Goal: Task Accomplishment & Management: Use online tool/utility

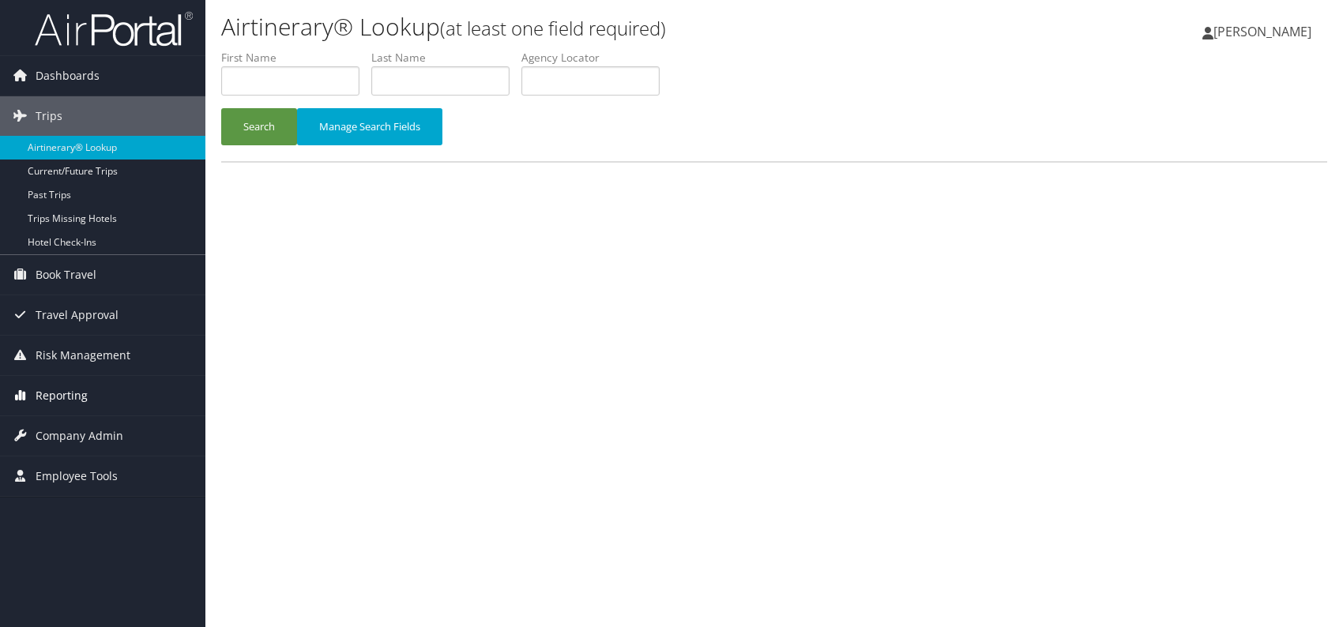
click at [58, 396] on span "Reporting" at bounding box center [62, 396] width 52 height 40
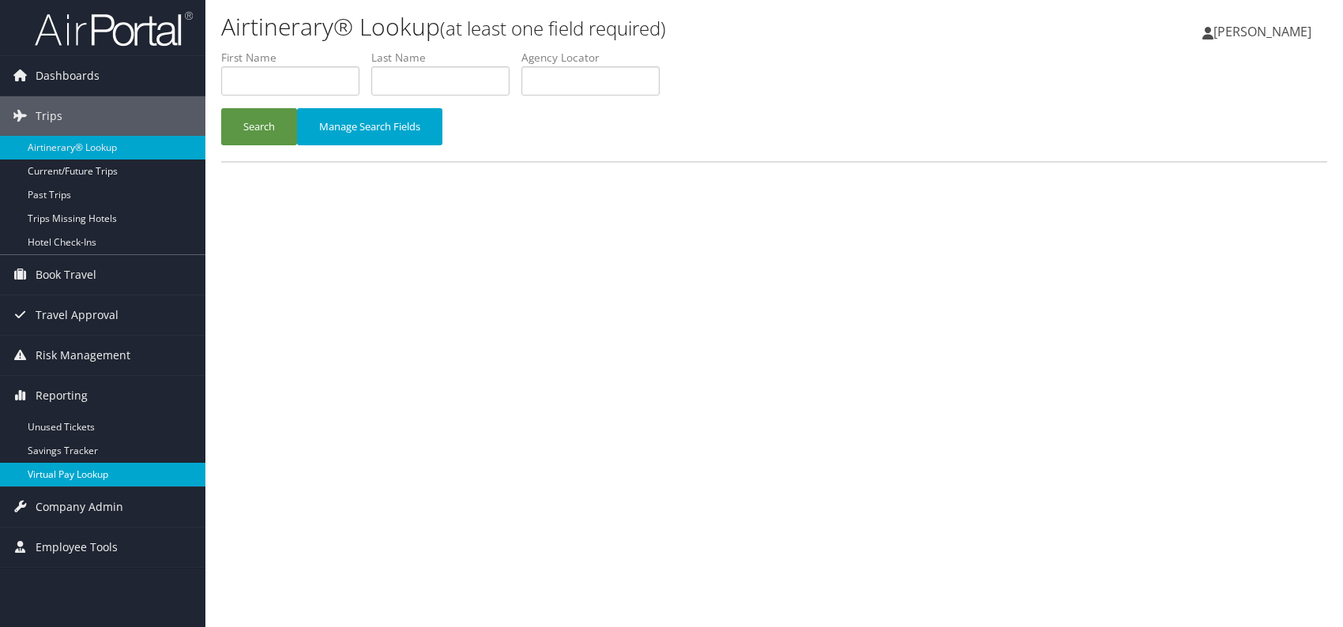
click at [106, 477] on link "Virtual Pay Lookup" at bounding box center [102, 475] width 205 height 24
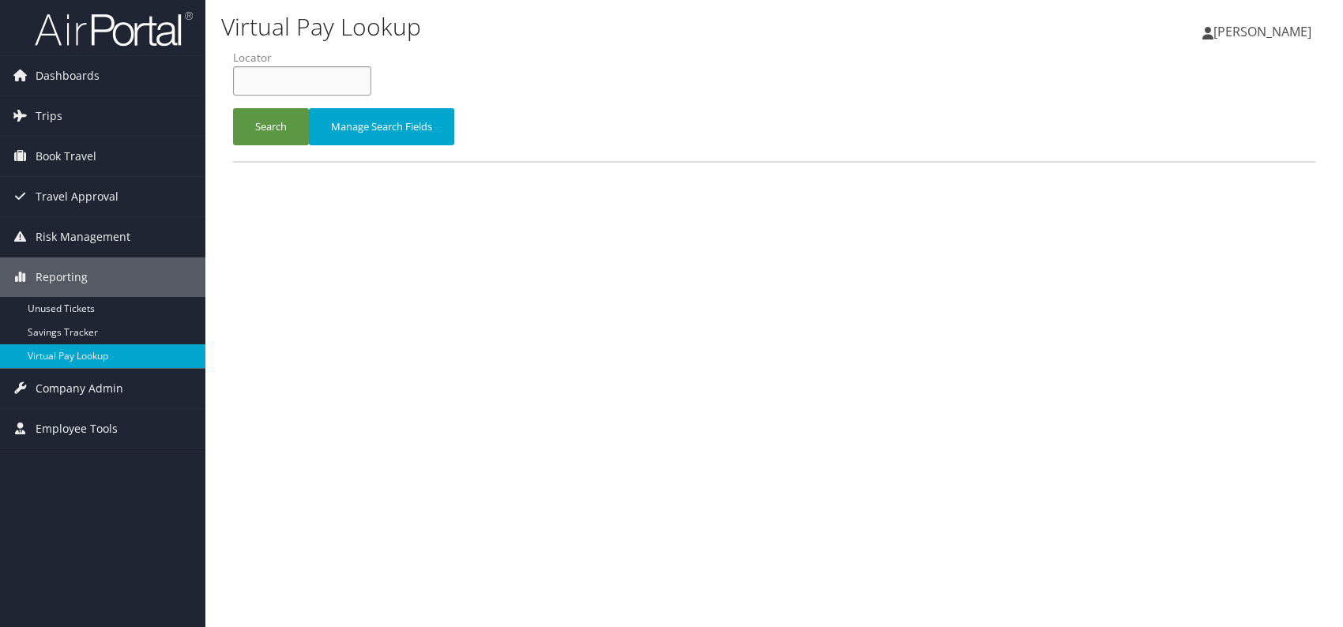
paste input "SGSUFE"
type input "SGSUFE"
click at [278, 132] on button "Search" at bounding box center [271, 126] width 76 height 37
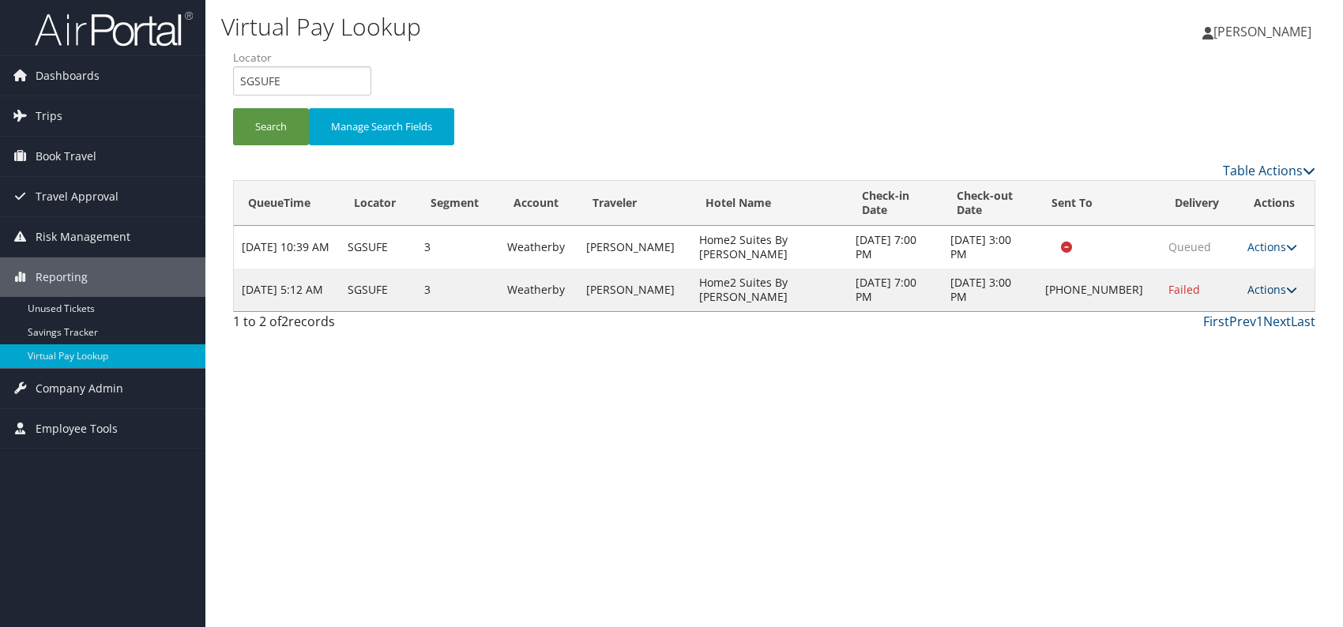
click at [1286, 284] on icon at bounding box center [1291, 289] width 11 height 11
click at [1191, 341] on link "Logs" at bounding box center [1221, 339] width 135 height 27
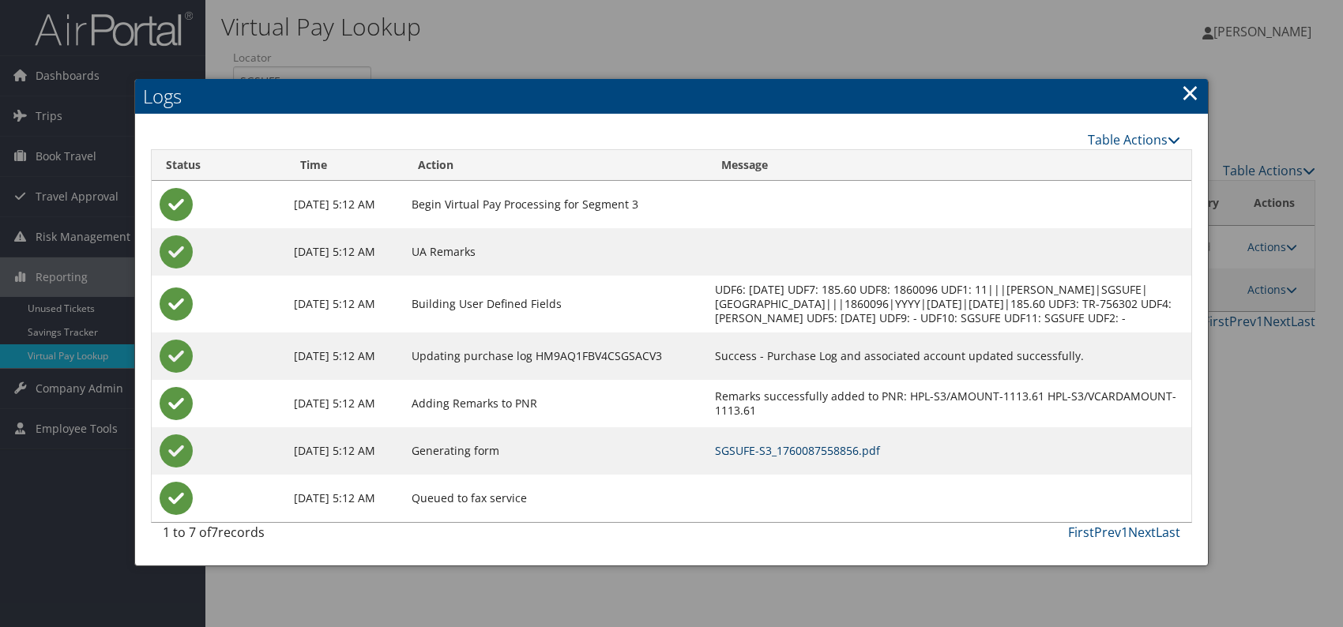
click at [879, 458] on link "SGSUFE-S3_1760087558856.pdf" at bounding box center [797, 450] width 165 height 15
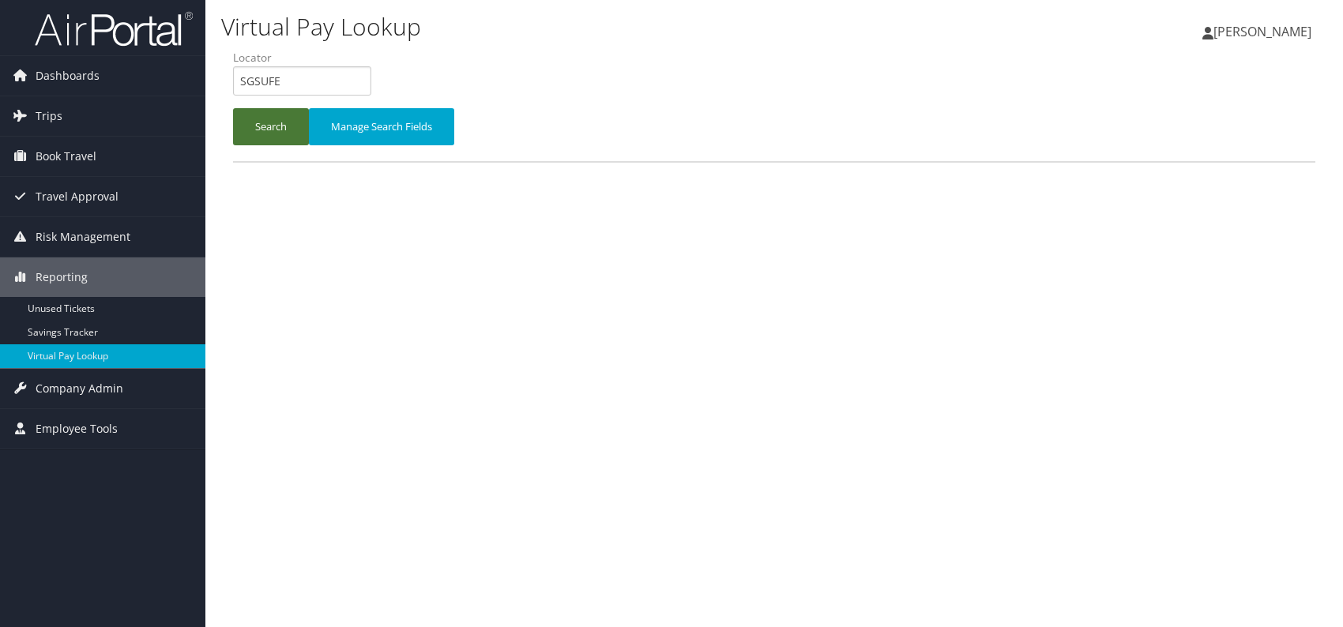
click at [267, 134] on button "Search" at bounding box center [271, 126] width 76 height 37
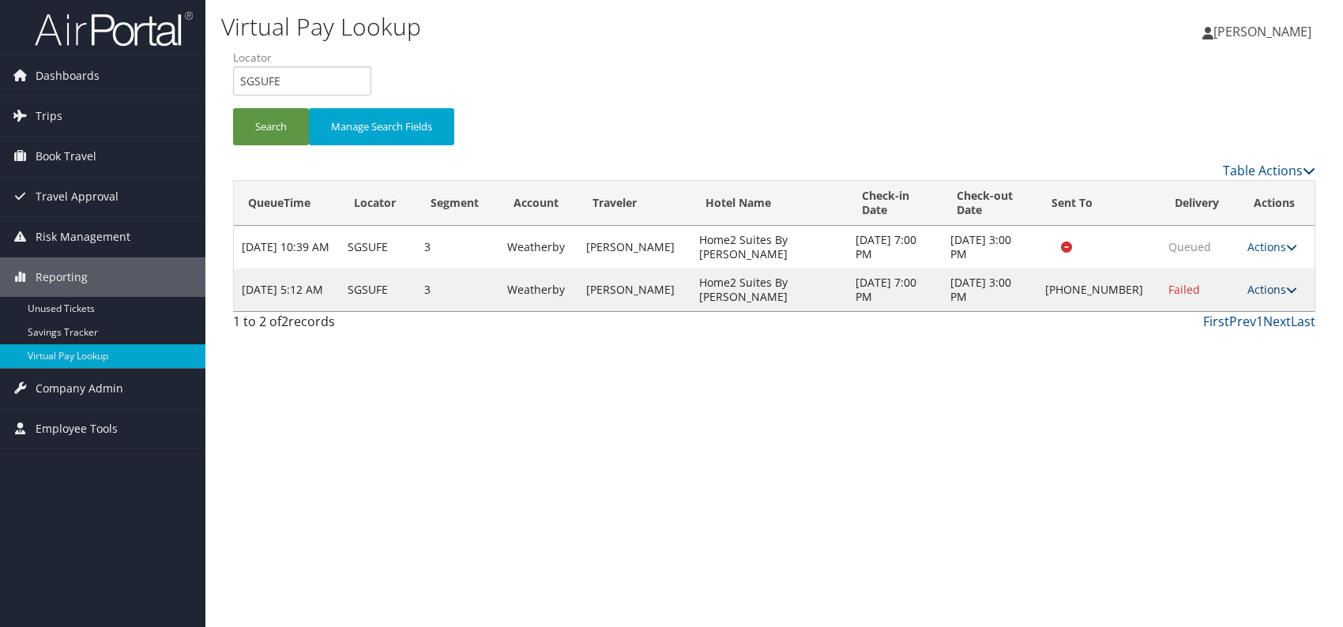
click at [1279, 291] on link "Actions" at bounding box center [1273, 289] width 50 height 15
click at [1196, 315] on link "Resend" at bounding box center [1221, 312] width 135 height 27
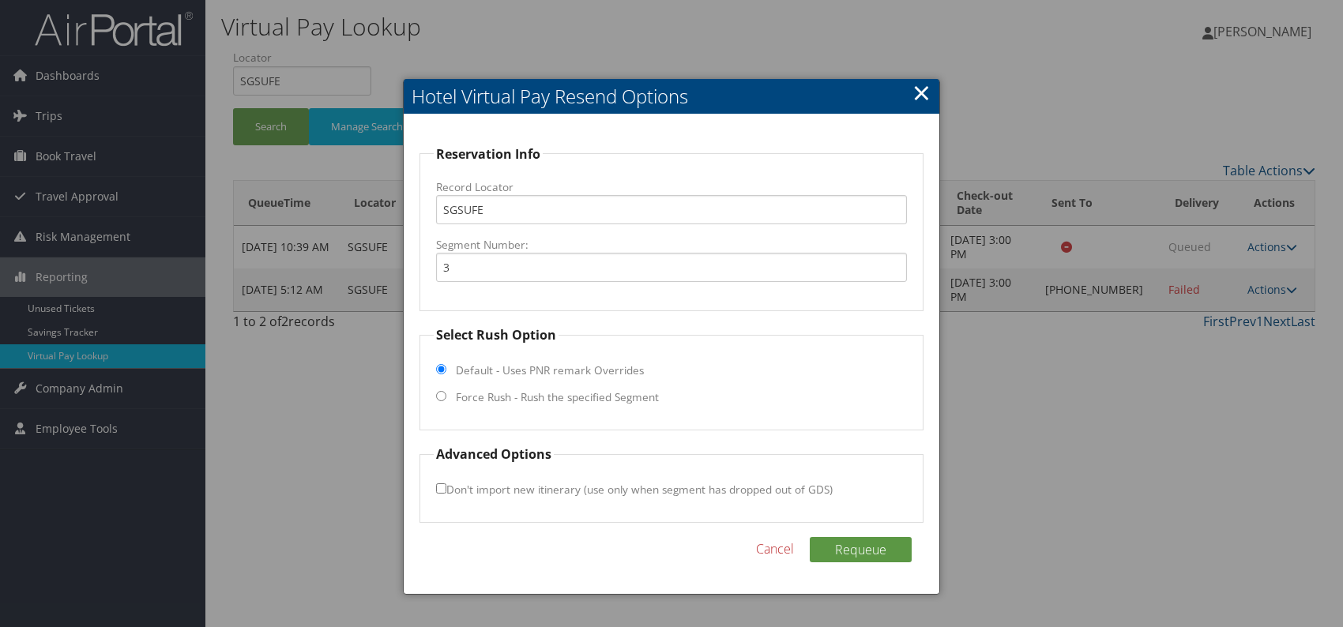
click at [444, 397] on input "Force Rush - Rush the specified Segment" at bounding box center [441, 396] width 10 height 10
radio input "true"
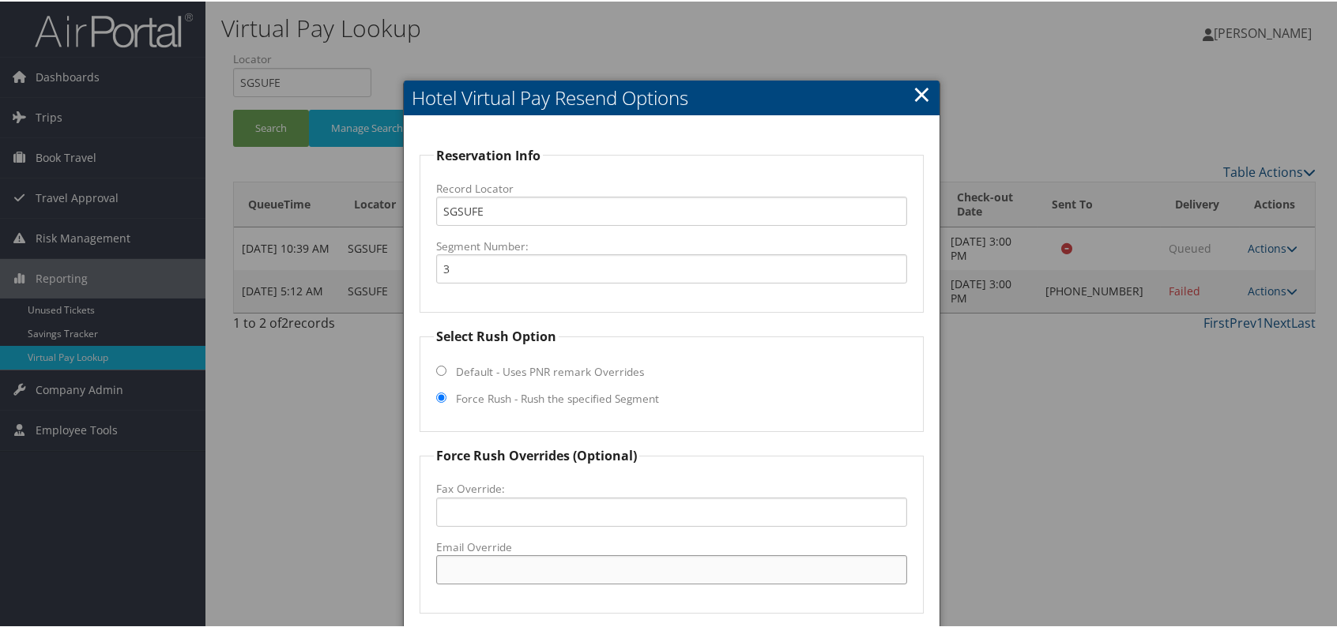
paste input "OKKAY_GM @hilton.com"
click at [503, 567] on input "OKKAY_GM @hilton.com" at bounding box center [671, 568] width 471 height 29
drag, startPoint x: 571, startPoint y: 567, endPoint x: 465, endPoint y: 563, distance: 106.7
click at [439, 563] on input "OKKAY_GM@hilton.com" at bounding box center [671, 568] width 471 height 29
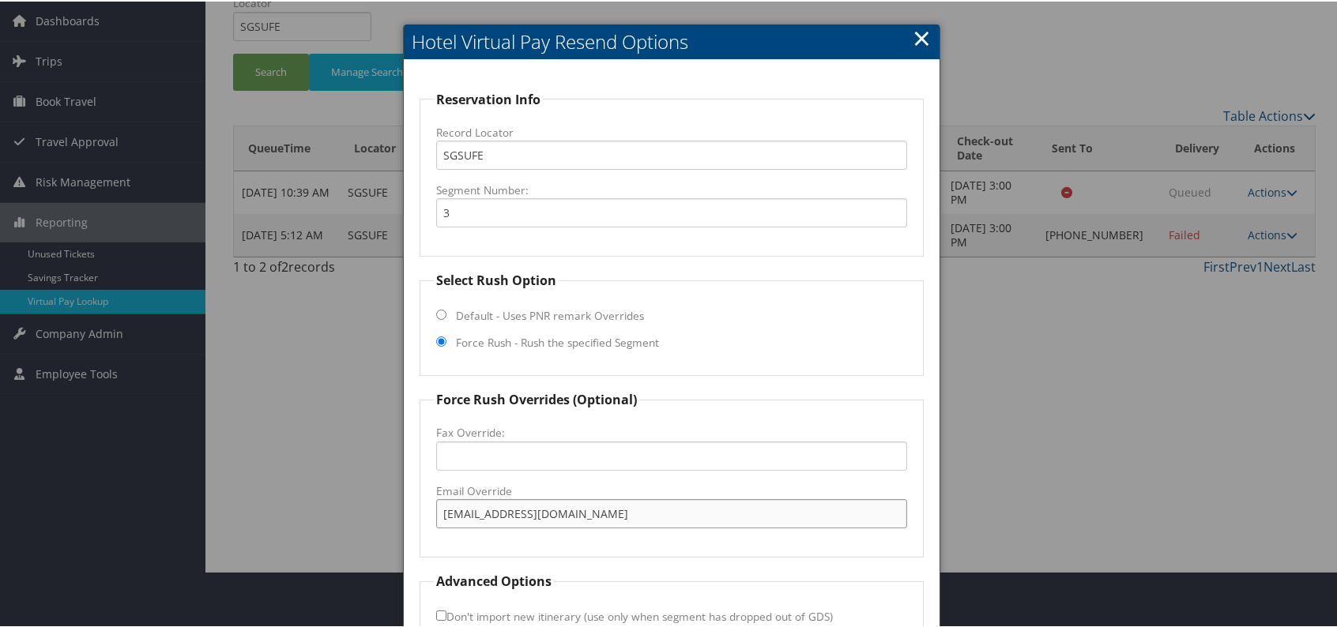
scroll to position [147, 0]
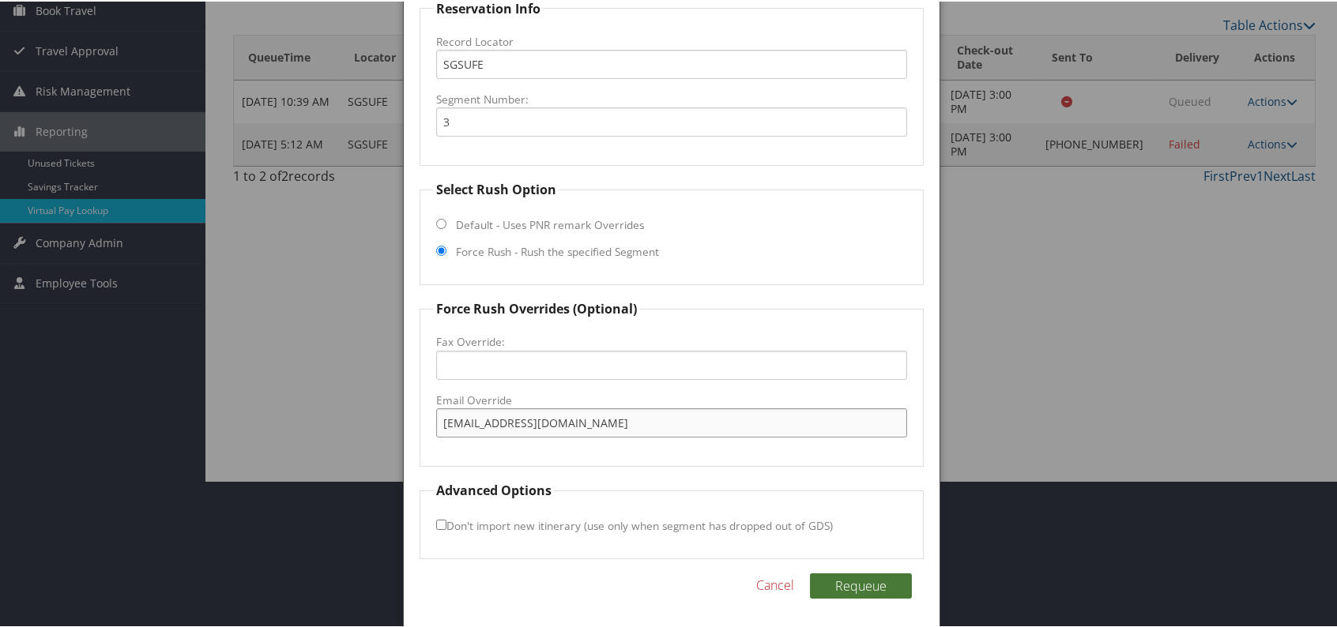
type input "OKKAY_GM@hilton.com"
click at [859, 582] on button "Requeue" at bounding box center [861, 584] width 102 height 25
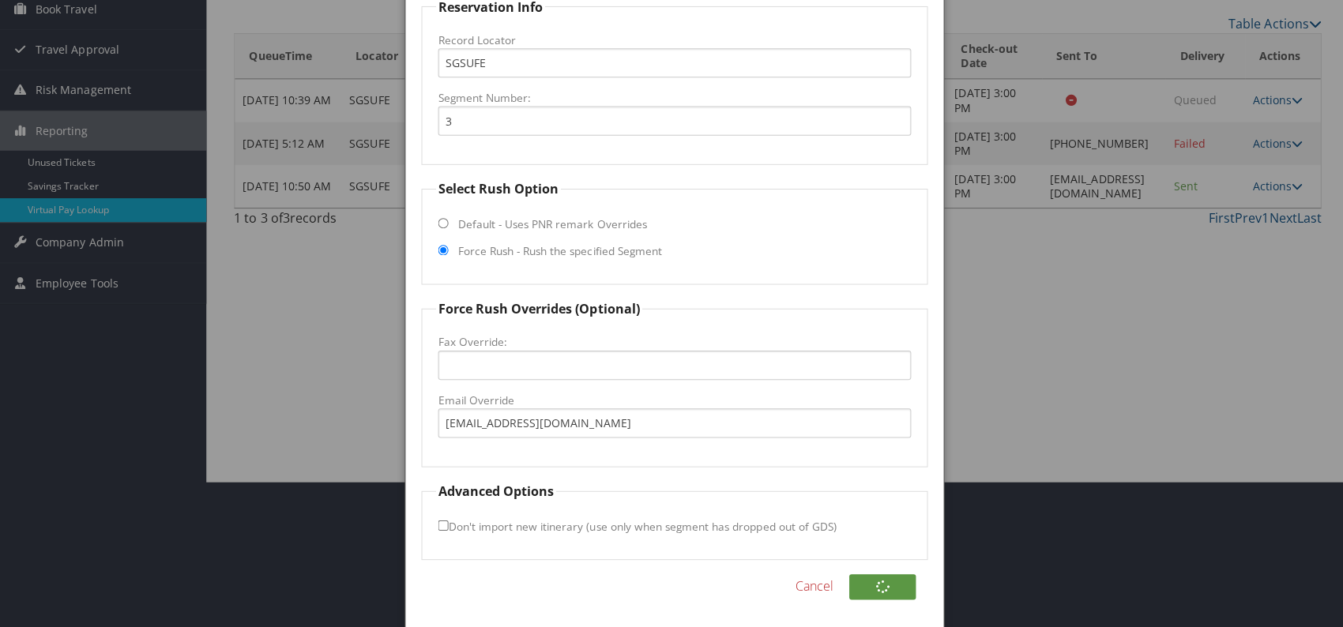
scroll to position [0, 0]
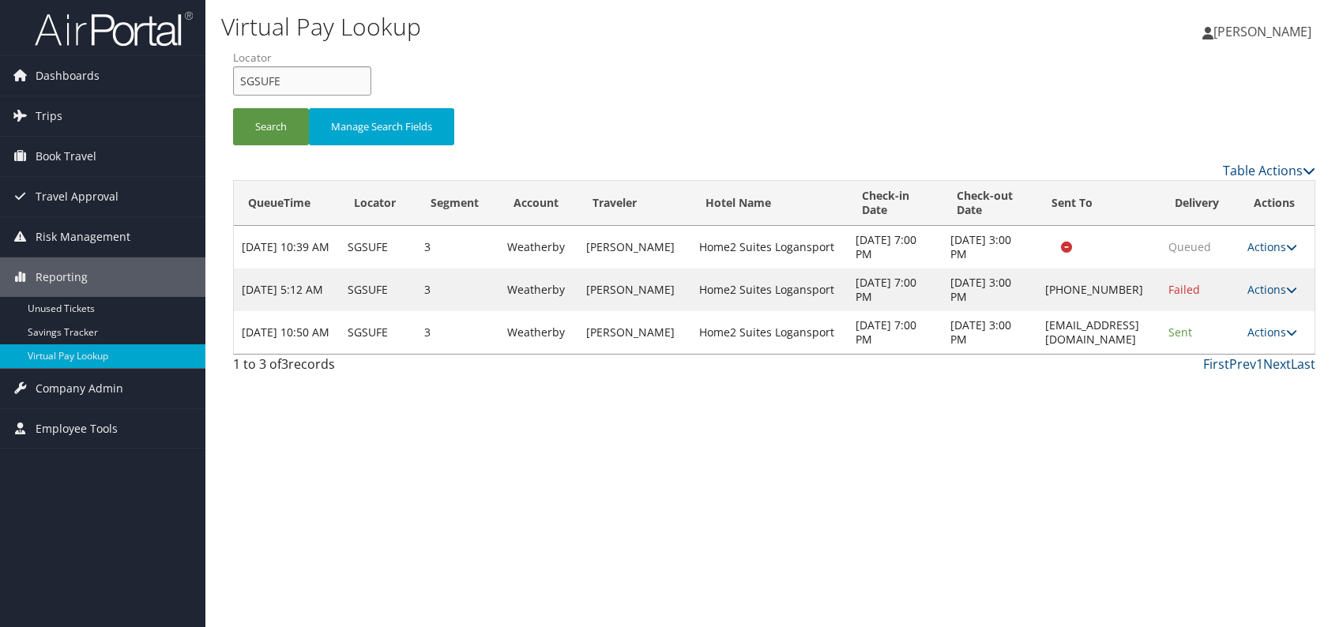
drag, startPoint x: 277, startPoint y: 80, endPoint x: 224, endPoint y: 81, distance: 52.9
click at [233, 81] on form "QueueTime Locator SGSUFE Segment Account Traveler Hotel Name Check-in Date Chec…" at bounding box center [774, 105] width 1083 height 111
paste input "QTIUEP"
type input "QTIUEP"
click at [280, 122] on button "Search" at bounding box center [271, 126] width 76 height 37
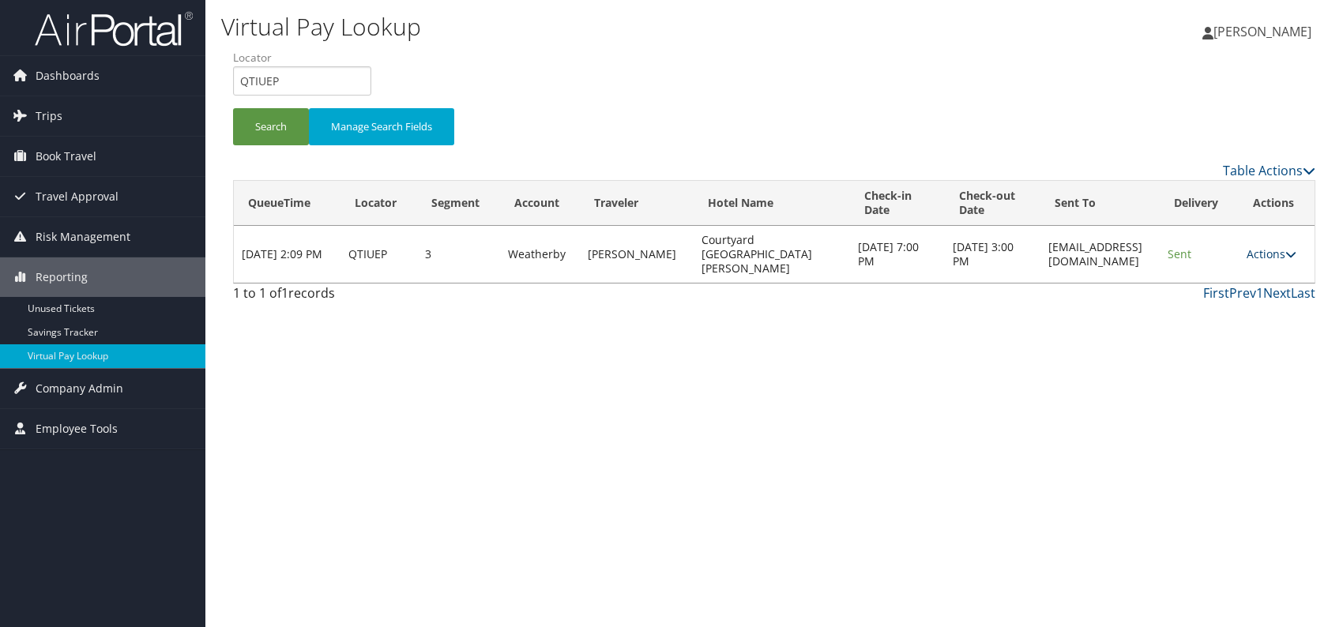
click at [1286, 249] on link "Actions" at bounding box center [1272, 254] width 50 height 15
click at [1216, 301] on icon at bounding box center [1211, 296] width 14 height 11
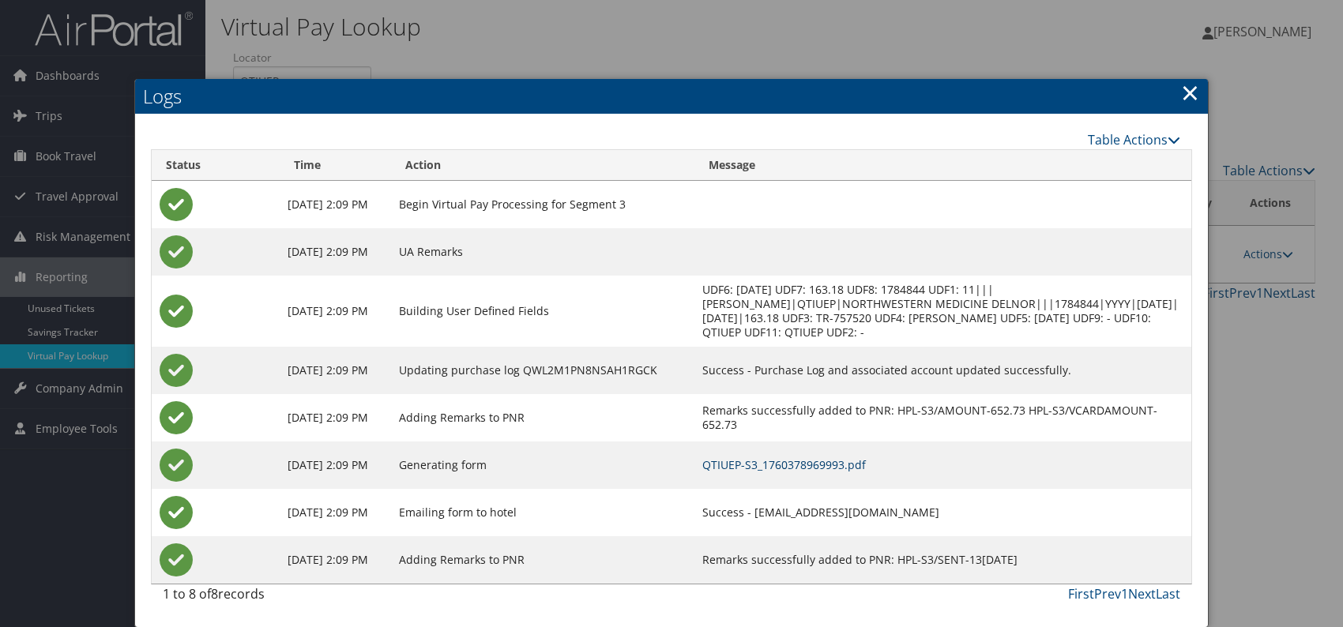
click at [813, 464] on link "QTIUEP-S3_1760378969993.pdf" at bounding box center [784, 465] width 164 height 15
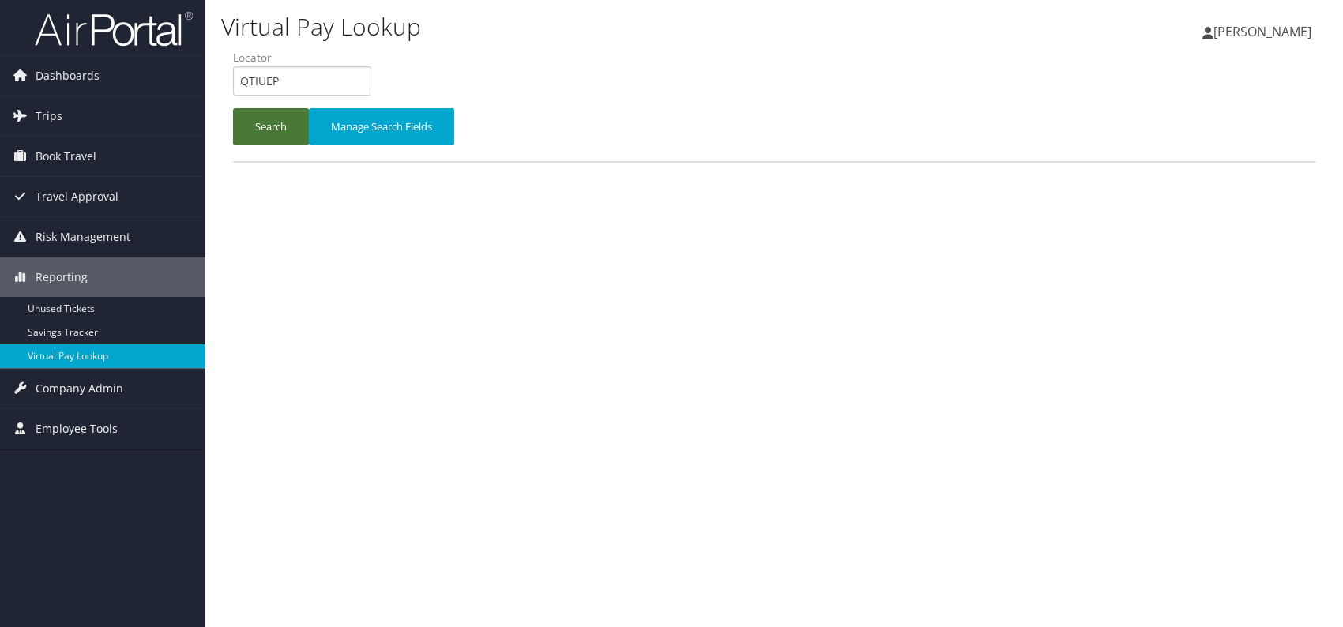
click at [247, 117] on button "Search" at bounding box center [271, 126] width 76 height 37
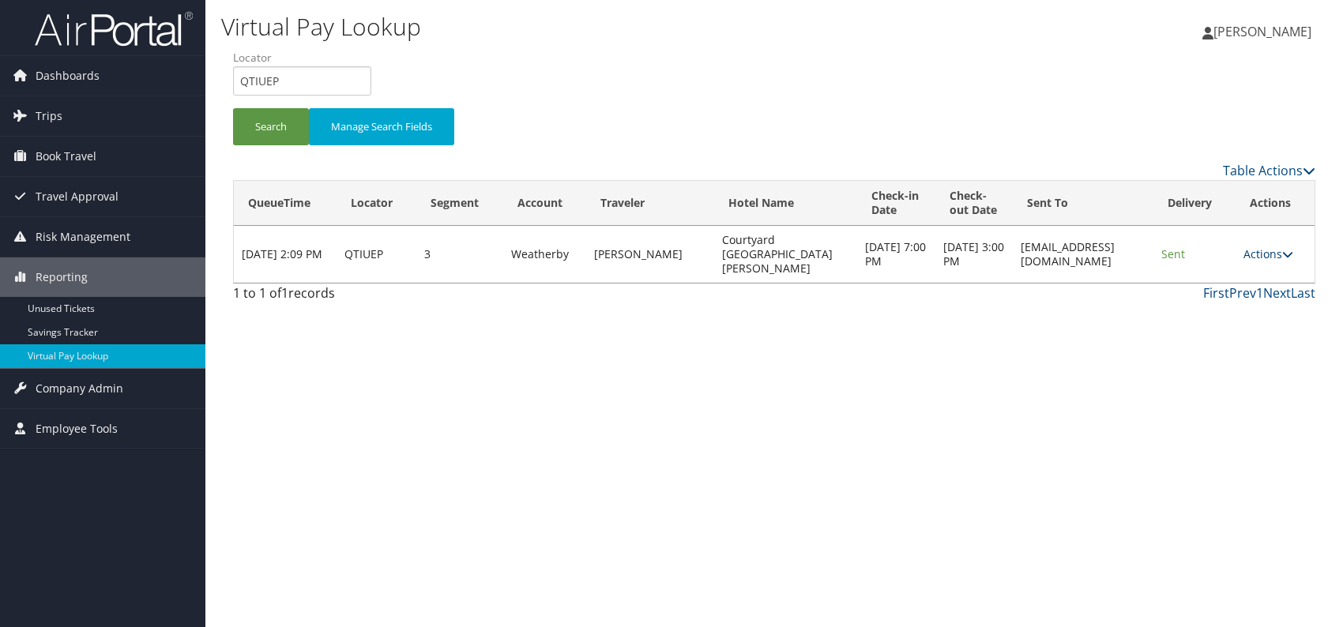
click at [1284, 254] on icon at bounding box center [1287, 254] width 11 height 11
click at [1214, 278] on link "Resend" at bounding box center [1241, 276] width 100 height 27
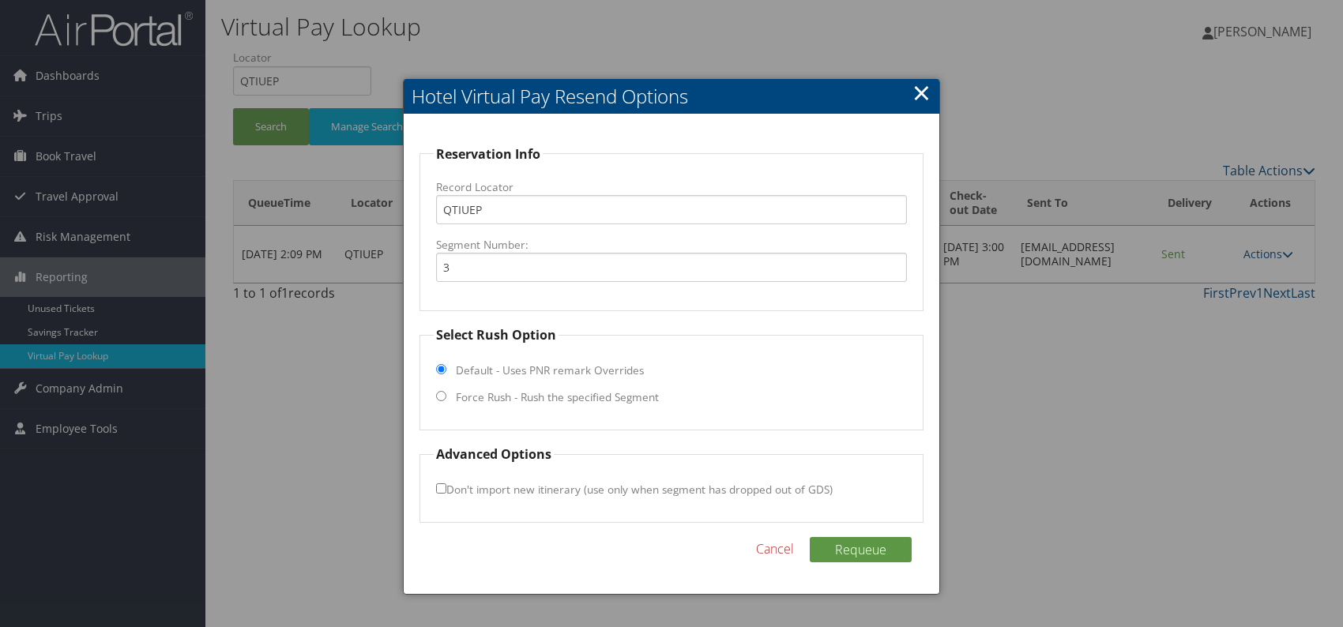
click at [438, 397] on input "Force Rush - Rush the specified Segment" at bounding box center [441, 396] width 10 height 10
radio input "true"
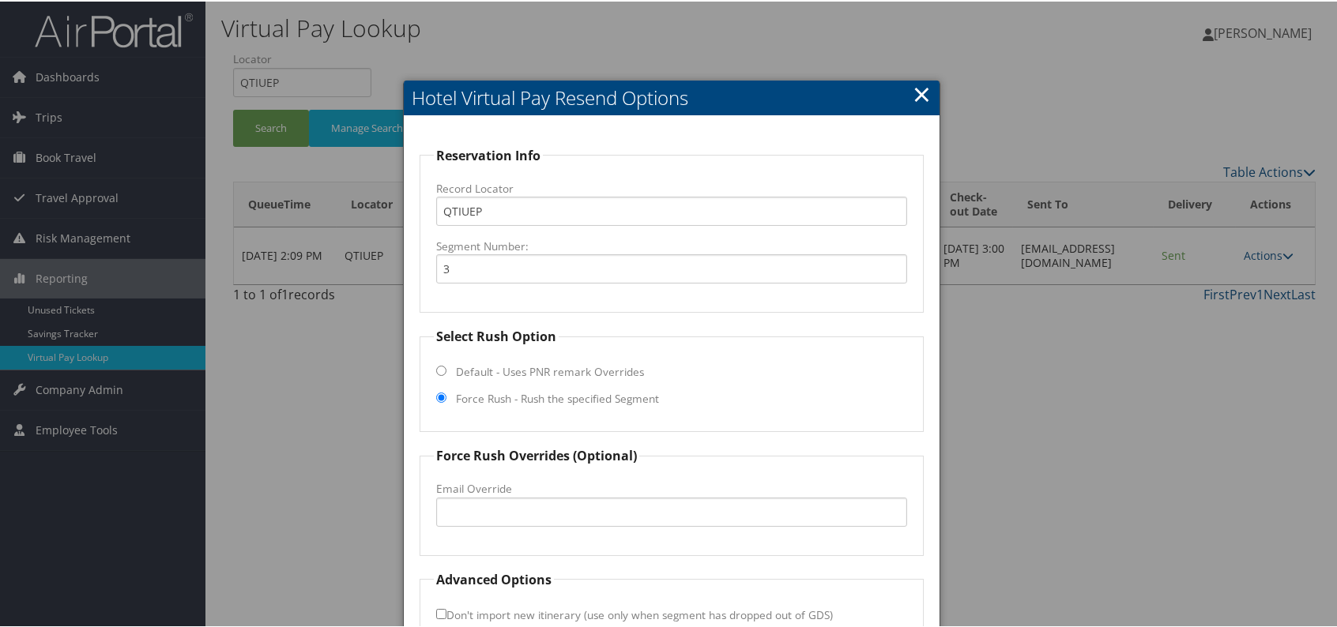
drag, startPoint x: 480, startPoint y: 506, endPoint x: 800, endPoint y: 397, distance: 337.3
click at [793, 399] on fieldset "Select Rush Option Default - Uses PNR remark Overrides Force Rush - Rush the sp…" at bounding box center [672, 378] width 504 height 105
click at [1085, 370] on div at bounding box center [671, 313] width 1343 height 627
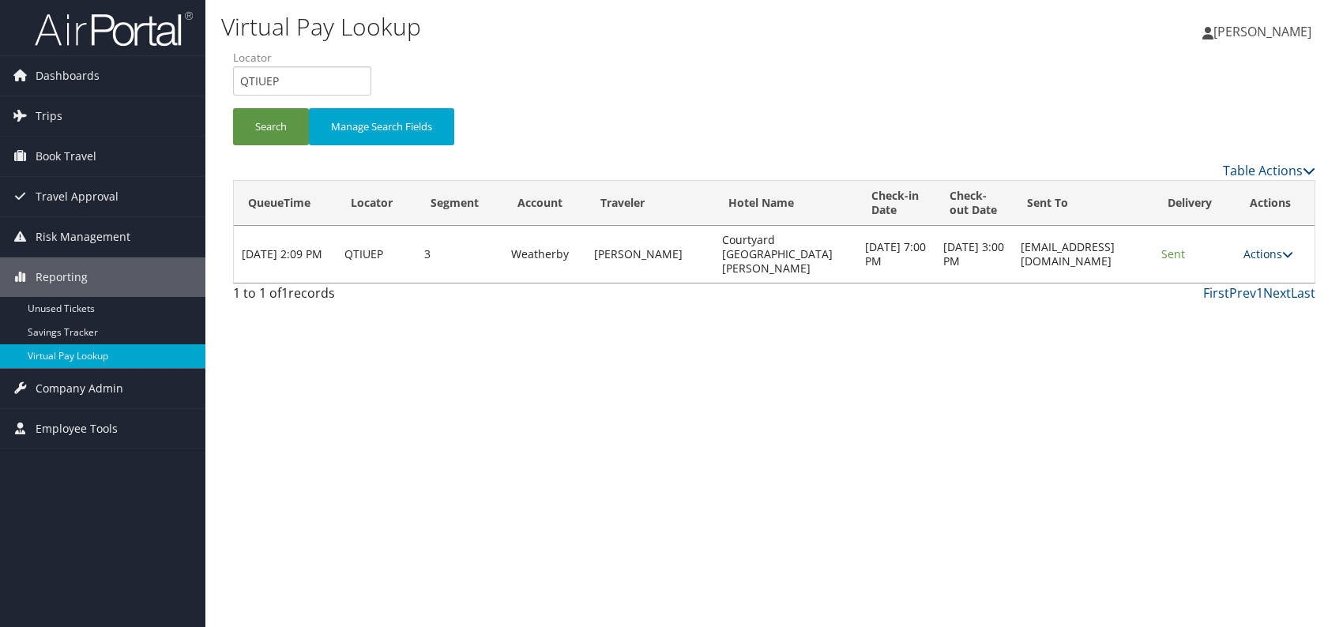
click at [1267, 255] on link "Actions" at bounding box center [1269, 254] width 50 height 15
click at [1236, 330] on link "View Itinerary" at bounding box center [1241, 330] width 100 height 27
drag, startPoint x: 266, startPoint y: 74, endPoint x: 239, endPoint y: 77, distance: 27.1
click at [239, 77] on input "QTIUEP" at bounding box center [302, 80] width 138 height 29
paste input "WRCFRJ"
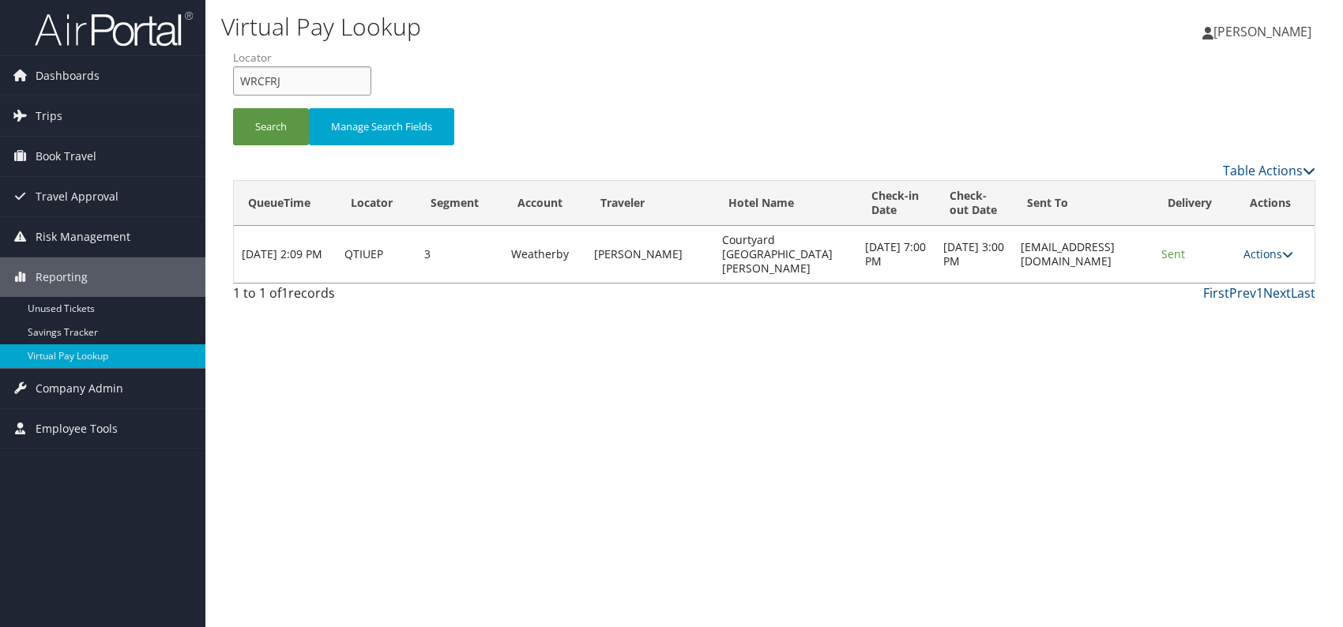
click at [271, 78] on input "WRCFRJ" at bounding box center [302, 80] width 138 height 29
click at [266, 81] on input "WRCFRJ" at bounding box center [302, 80] width 138 height 29
type input "WRCFRJ"
click at [256, 122] on button "Search" at bounding box center [271, 126] width 76 height 37
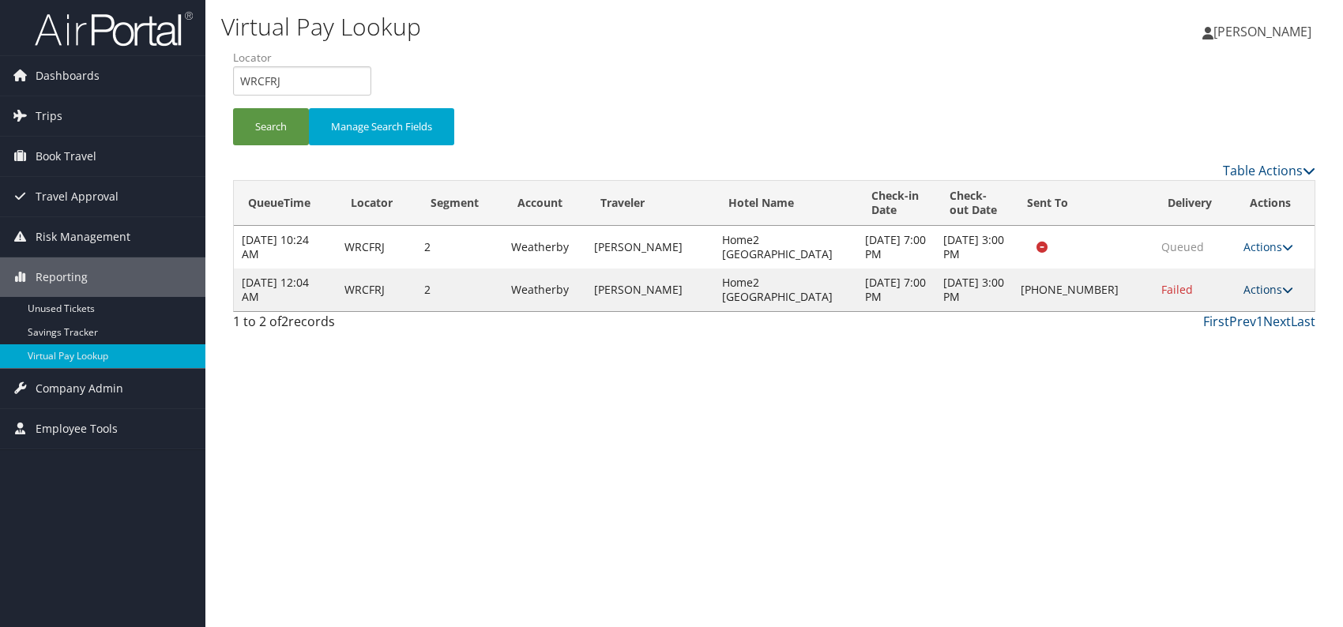
click at [1268, 290] on link "Actions" at bounding box center [1269, 289] width 50 height 15
click at [1179, 340] on link "Logs" at bounding box center [1220, 339] width 135 height 27
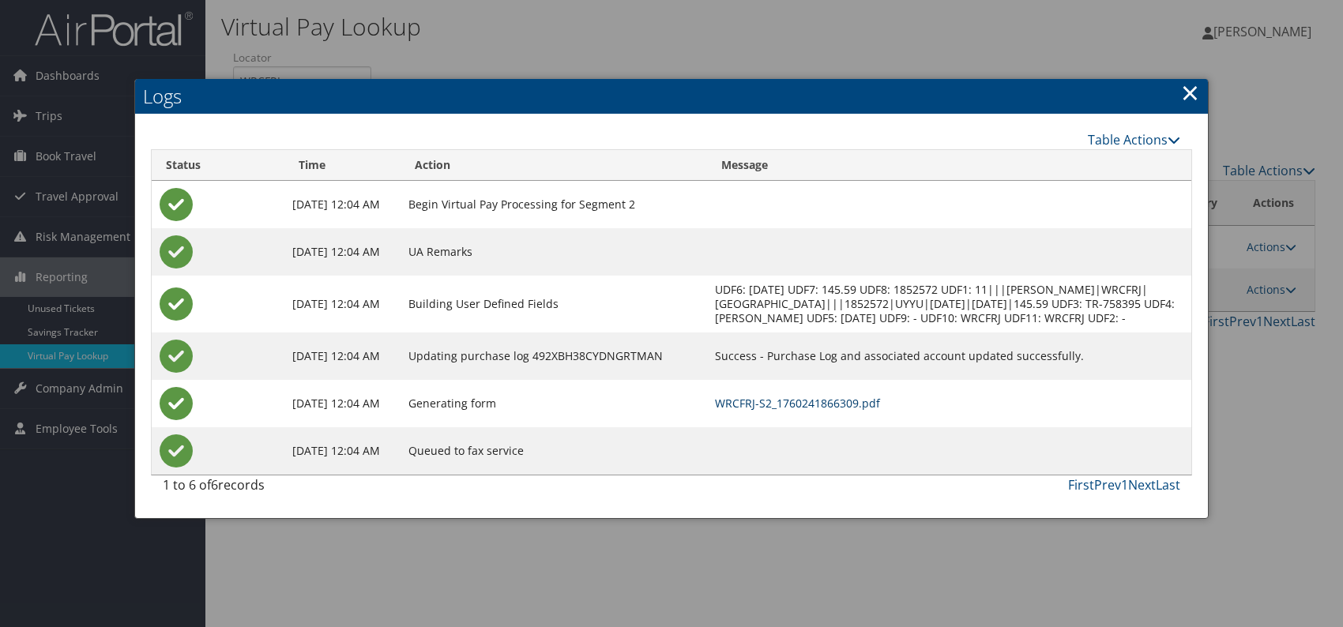
click at [880, 411] on link "WRCFRJ-S2_1760241866309.pdf" at bounding box center [797, 403] width 165 height 15
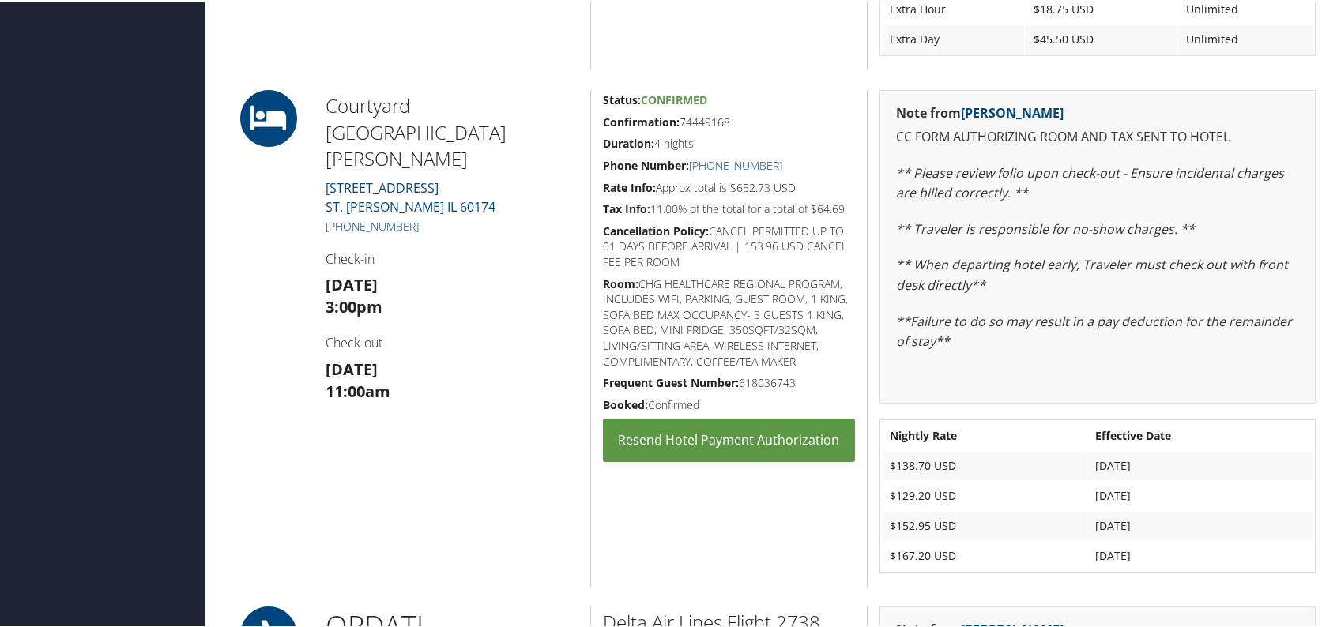
scroll to position [948, 0]
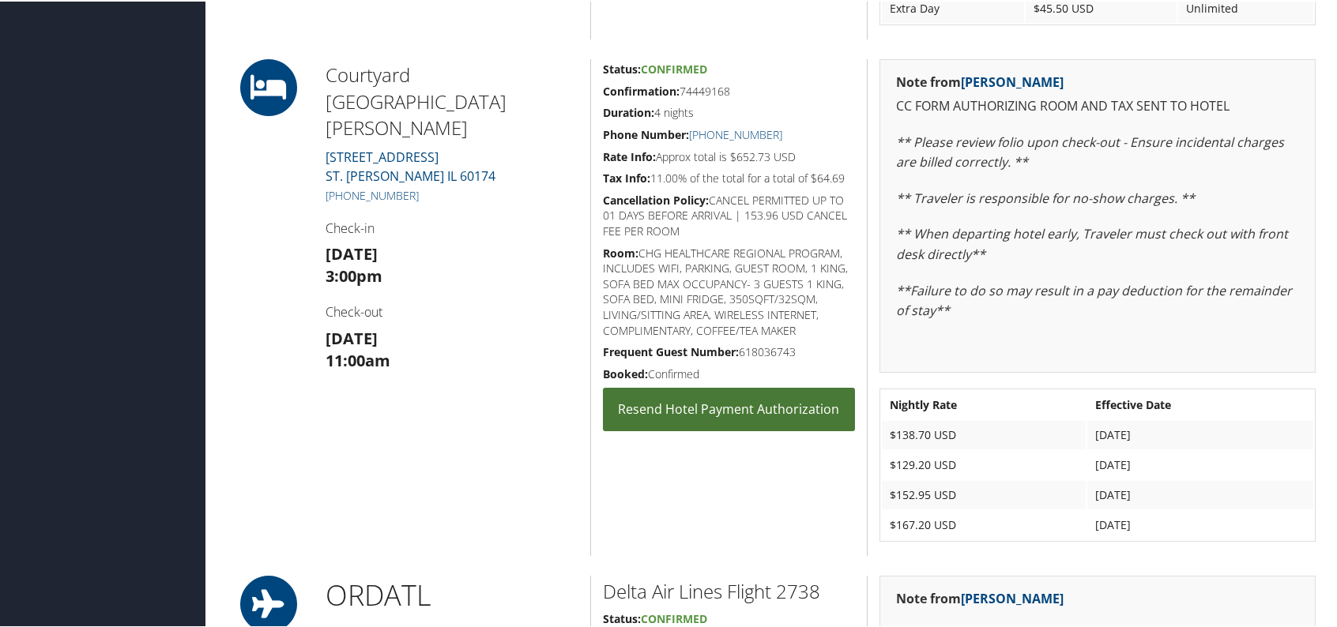
click at [741, 412] on link "Resend Hotel Payment Authorization" at bounding box center [729, 407] width 252 height 43
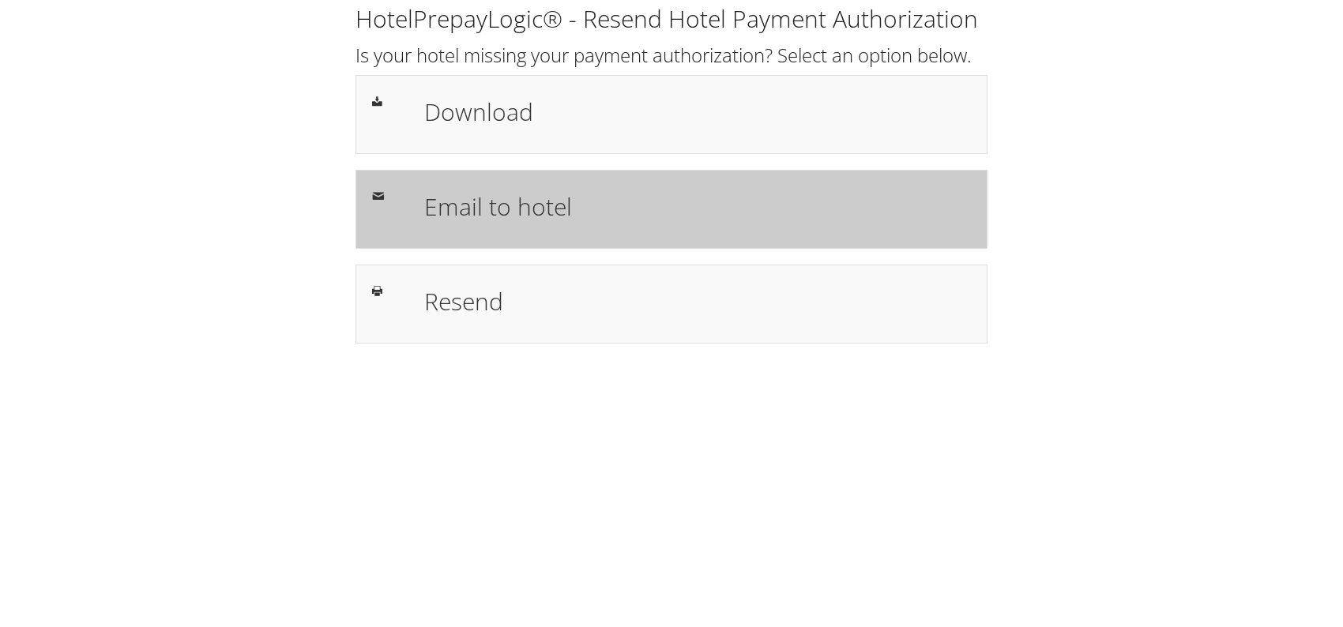
click at [389, 209] on div "Email to hotel" at bounding box center [671, 209] width 623 height 46
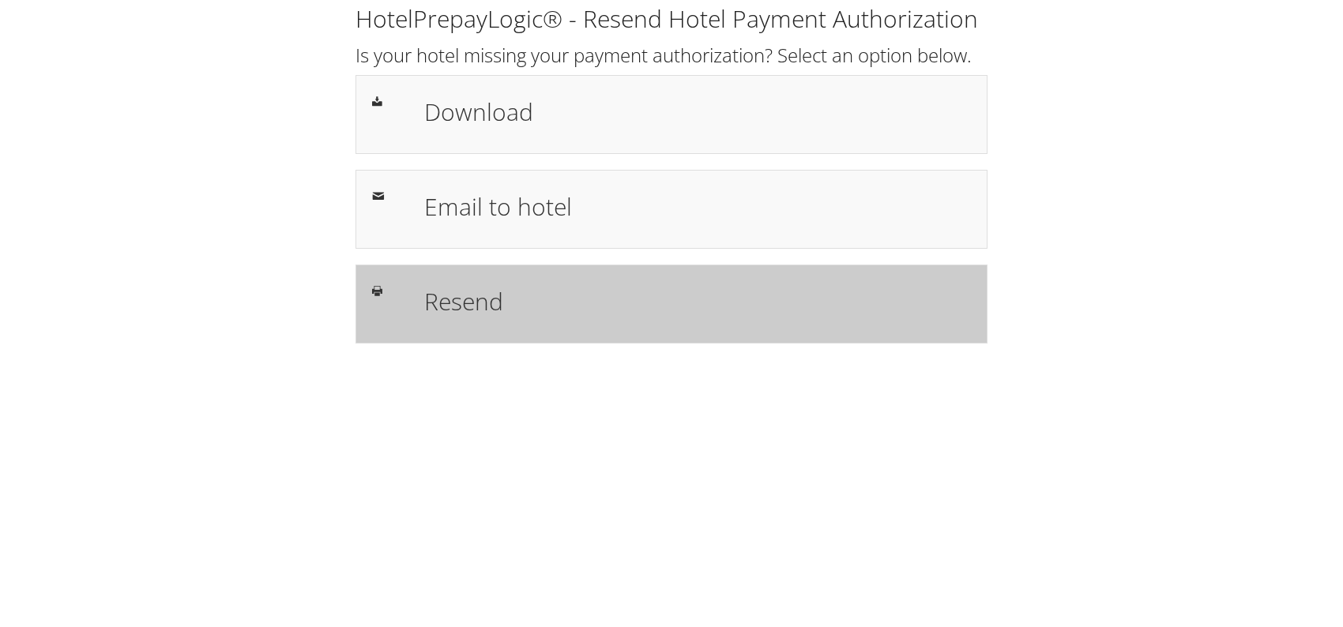
click at [593, 294] on h1 "Resend" at bounding box center [697, 302] width 547 height 36
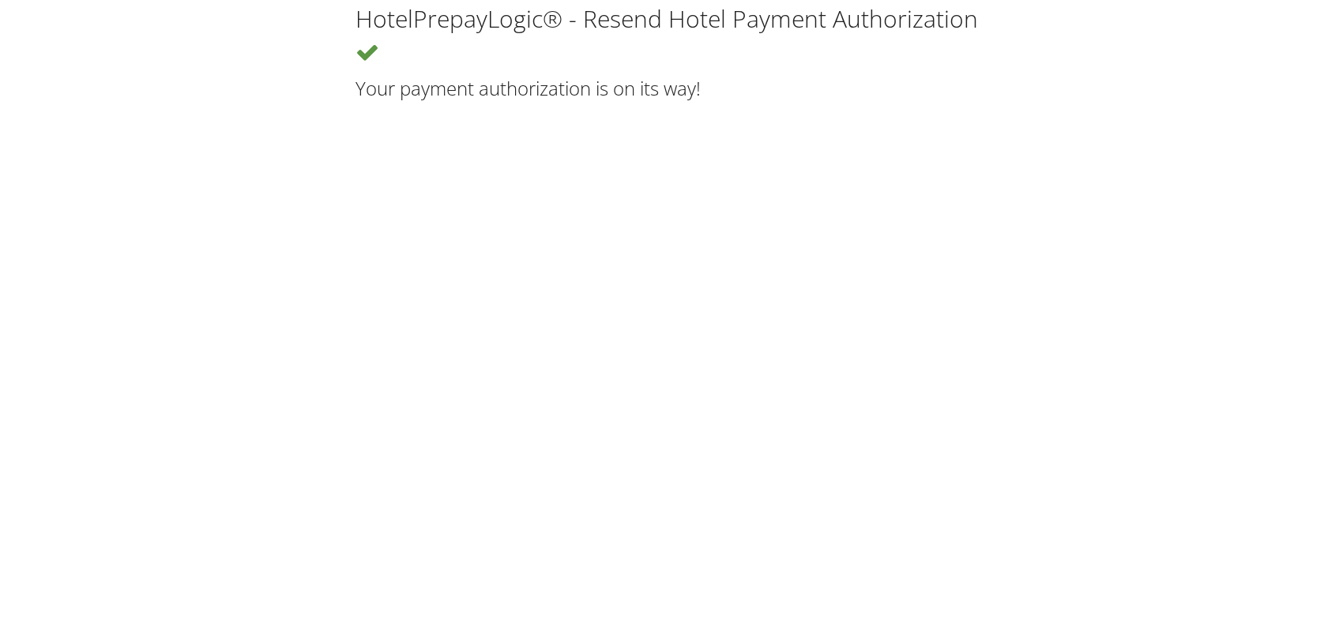
drag, startPoint x: 719, startPoint y: 93, endPoint x: 378, endPoint y: 90, distance: 341.4
click at [356, 94] on h2 "Your payment authorization is on its way!" at bounding box center [672, 88] width 632 height 27
copy h2 "Your payment authorization is on its way!"
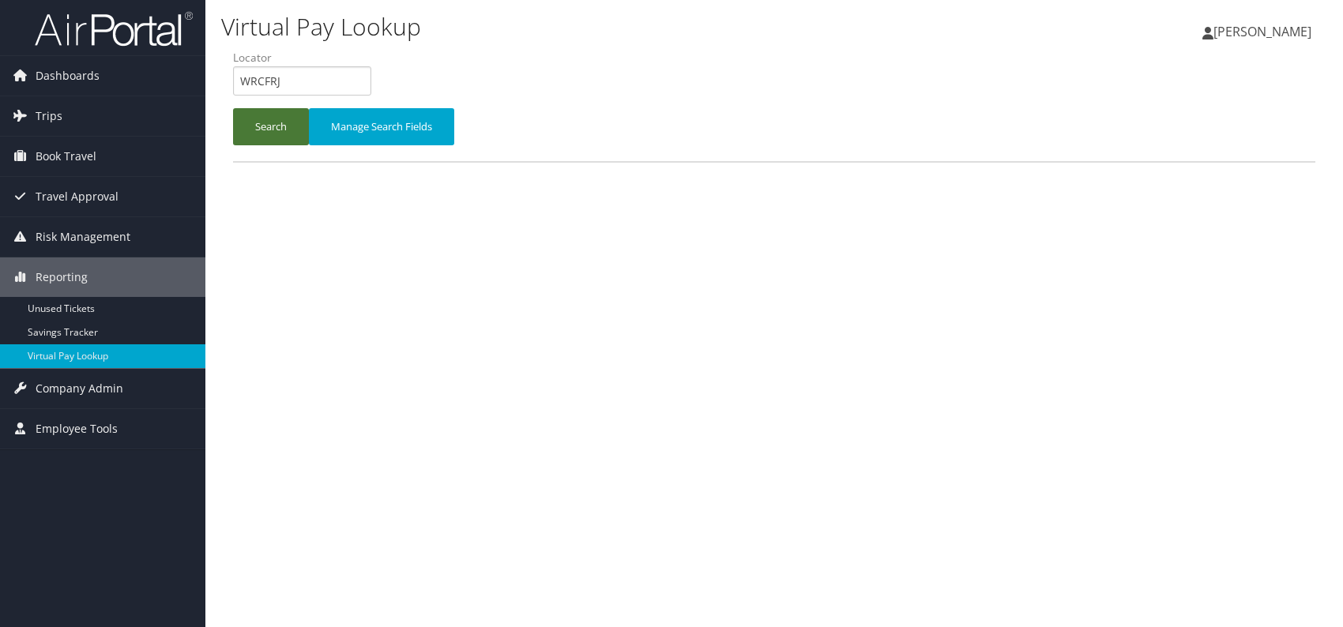
click at [260, 135] on button "Search" at bounding box center [271, 126] width 76 height 37
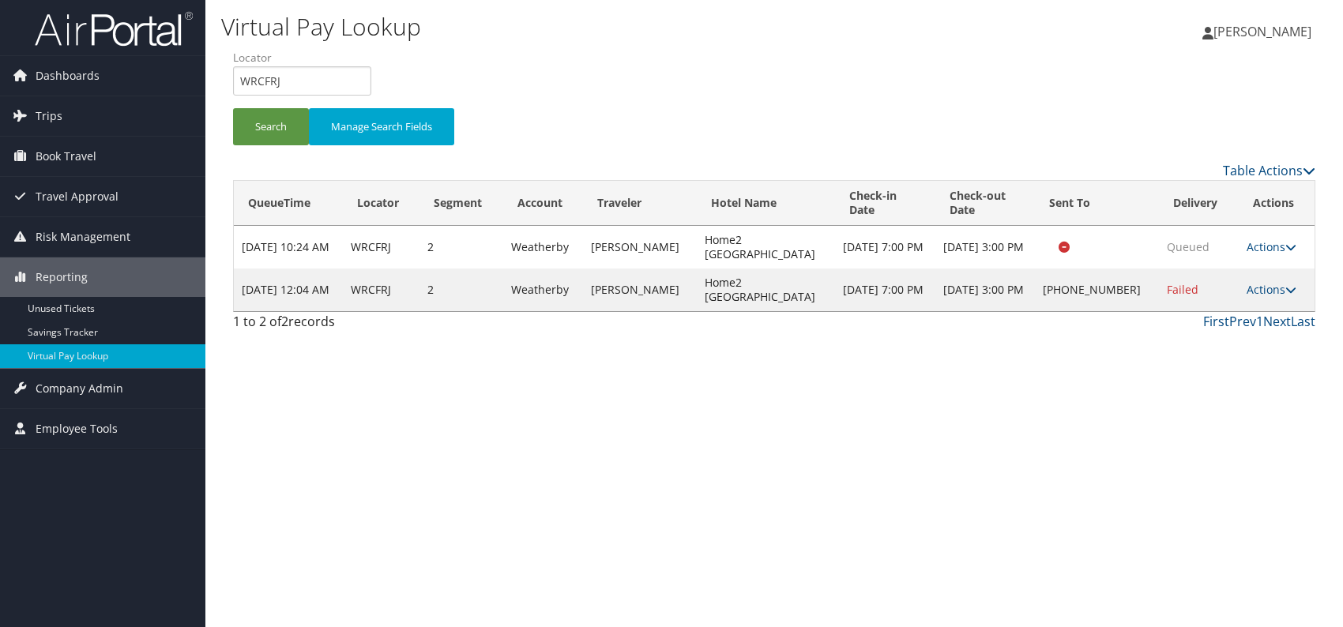
click at [1275, 299] on td "Actions Resend Logs Delivery Information View Itinerary" at bounding box center [1277, 290] width 76 height 43
click at [1275, 293] on link "Actions" at bounding box center [1272, 289] width 50 height 15
click at [1203, 316] on link "Resend" at bounding box center [1219, 312] width 135 height 27
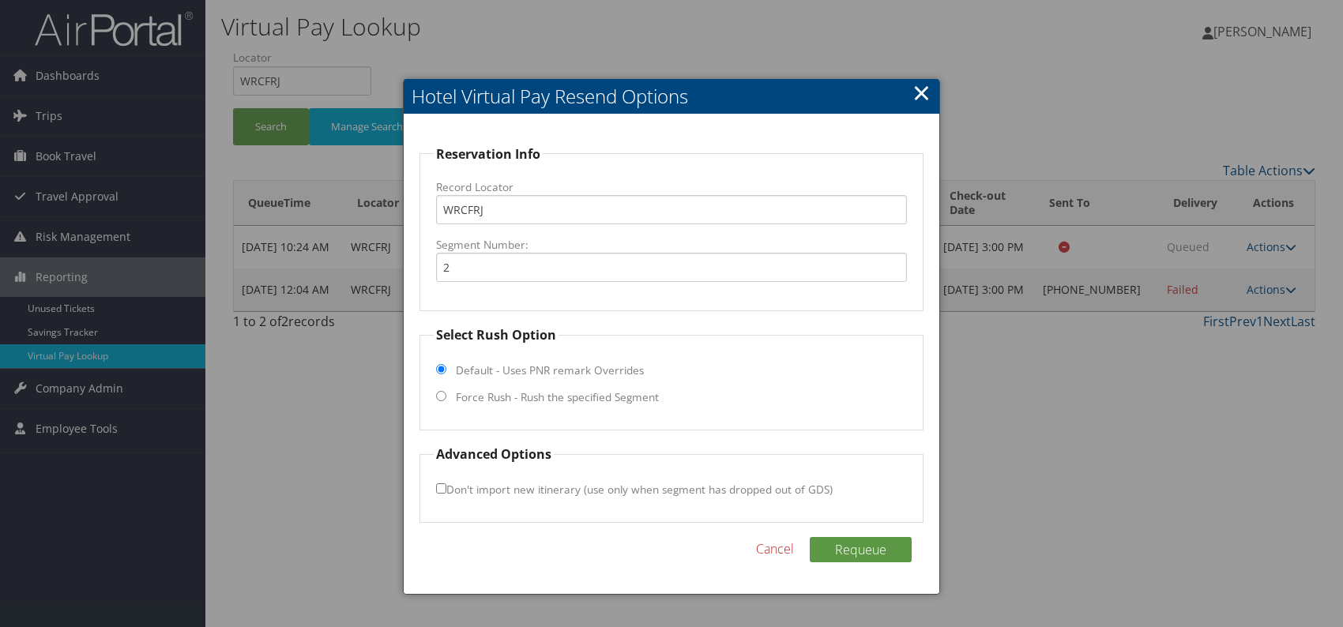
click at [439, 392] on input "Force Rush - Rush the specified Segment" at bounding box center [441, 396] width 10 height 10
radio input "true"
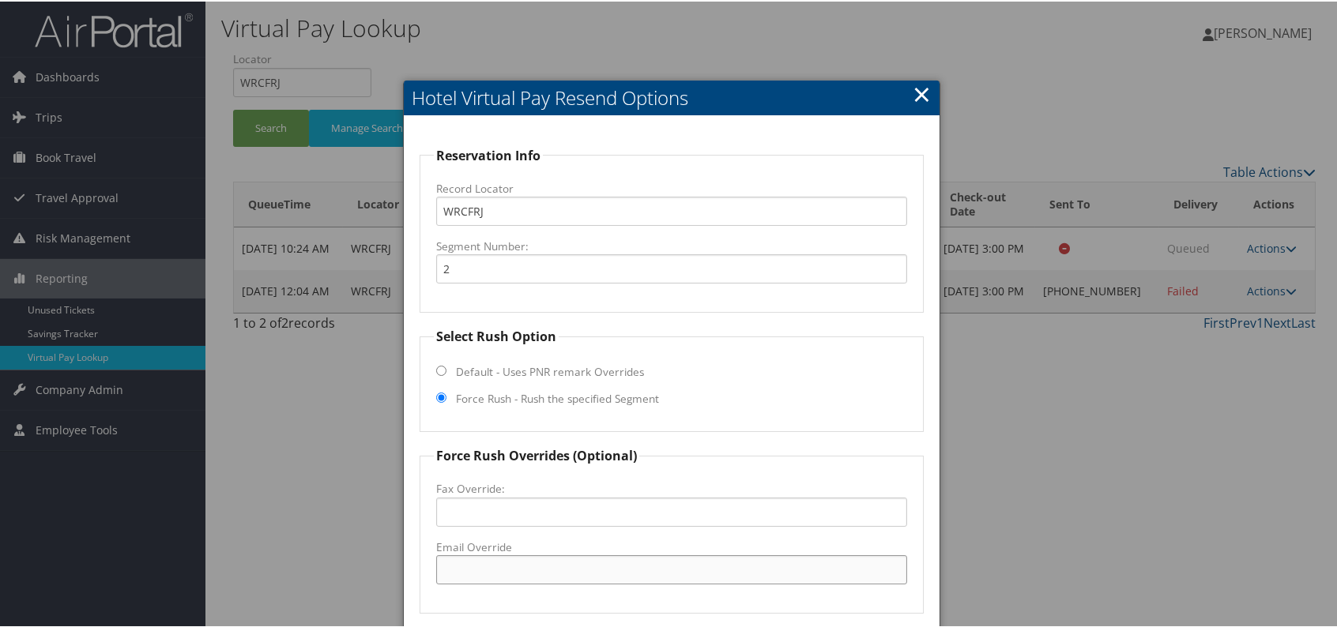
click at [483, 575] on input "Email Override" at bounding box center [671, 568] width 471 height 29
paste input "CHARR_Home2 @hilton.com"
click at [524, 570] on input "CHARR_Home2 @hilton.com" at bounding box center [671, 568] width 471 height 29
drag, startPoint x: 620, startPoint y: 577, endPoint x: 437, endPoint y: 567, distance: 183.6
click at [437, 567] on input "CHARR_Home2@hilton.com" at bounding box center [671, 568] width 471 height 29
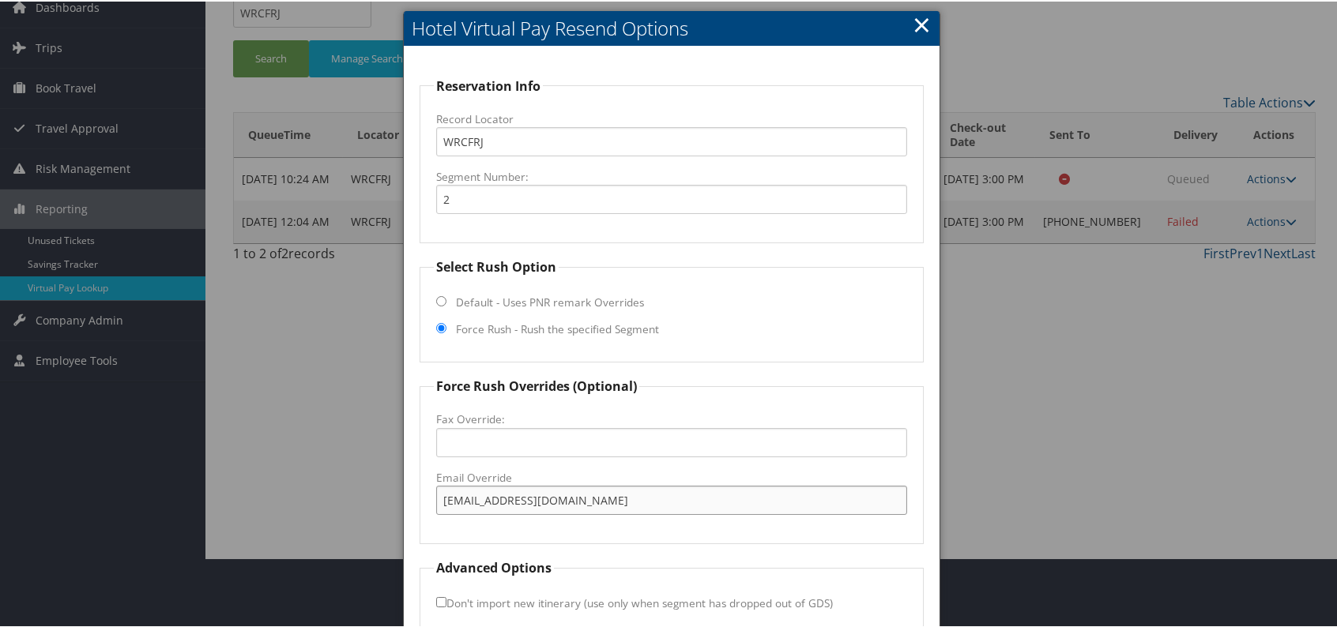
scroll to position [147, 0]
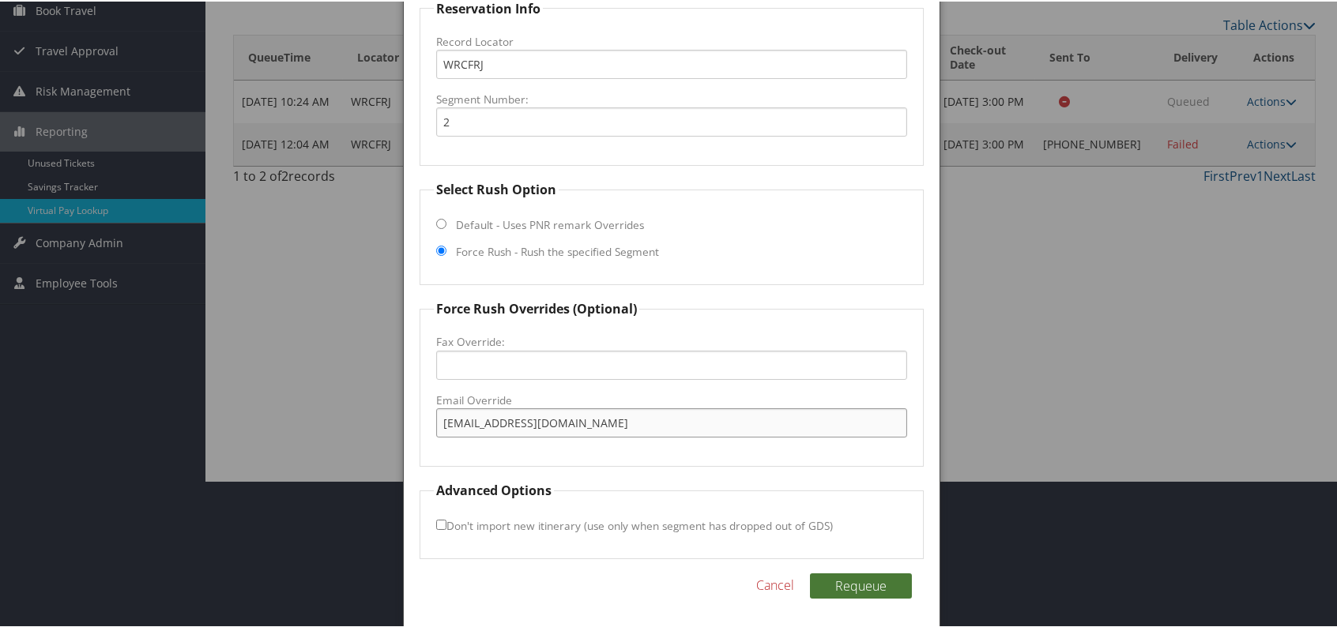
type input "CHARR_Home2@hilton.com"
click at [857, 582] on button "Requeue" at bounding box center [861, 584] width 102 height 25
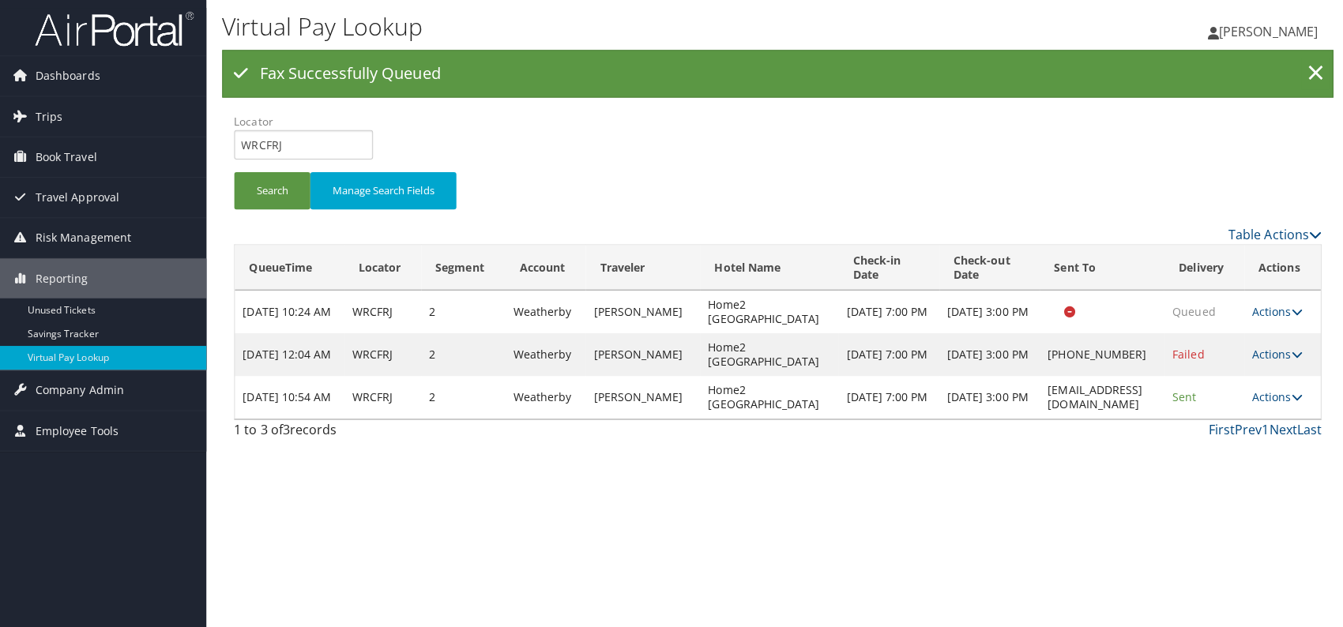
scroll to position [0, 0]
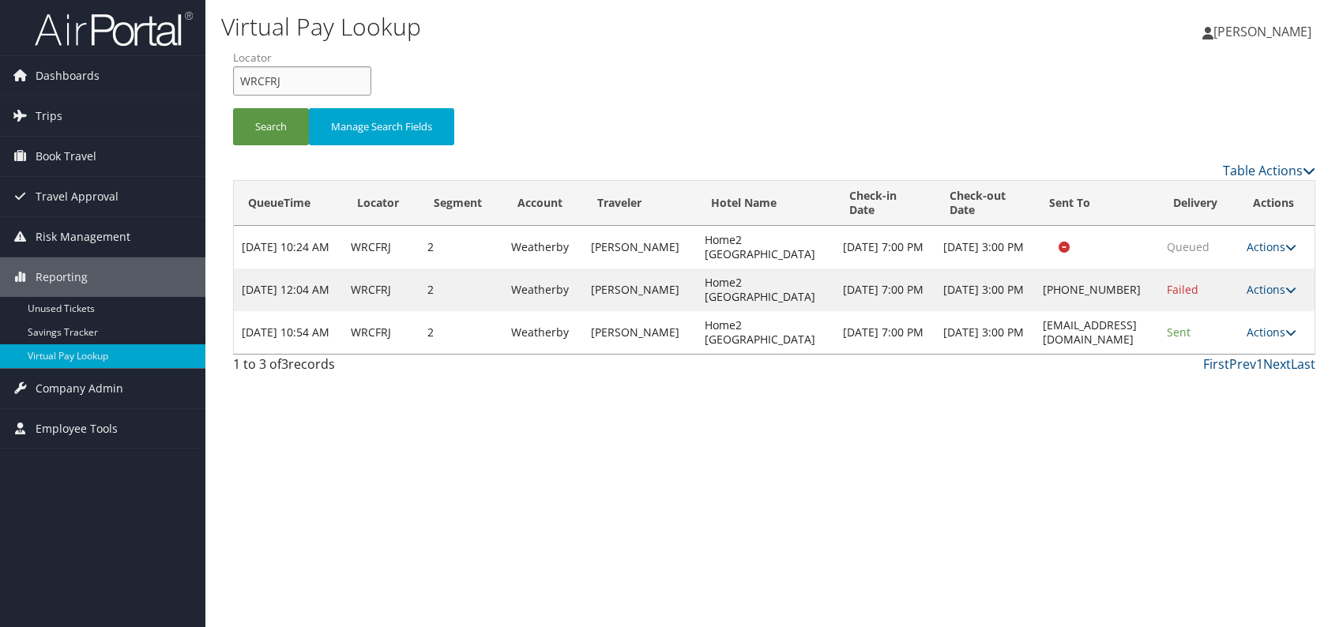
drag, startPoint x: 285, startPoint y: 84, endPoint x: 235, endPoint y: 83, distance: 50.6
click at [235, 83] on input "WRCFRJ" at bounding box center [302, 80] width 138 height 29
paste input "HMDXMW"
click at [266, 70] on input "HMDXMW" at bounding box center [302, 80] width 138 height 29
click at [262, 126] on button "Search" at bounding box center [271, 126] width 76 height 37
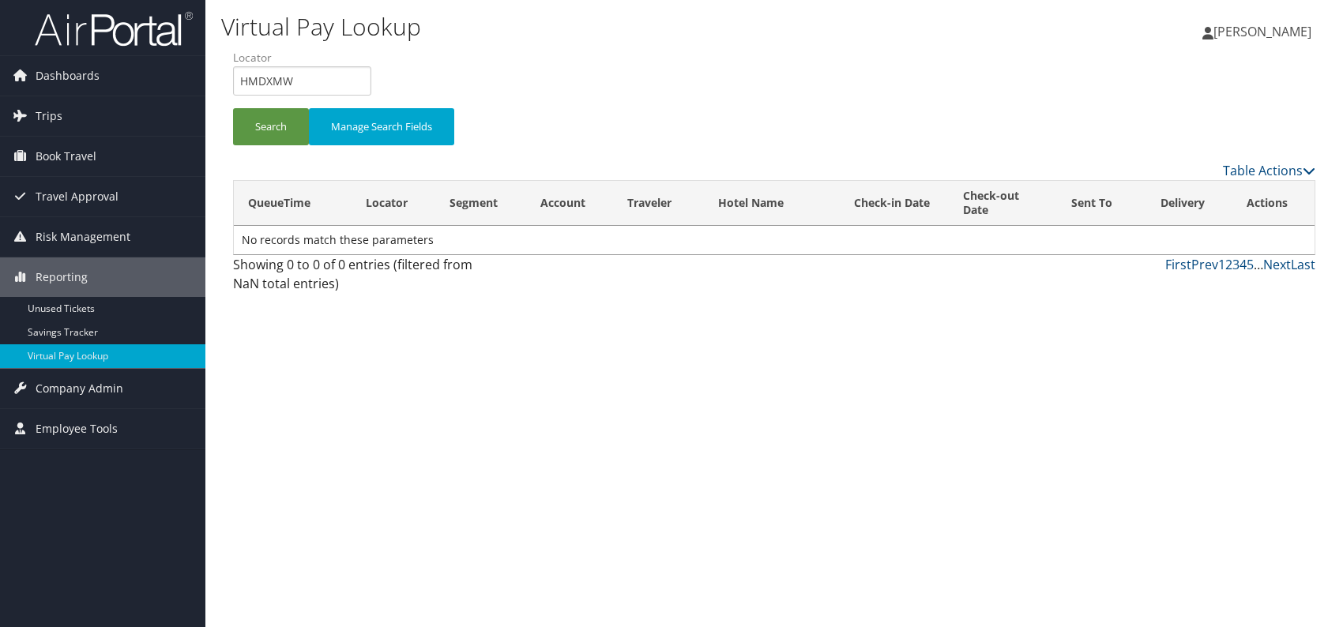
click at [985, 427] on div "Virtual Pay Lookup Romina Kwock Romina Kwock My Settings Travel Agency Contacts…" at bounding box center [774, 313] width 1138 height 627
click at [253, 124] on button "Search" at bounding box center [271, 126] width 76 height 37
click at [254, 122] on button "Search" at bounding box center [271, 126] width 76 height 37
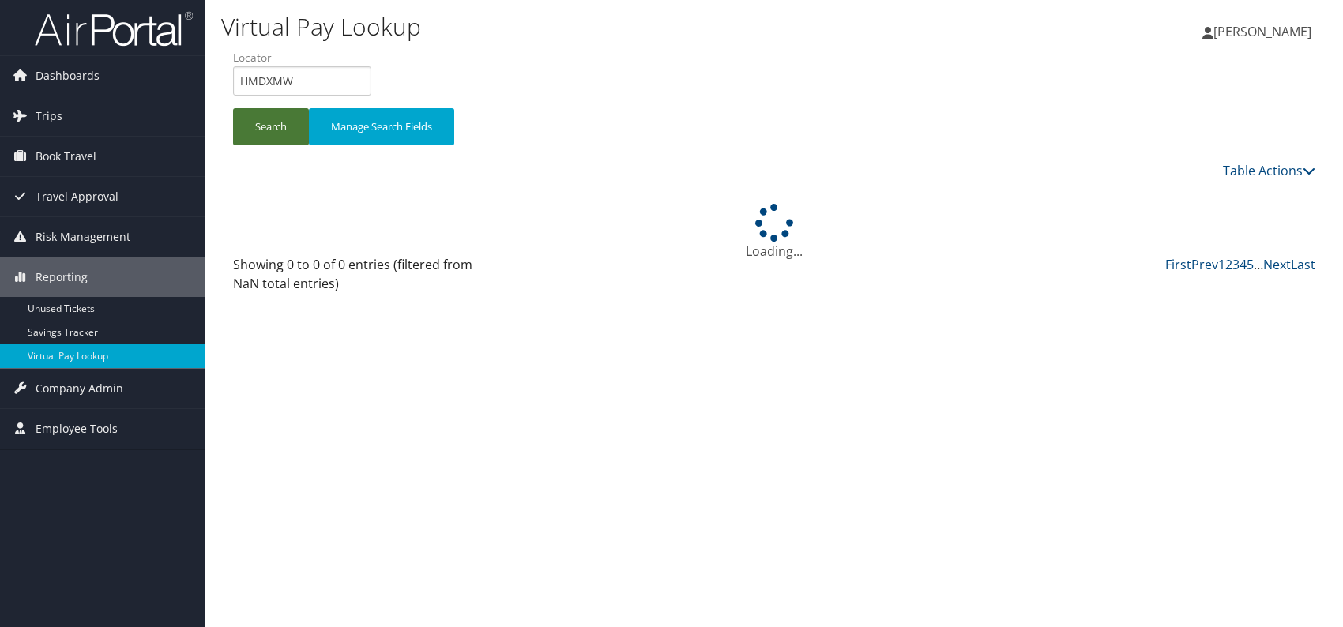
click at [254, 122] on button "Search" at bounding box center [271, 126] width 76 height 37
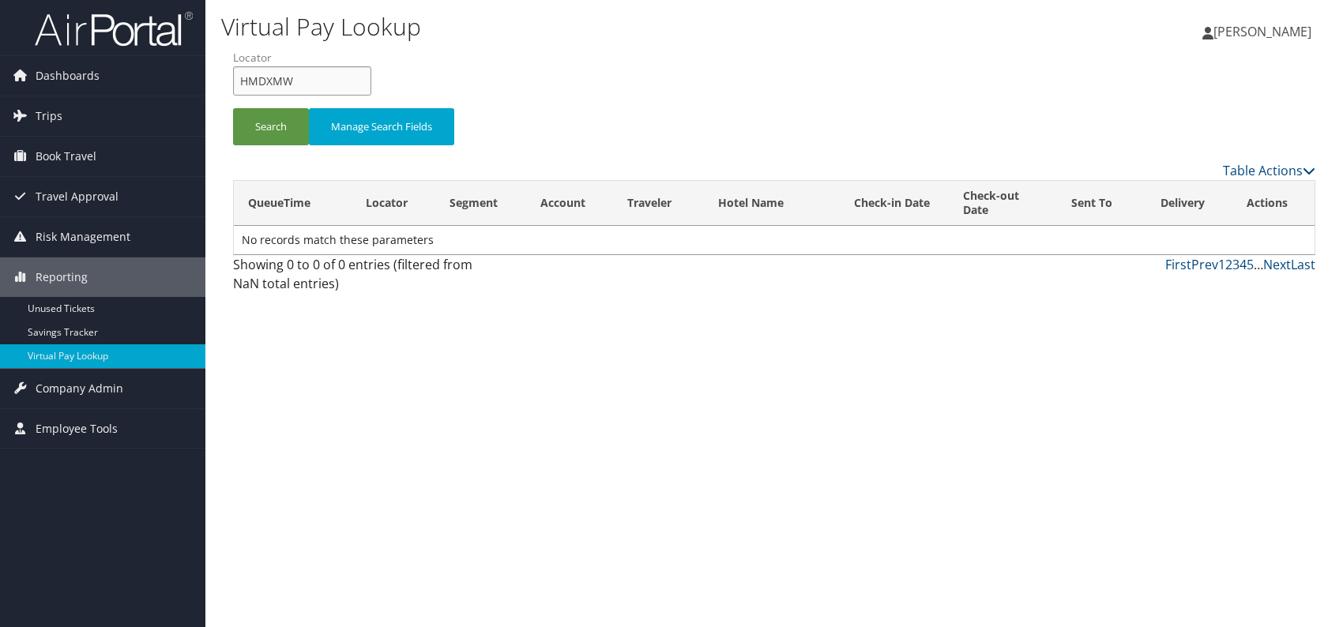
drag, startPoint x: 297, startPoint y: 85, endPoint x: 225, endPoint y: 82, distance: 71.9
click at [233, 82] on form "QueueTime Locator HMDXMW Segment Account Traveler Hotel Name Check-in Date Chec…" at bounding box center [774, 105] width 1083 height 111
paste input "CODKPU"
click at [262, 128] on button "Search" at bounding box center [271, 126] width 76 height 37
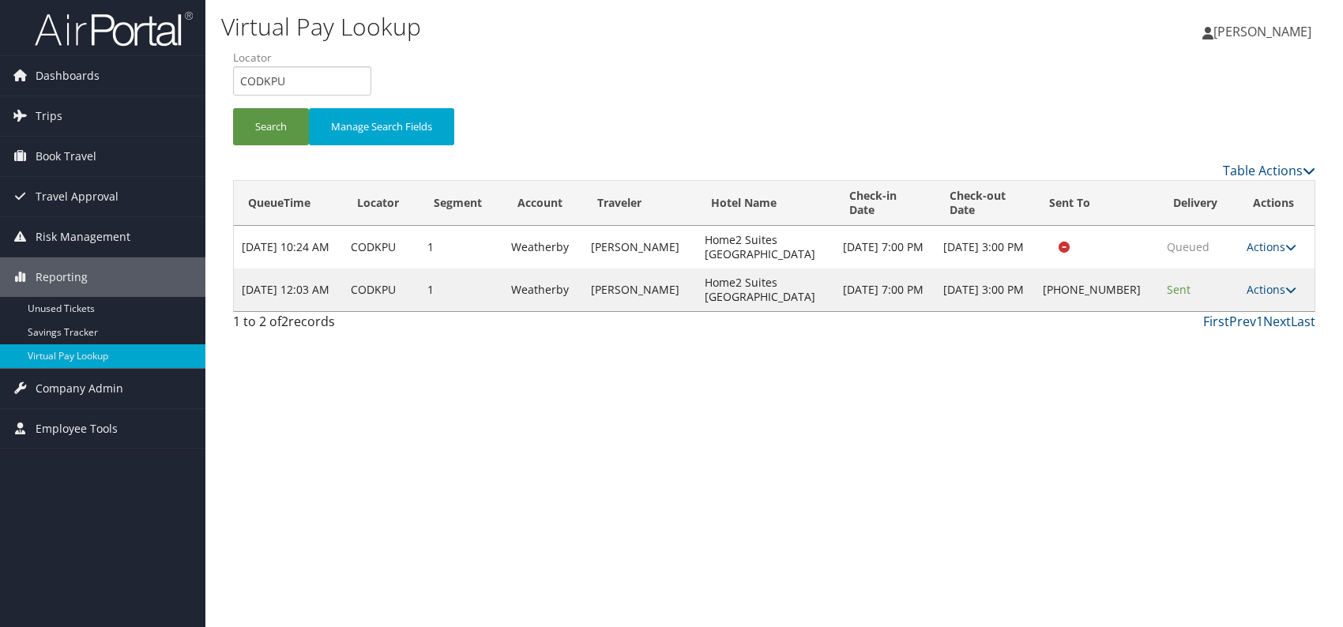
click at [1000, 445] on div "Virtual Pay Lookup [PERSON_NAME] [PERSON_NAME] My Settings Travel Agency Contac…" at bounding box center [774, 313] width 1138 height 627
drag, startPoint x: 294, startPoint y: 79, endPoint x: 256, endPoint y: 70, distance: 38.9
click at [242, 74] on input "CODKPU" at bounding box center [302, 80] width 138 height 29
paste input "KSTHWX"
click at [268, 87] on input "KSTHWX" at bounding box center [302, 80] width 138 height 29
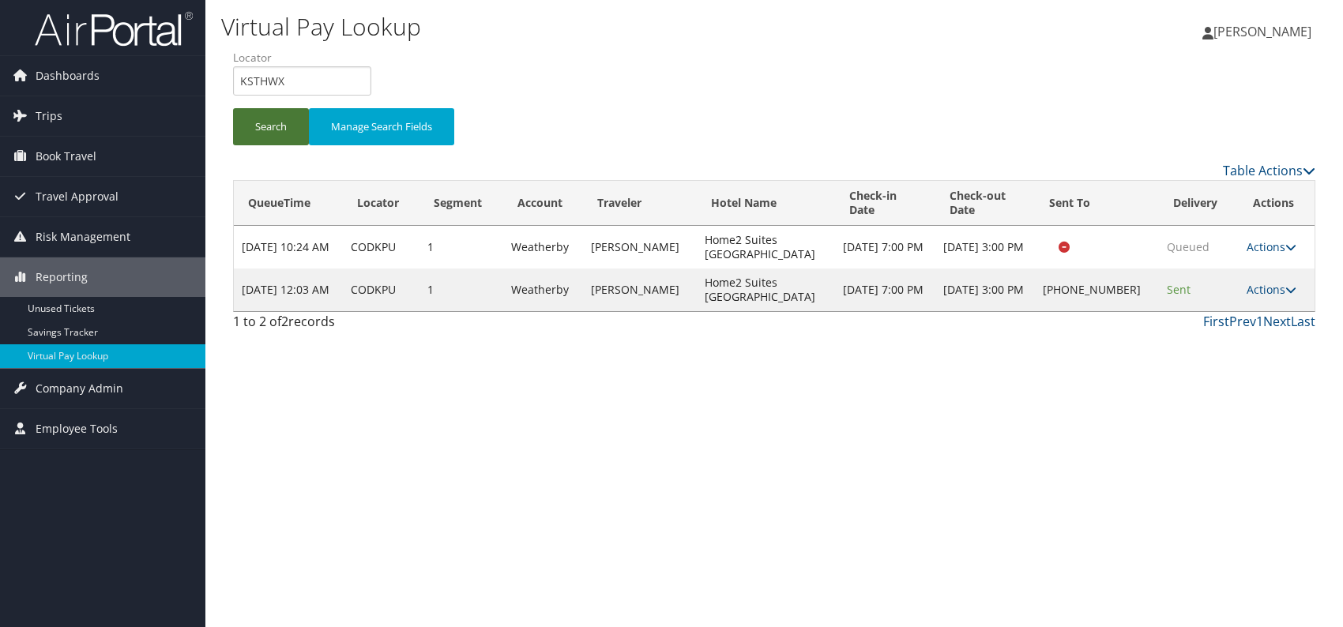
click at [281, 127] on button "Search" at bounding box center [271, 126] width 76 height 37
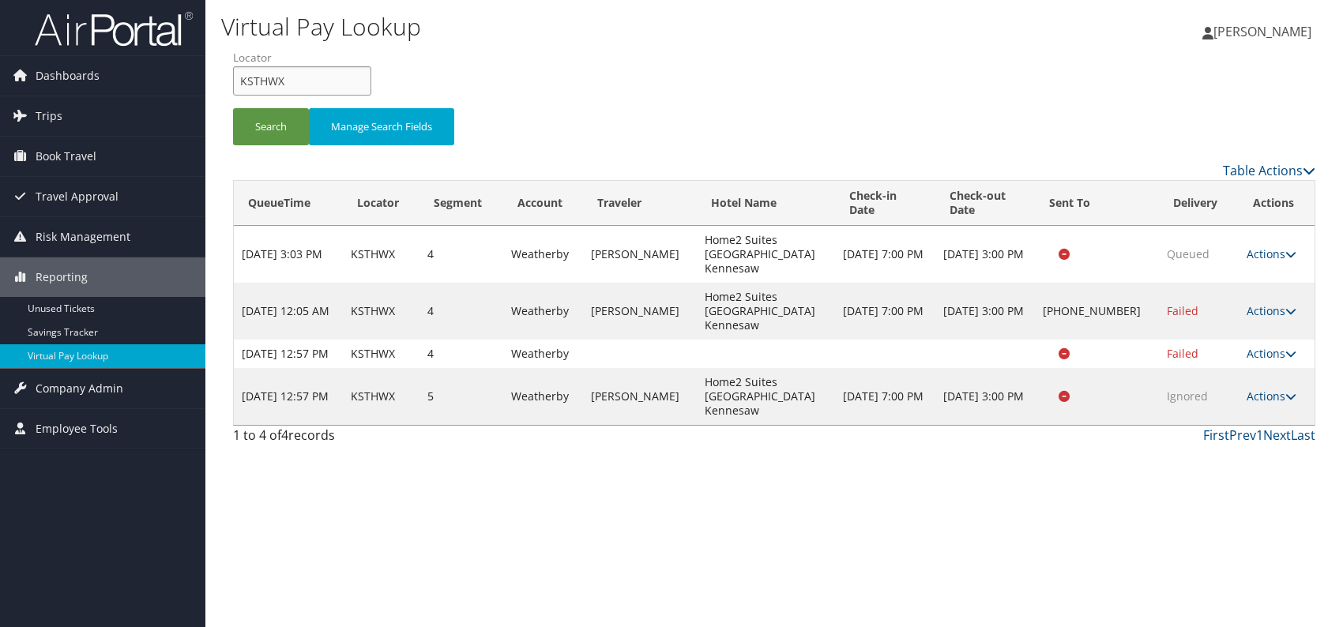
drag, startPoint x: 304, startPoint y: 73, endPoint x: 232, endPoint y: 73, distance: 71.9
click at [233, 73] on input "KSTHWX" at bounding box center [302, 80] width 138 height 29
paste input "DGBYUU"
click at [267, 123] on button "Search" at bounding box center [271, 126] width 76 height 37
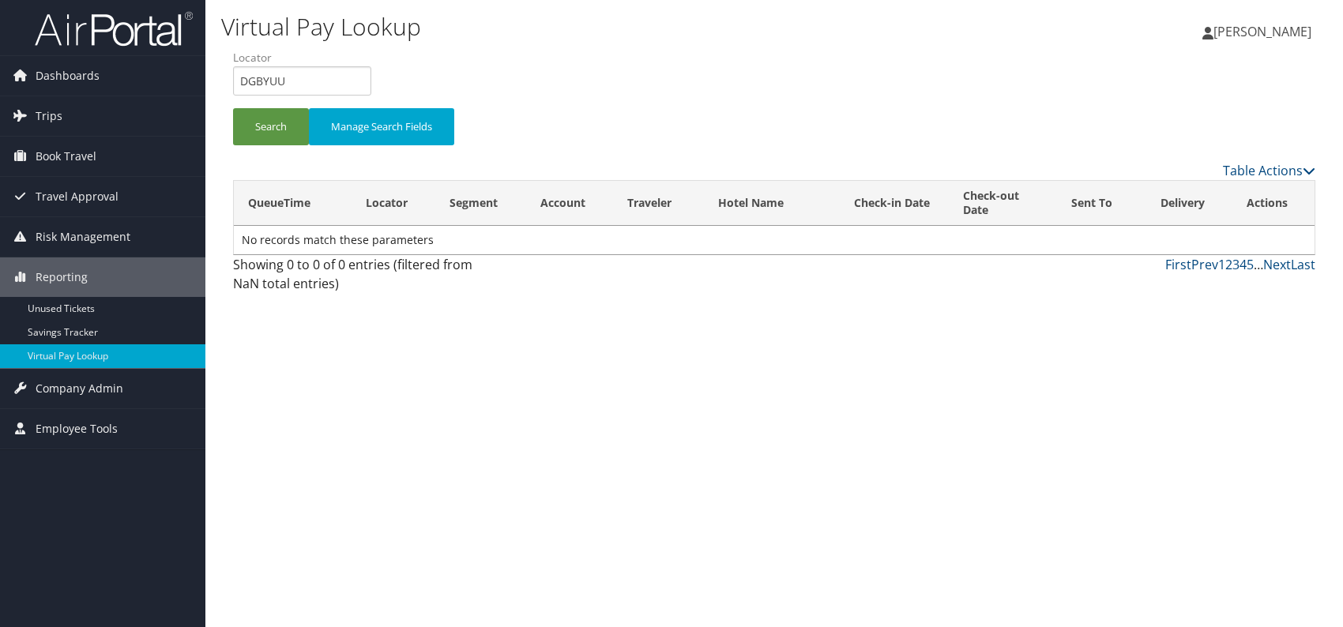
click at [963, 377] on div "Virtual Pay Lookup [PERSON_NAME] [PERSON_NAME] My Settings Travel Agency Contac…" at bounding box center [774, 313] width 1138 height 627
click at [270, 129] on button "Search" at bounding box center [271, 126] width 76 height 37
drag, startPoint x: 286, startPoint y: 88, endPoint x: 233, endPoint y: 78, distance: 53.9
click at [233, 78] on input "DGBYUU" at bounding box center [302, 80] width 138 height 29
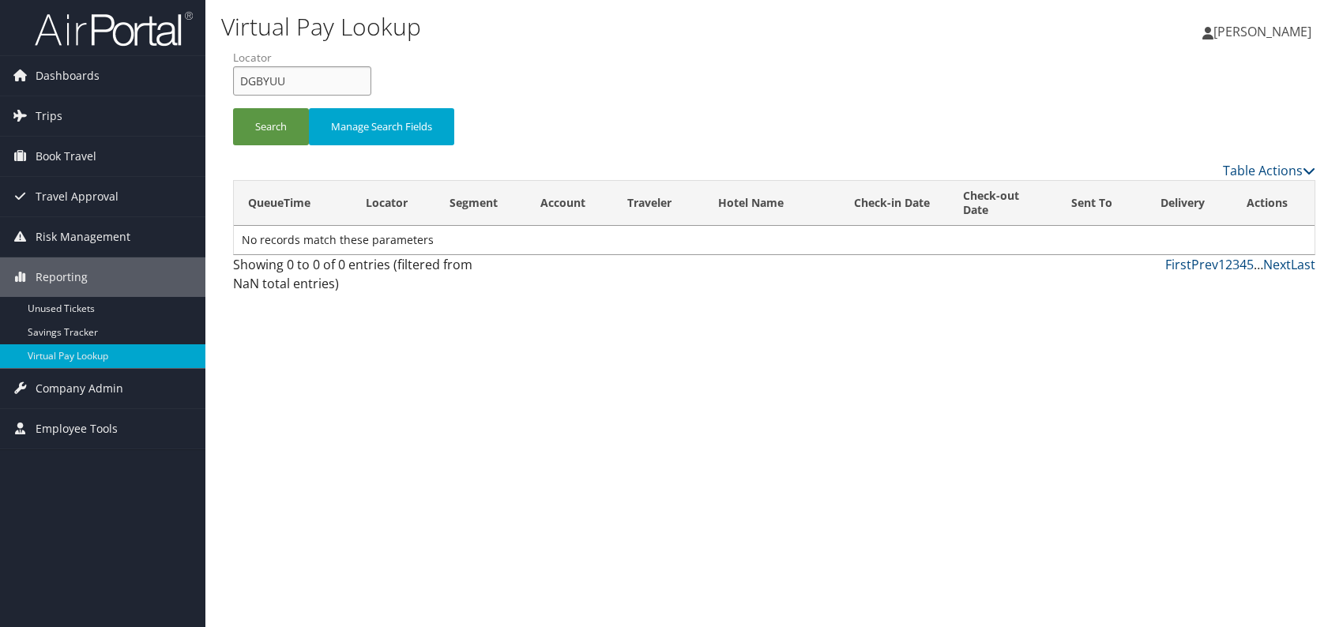
paste input "JIACXD"
click at [263, 81] on input "JIACXD" at bounding box center [302, 80] width 138 height 29
click at [269, 127] on button "Search" at bounding box center [271, 126] width 76 height 37
click at [721, 443] on div "Virtual Pay Lookup Romina Kwock Romina Kwock My Settings Travel Agency Contacts…" at bounding box center [774, 313] width 1138 height 627
drag, startPoint x: 288, startPoint y: 81, endPoint x: 236, endPoint y: 81, distance: 51.4
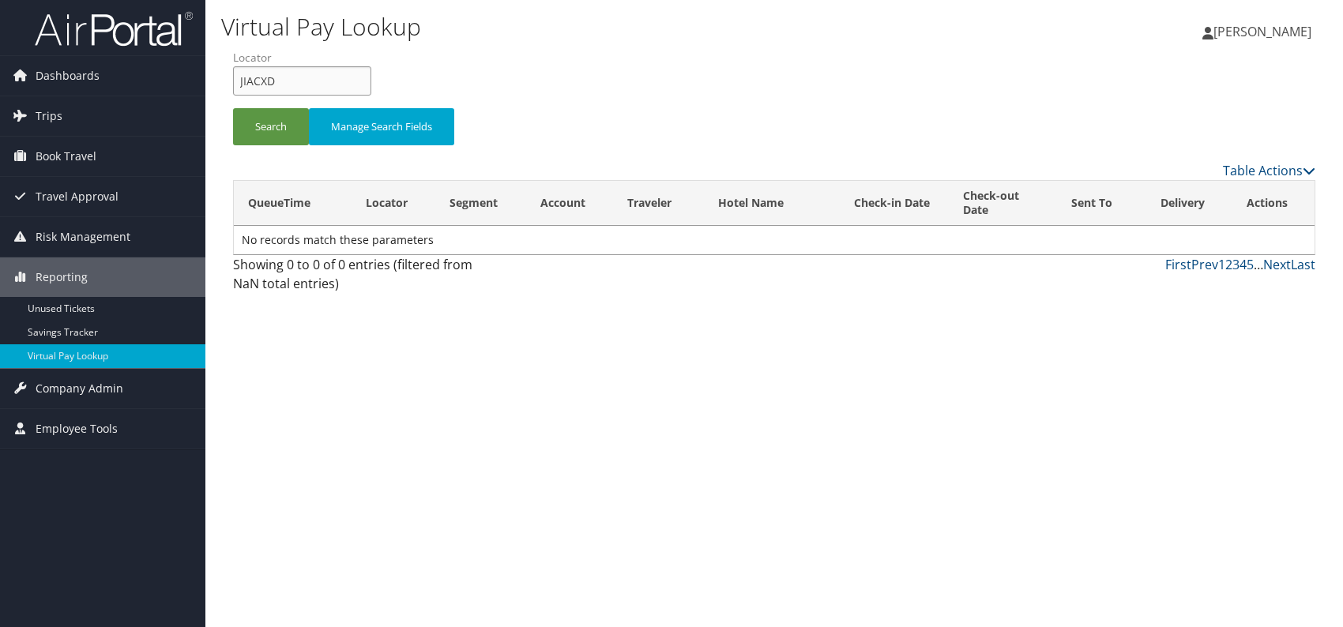
click at [236, 81] on input "JIACXD" at bounding box center [302, 80] width 138 height 29
paste input "UXSDOC"
click at [268, 126] on button "Search" at bounding box center [271, 126] width 76 height 37
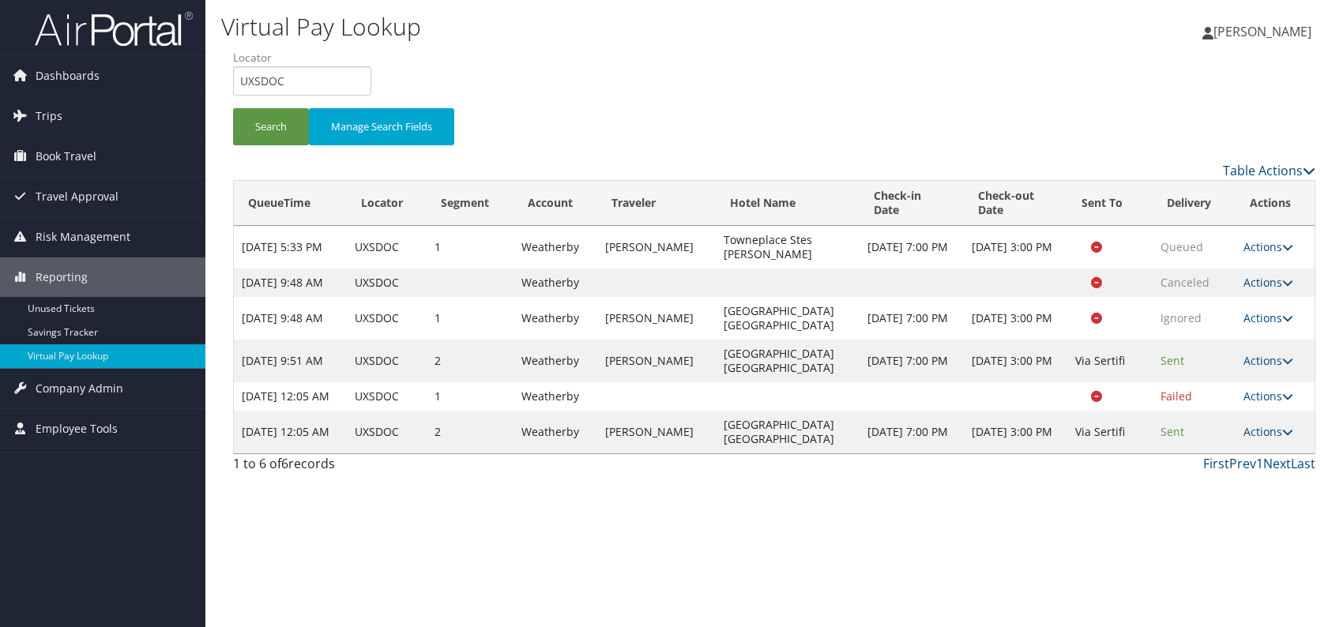
click at [1134, 551] on div "Virtual Pay Lookup Romina Kwock Romina Kwock My Settings Travel Agency Contacts…" at bounding box center [774, 313] width 1138 height 627
drag, startPoint x: 258, startPoint y: 71, endPoint x: 238, endPoint y: 70, distance: 19.8
click at [238, 70] on input "UXSDOC" at bounding box center [302, 80] width 138 height 29
paste input "WPWPOT"
click at [275, 116] on button "Search" at bounding box center [271, 126] width 76 height 37
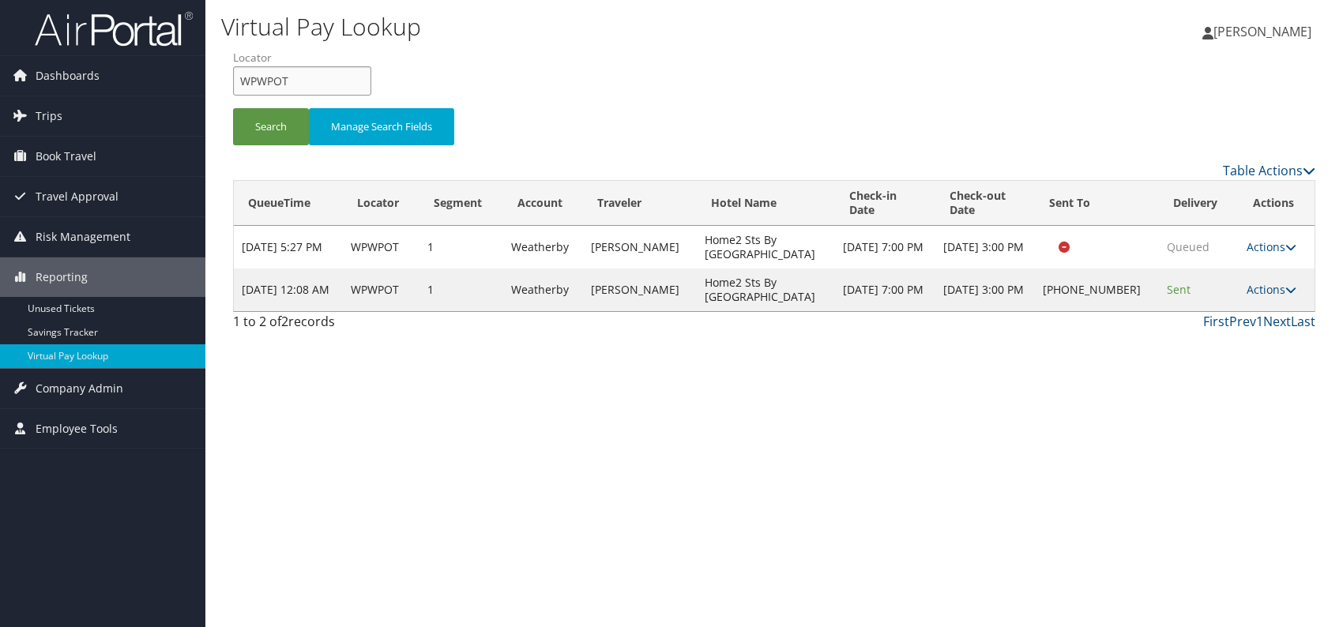
drag, startPoint x: 279, startPoint y: 82, endPoint x: 235, endPoint y: 80, distance: 43.5
click at [235, 80] on input "WPWPOT" at bounding box center [302, 80] width 138 height 29
paste input "ATNOQQ"
click at [273, 79] on input "ATNOQQ" at bounding box center [302, 80] width 138 height 29
click at [268, 81] on input "ATNOQQ" at bounding box center [302, 80] width 138 height 29
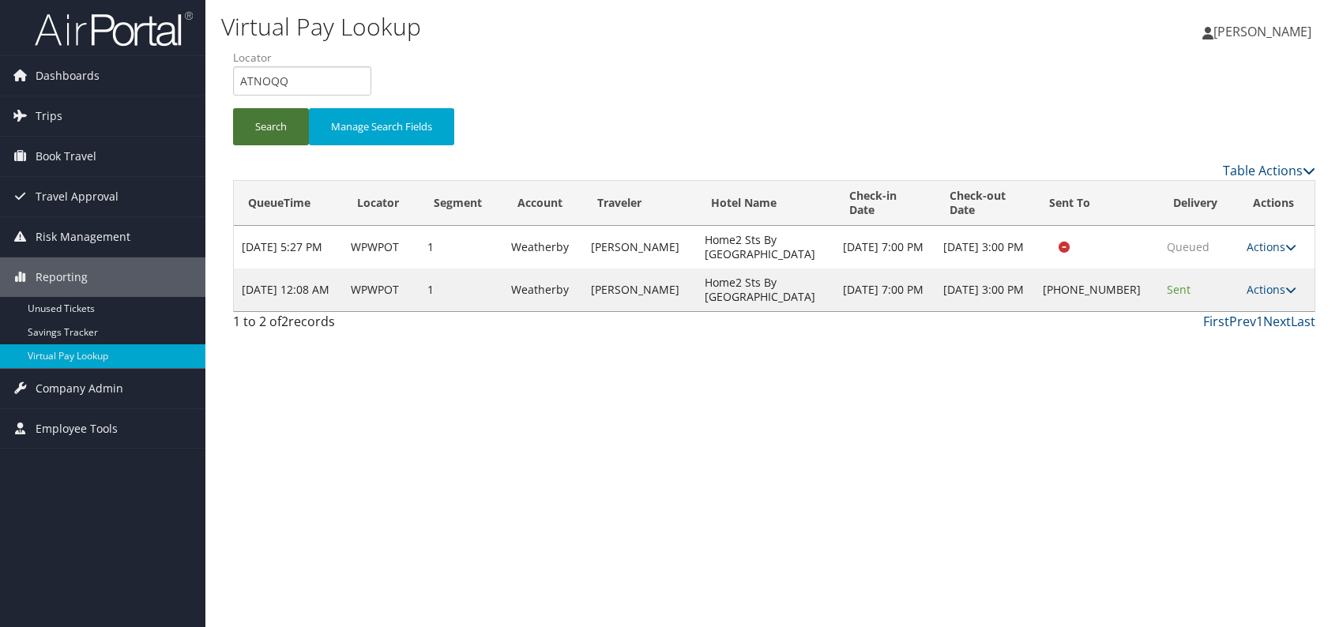
click at [253, 121] on button "Search" at bounding box center [271, 126] width 76 height 37
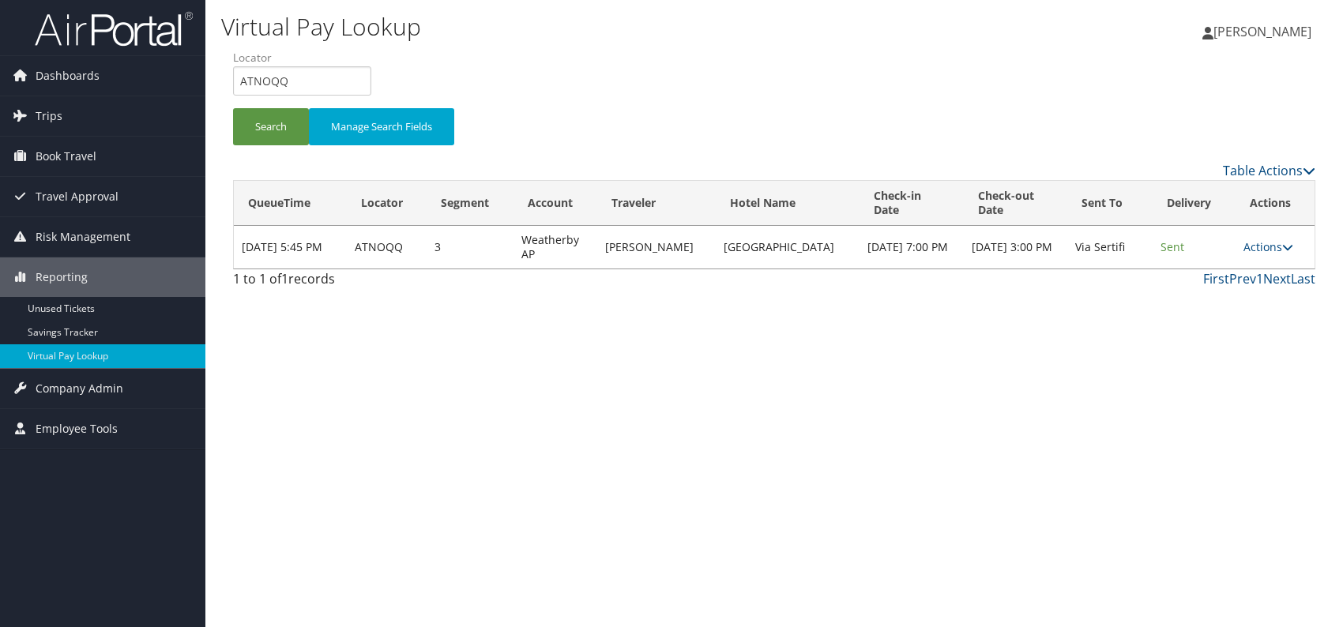
click at [891, 508] on div "Virtual Pay Lookup Romina Kwock Romina Kwock My Settings Travel Agency Contacts…" at bounding box center [774, 313] width 1138 height 627
drag, startPoint x: 307, startPoint y: 81, endPoint x: 243, endPoint y: 85, distance: 64.1
click at [243, 85] on input "ATNOQQ" at bounding box center [302, 80] width 138 height 29
paste input "LODUWI"
click at [262, 128] on button "Search" at bounding box center [271, 126] width 76 height 37
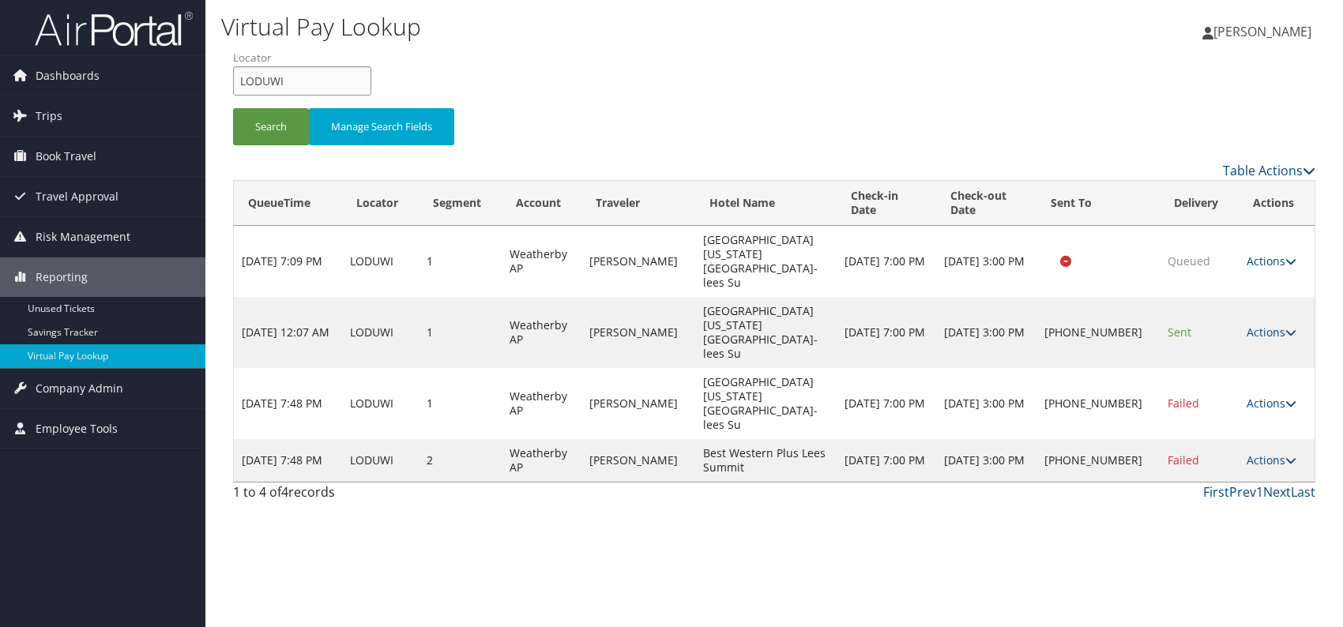
drag, startPoint x: 280, startPoint y: 81, endPoint x: 237, endPoint y: 81, distance: 42.7
click at [237, 81] on input "LODUWI" at bounding box center [302, 80] width 138 height 29
paste input "HPUUAP"
click at [269, 124] on button "Search" at bounding box center [271, 126] width 76 height 37
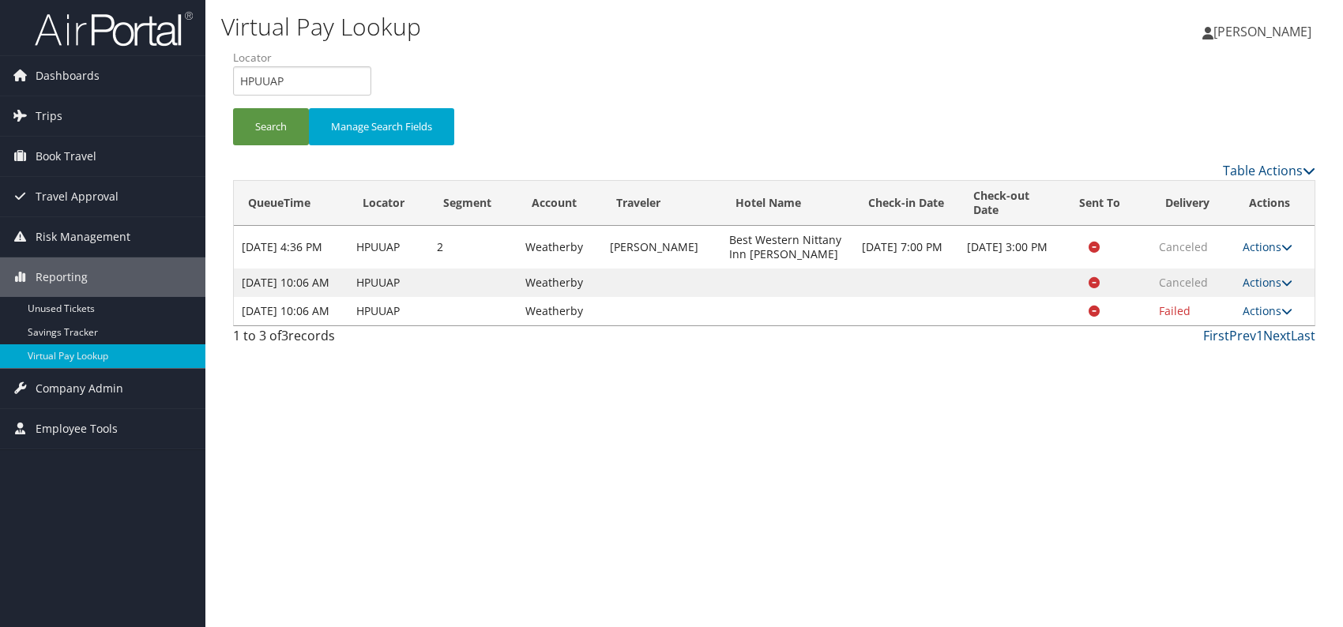
click at [815, 424] on div "Virtual Pay Lookup Romina Kwock Romina Kwock My Settings Travel Agency Contacts…" at bounding box center [774, 313] width 1138 height 627
drag, startPoint x: 311, startPoint y: 85, endPoint x: 238, endPoint y: 85, distance: 73.5
click at [238, 85] on input "HPUUAP" at bounding box center [302, 80] width 138 height 29
paste input "OXPSNJ"
click at [276, 123] on button "Search" at bounding box center [271, 126] width 76 height 37
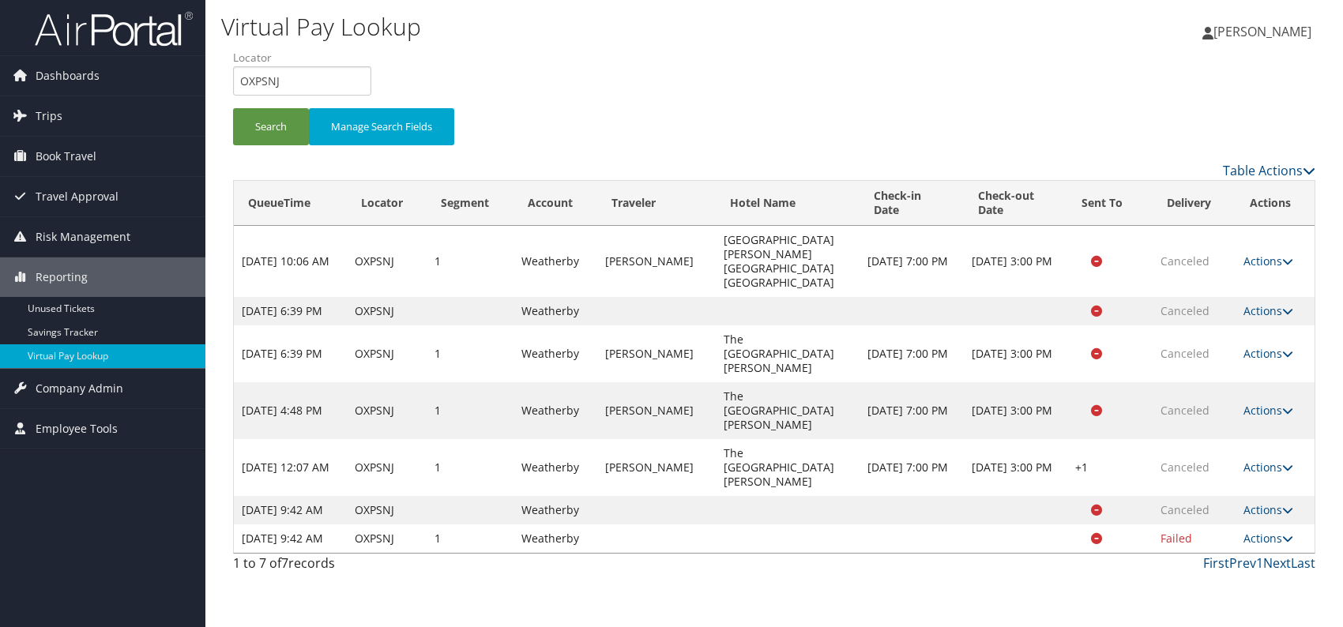
click at [656, 554] on div "First Prev 1 Next Last" at bounding box center [913, 563] width 806 height 19
drag, startPoint x: 290, startPoint y: 70, endPoint x: 231, endPoint y: 82, distance: 60.6
click at [233, 82] on form "QueueTime Locator OXPSNJ Segment Account Traveler Hotel Name Check-in Date Chec…" at bounding box center [774, 105] width 1083 height 111
paste input "QKYPCF"
click at [265, 81] on input "QKYPCF" at bounding box center [302, 80] width 138 height 29
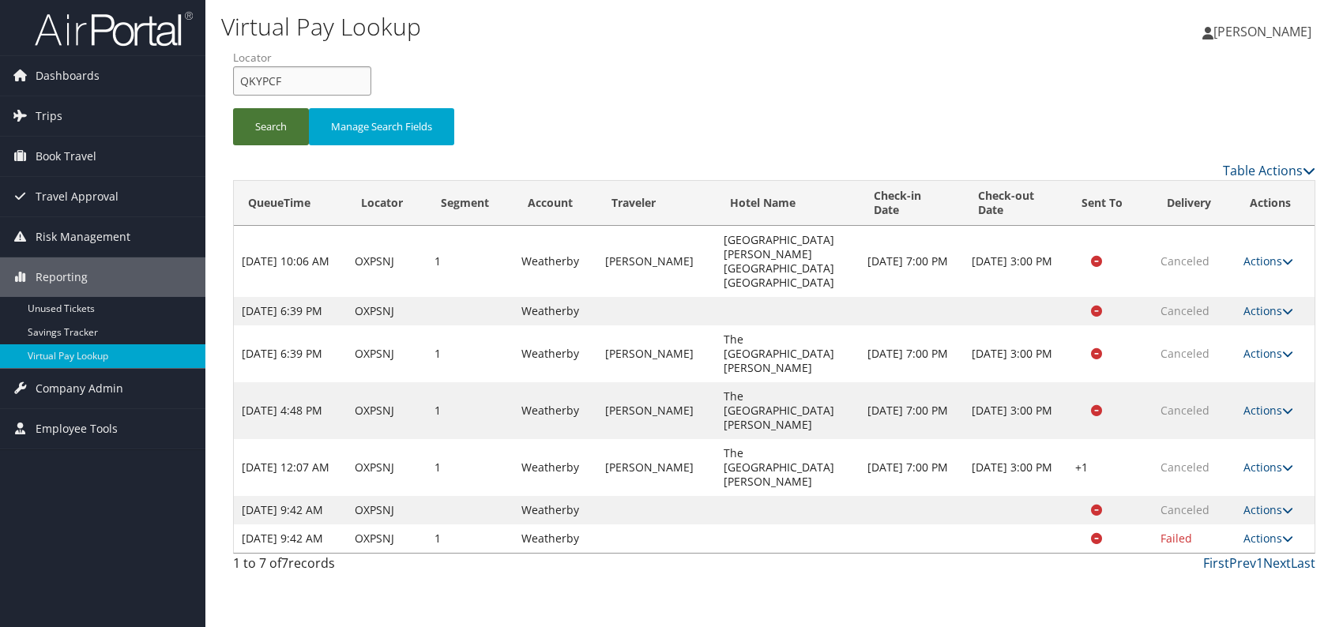
type input "QKYPCF"
click at [271, 124] on button "Search" at bounding box center [271, 126] width 76 height 37
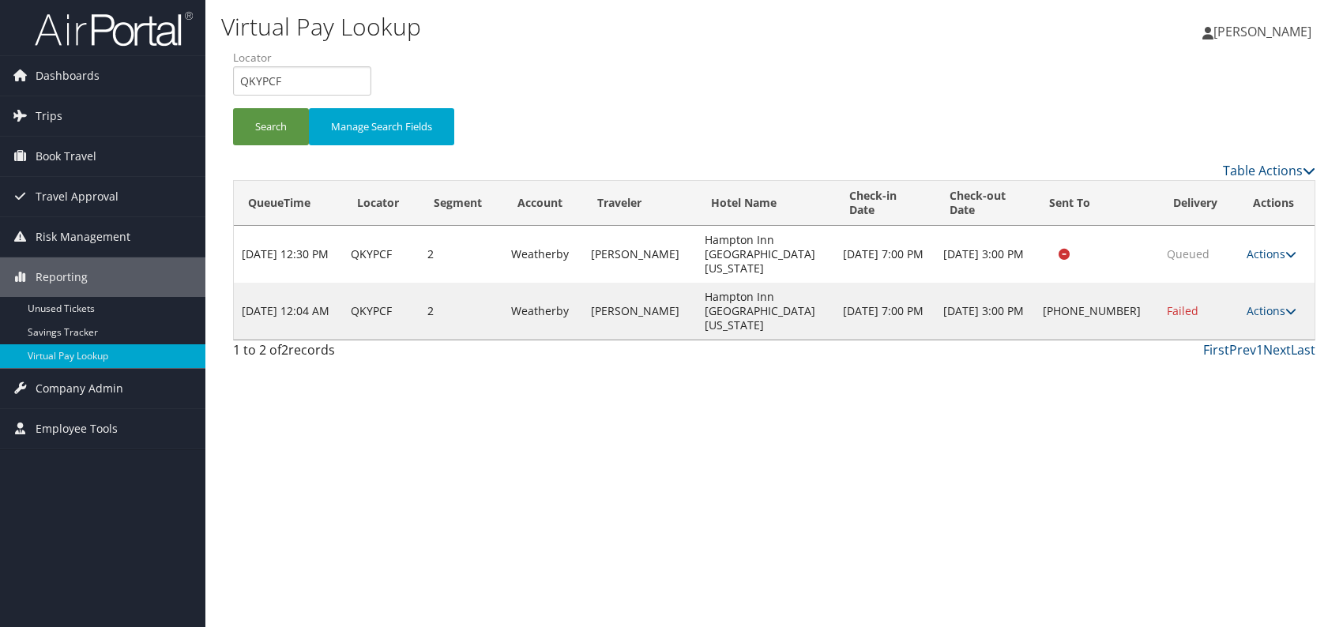
click at [847, 396] on div "Virtual Pay Lookup Romina Kwock Romina Kwock My Settings Travel Agency Contacts…" at bounding box center [774, 313] width 1138 height 627
click at [1274, 303] on link "Actions" at bounding box center [1272, 310] width 50 height 15
click at [1205, 331] on link "Logs" at bounding box center [1219, 339] width 135 height 27
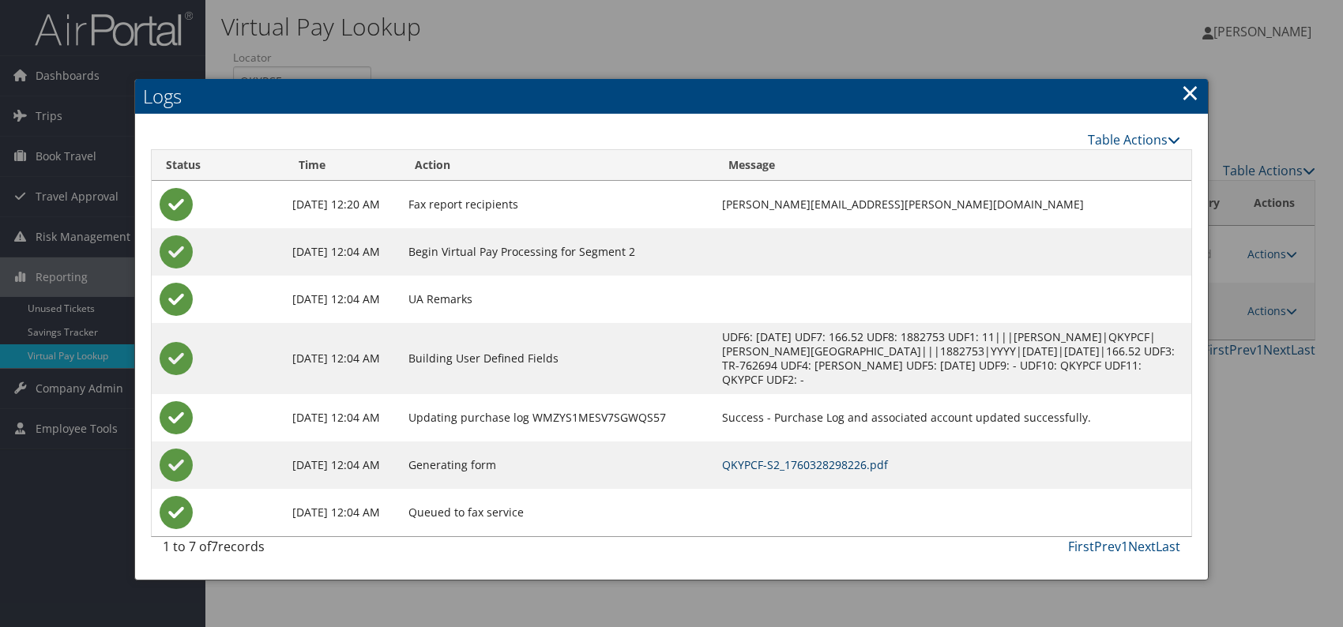
click at [819, 466] on link "QKYPCF-S2_1760328298226.pdf" at bounding box center [805, 465] width 166 height 15
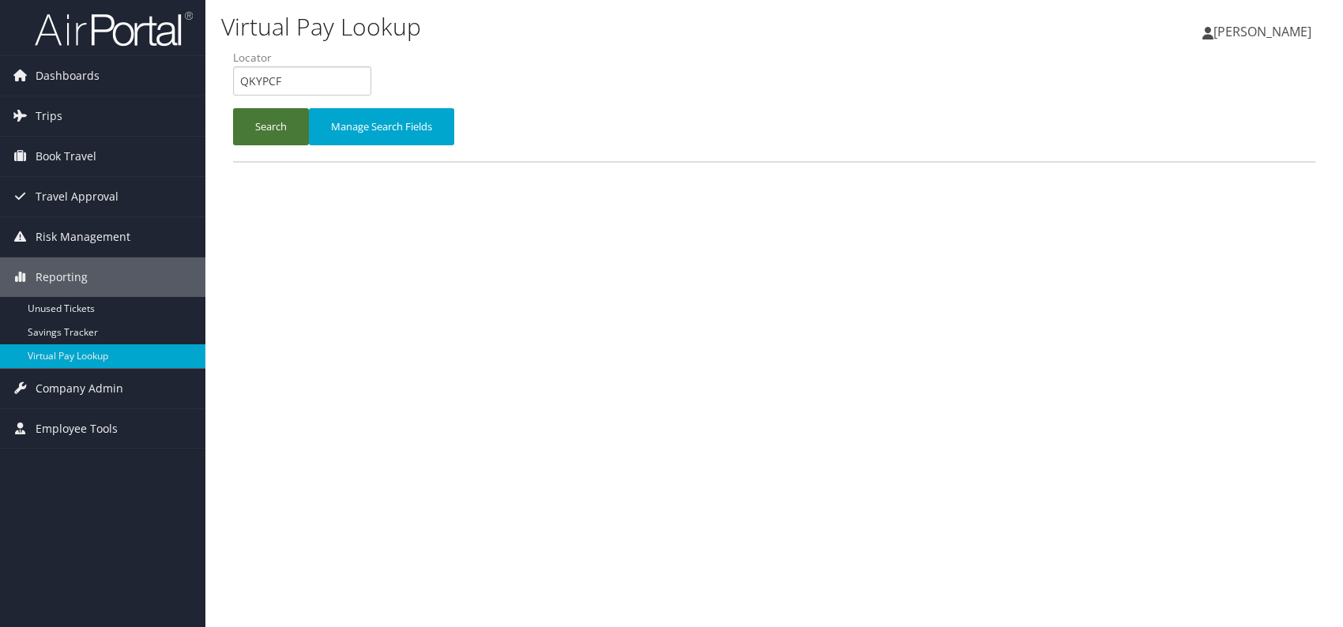
click at [254, 126] on button "Search" at bounding box center [271, 126] width 76 height 37
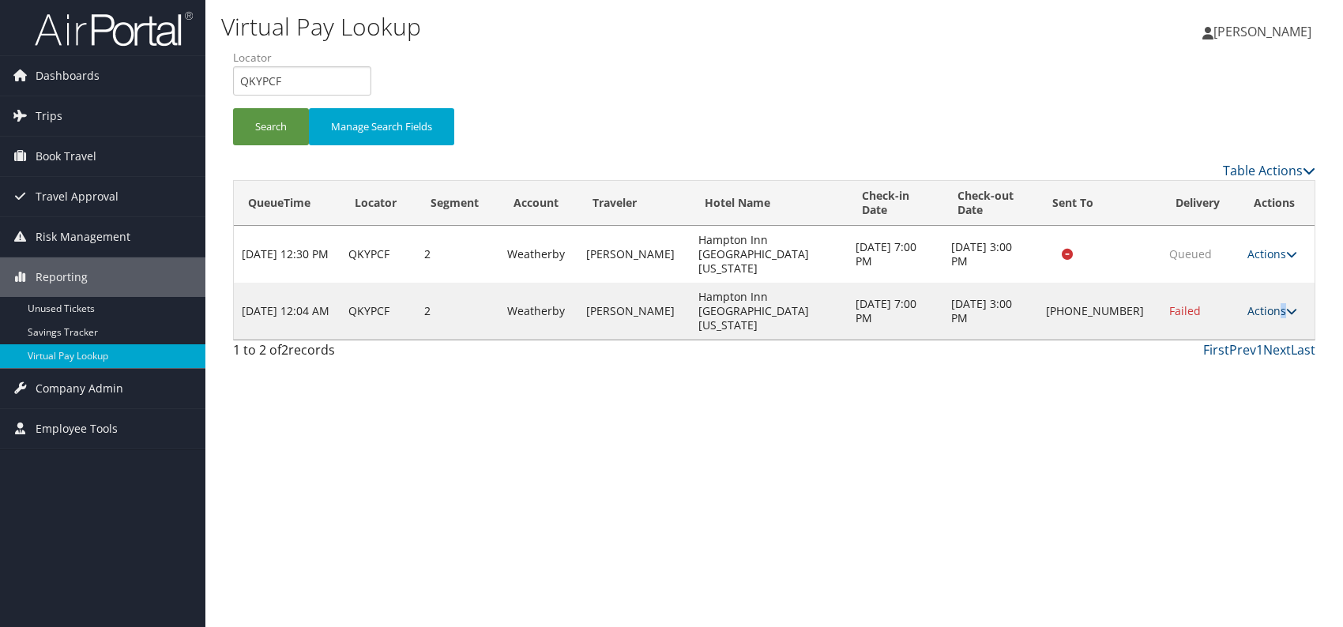
click at [1276, 303] on link "Actions" at bounding box center [1273, 310] width 50 height 15
click at [1195, 317] on link "Resend" at bounding box center [1221, 312] width 135 height 27
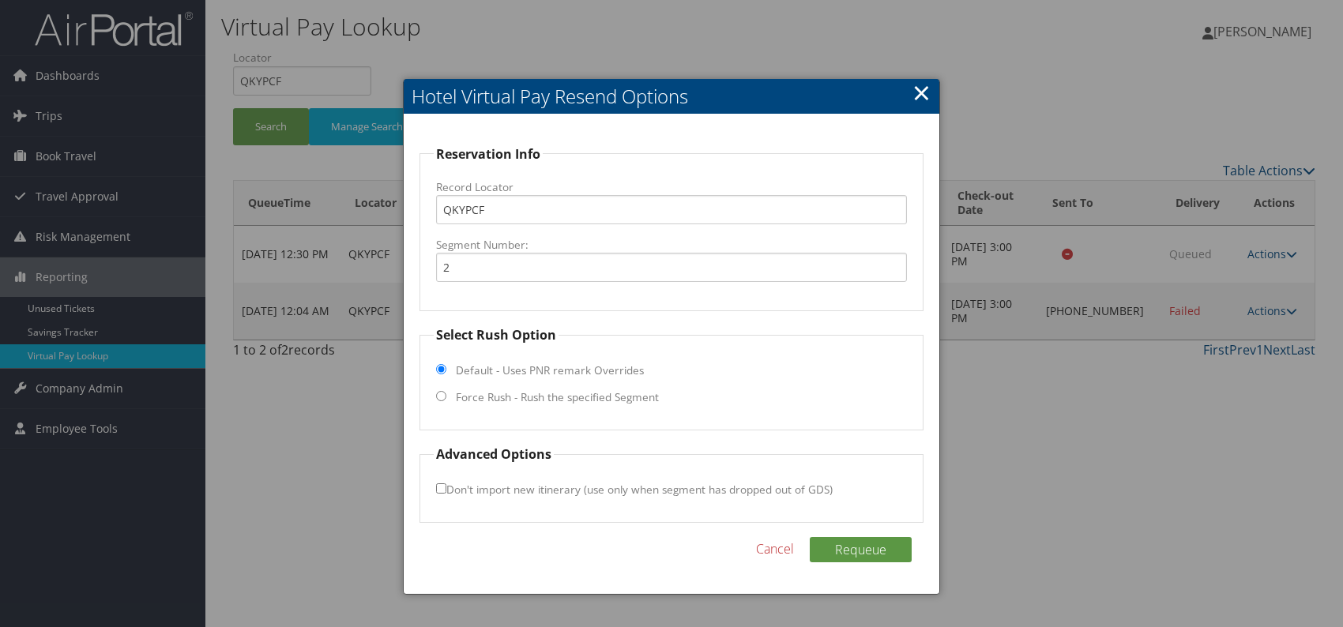
click at [432, 397] on fieldset "Select Rush Option Default - Uses PNR remark Overrides Force Rush - Rush the sp…" at bounding box center [672, 378] width 504 height 105
click at [439, 395] on input "Force Rush - Rush the specified Segment" at bounding box center [441, 396] width 10 height 10
radio input "true"
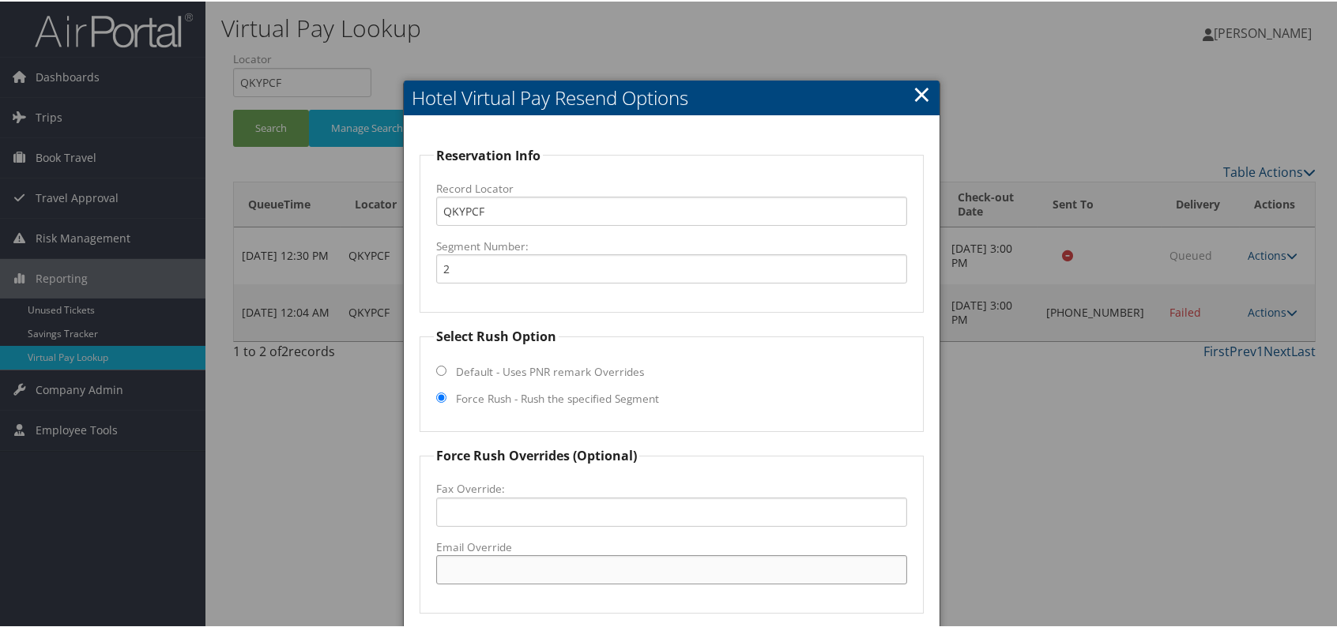
paste input "CMHDL_Hampton @hilton.com"
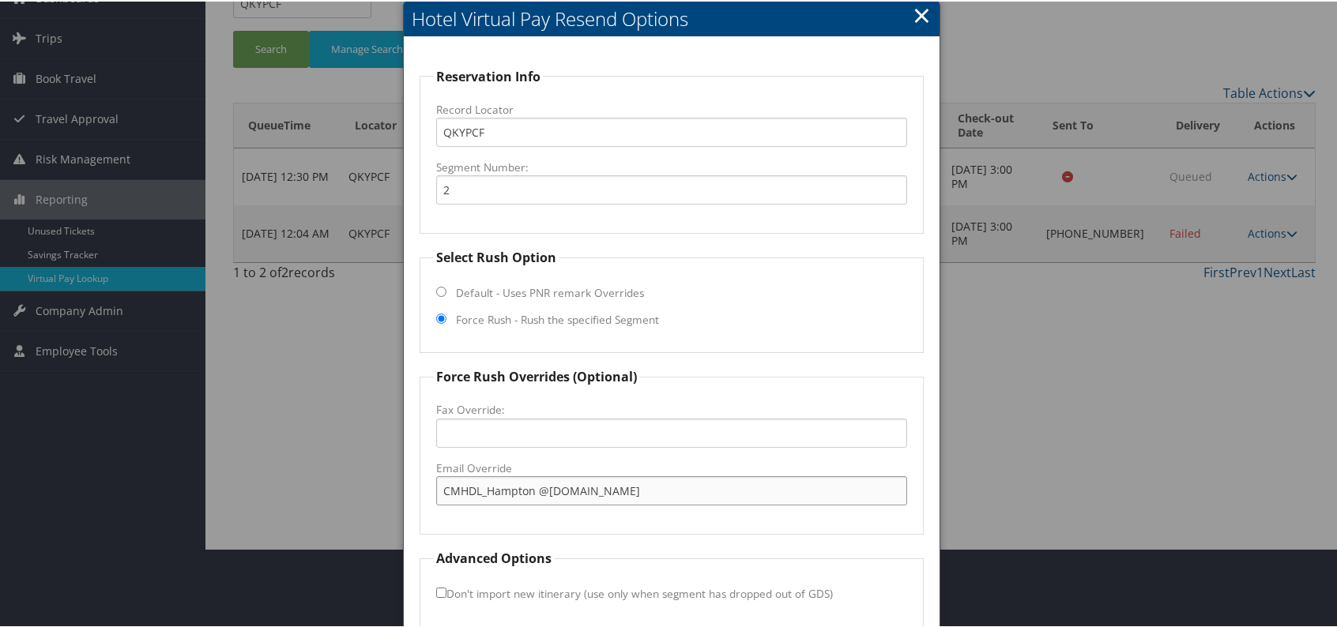
scroll to position [147, 0]
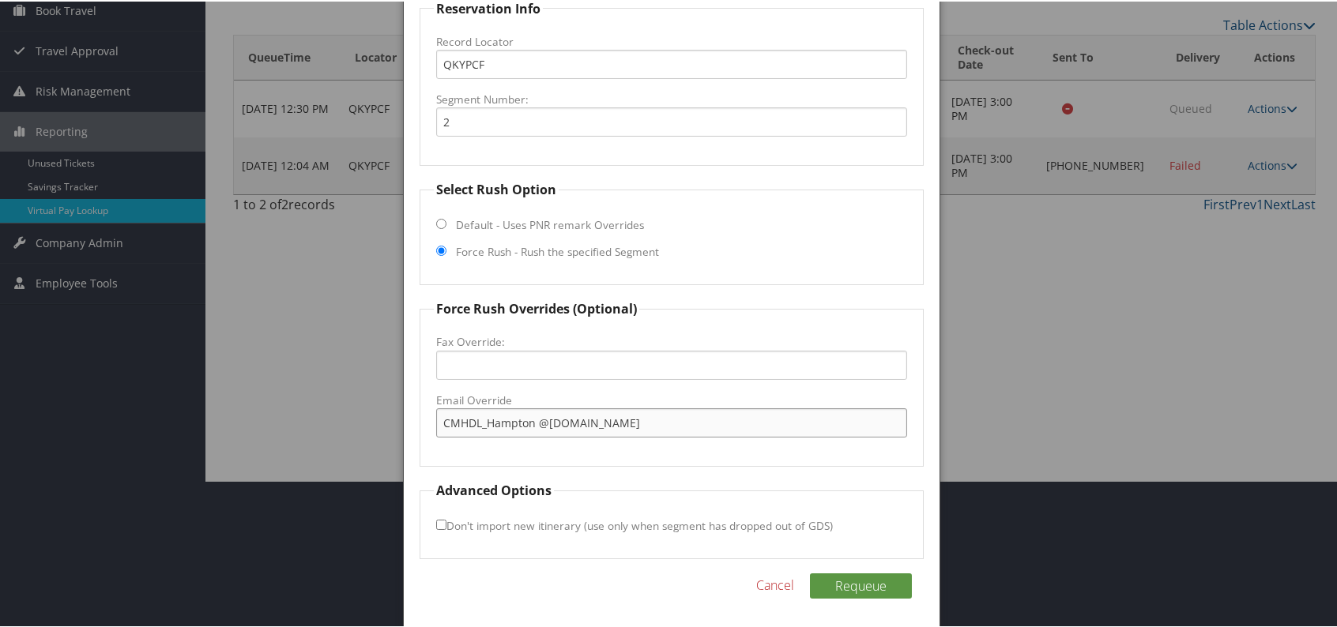
click at [535, 422] on input "CMHDL_Hampton @hilton.com" at bounding box center [671, 421] width 471 height 29
drag, startPoint x: 611, startPoint y: 425, endPoint x: 440, endPoint y: 423, distance: 170.7
click at [440, 423] on input "CMHDL_Hampton@hilton.com" at bounding box center [671, 421] width 471 height 29
type input "CMHDL_Hampton@hilton.com"
click at [852, 583] on button "Requeue" at bounding box center [861, 584] width 102 height 25
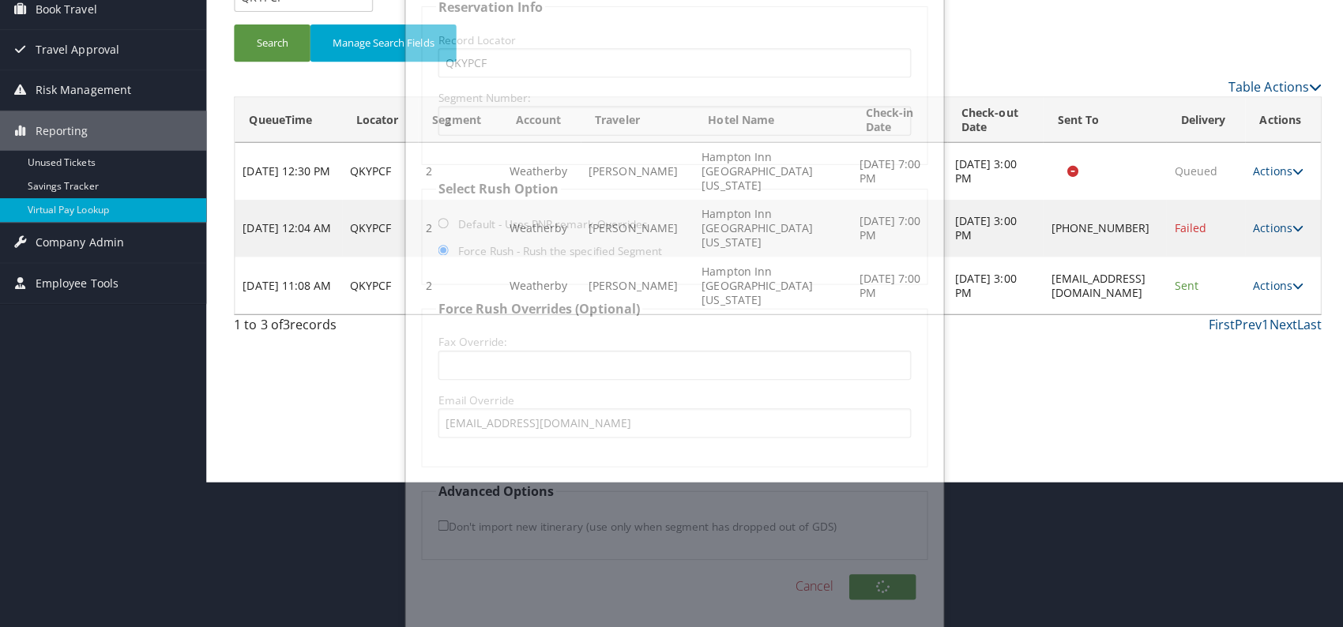
scroll to position [0, 0]
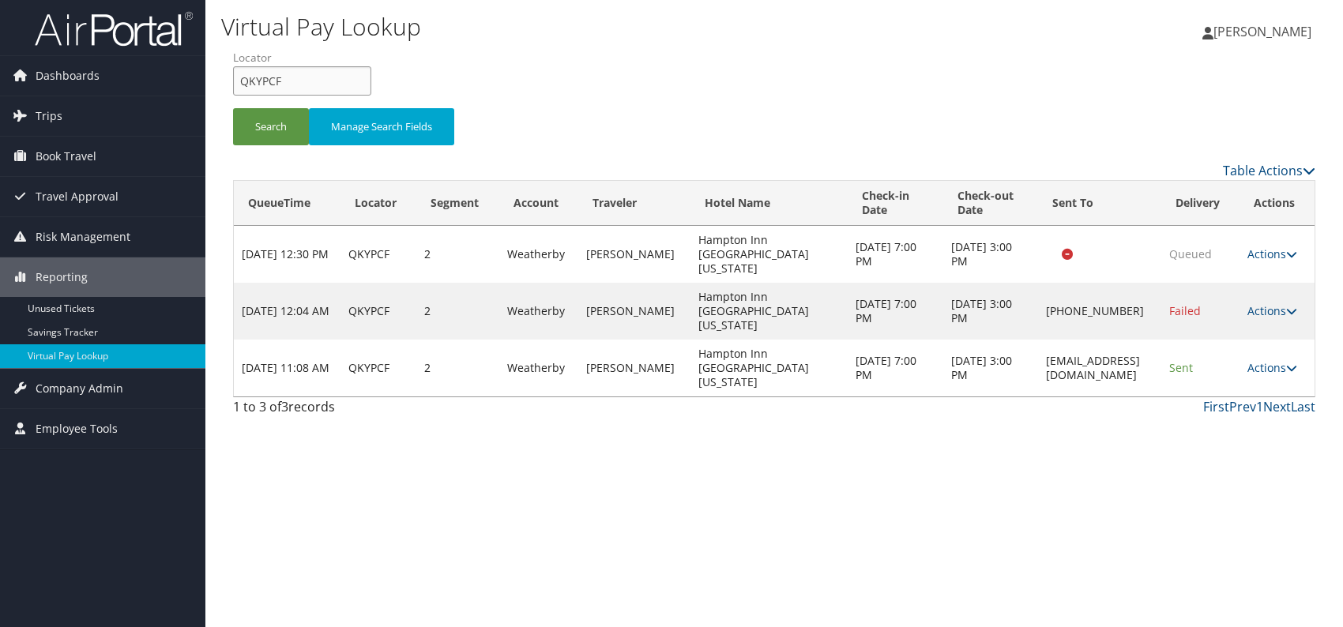
drag, startPoint x: 261, startPoint y: 83, endPoint x: 241, endPoint y: 80, distance: 20.0
click at [241, 80] on input "QKYPCF" at bounding box center [302, 80] width 138 height 29
paste input "WYDZZN"
click at [273, 127] on button "Search" at bounding box center [271, 126] width 76 height 37
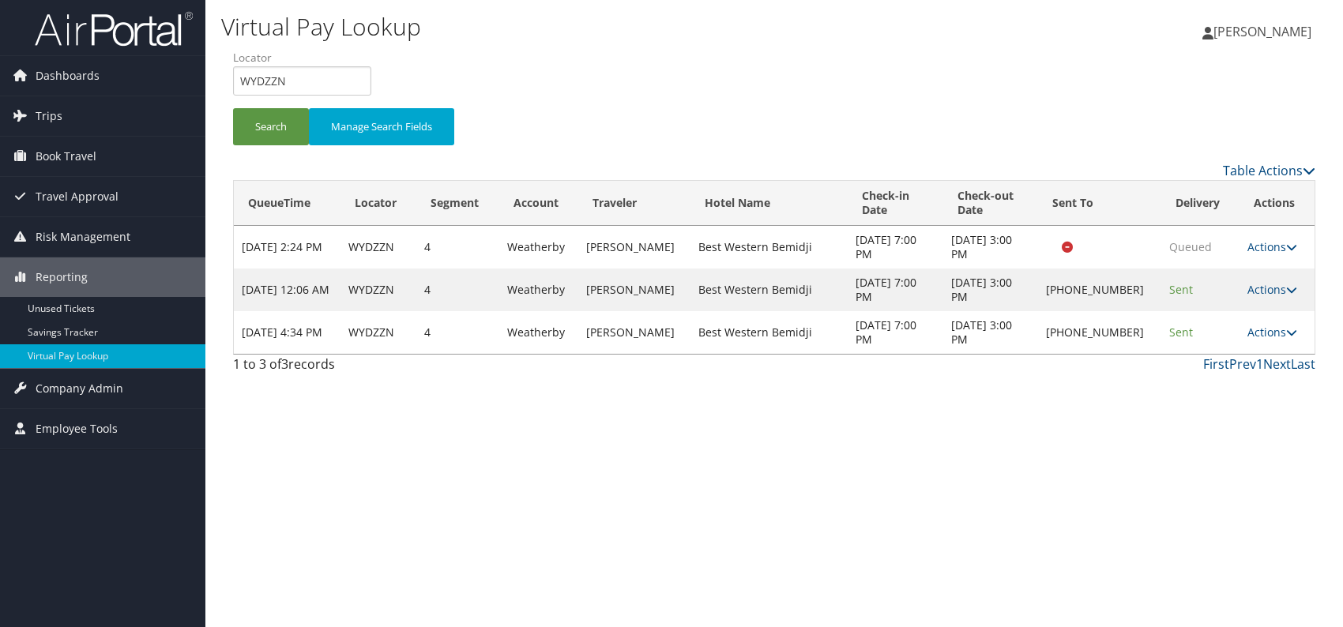
click at [871, 469] on div "Virtual Pay Lookup Romina Kwock Romina Kwock My Settings Travel Agency Contacts…" at bounding box center [774, 313] width 1138 height 627
drag, startPoint x: 262, startPoint y: 82, endPoint x: 239, endPoint y: 81, distance: 23.7
click at [239, 81] on input "WYDZZN" at bounding box center [302, 80] width 138 height 29
paste input "ICGMNG"
click at [267, 79] on input "ICGMNG" at bounding box center [302, 80] width 138 height 29
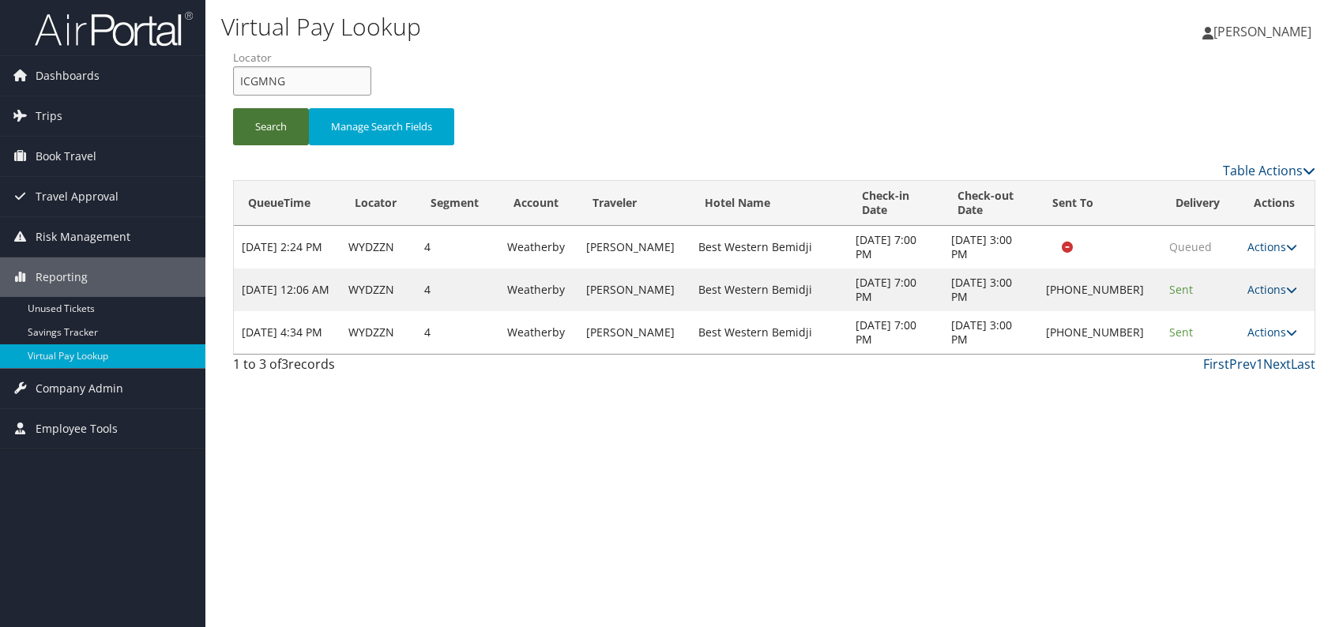
type input "ICGMNG"
click at [263, 125] on button "Search" at bounding box center [271, 126] width 76 height 37
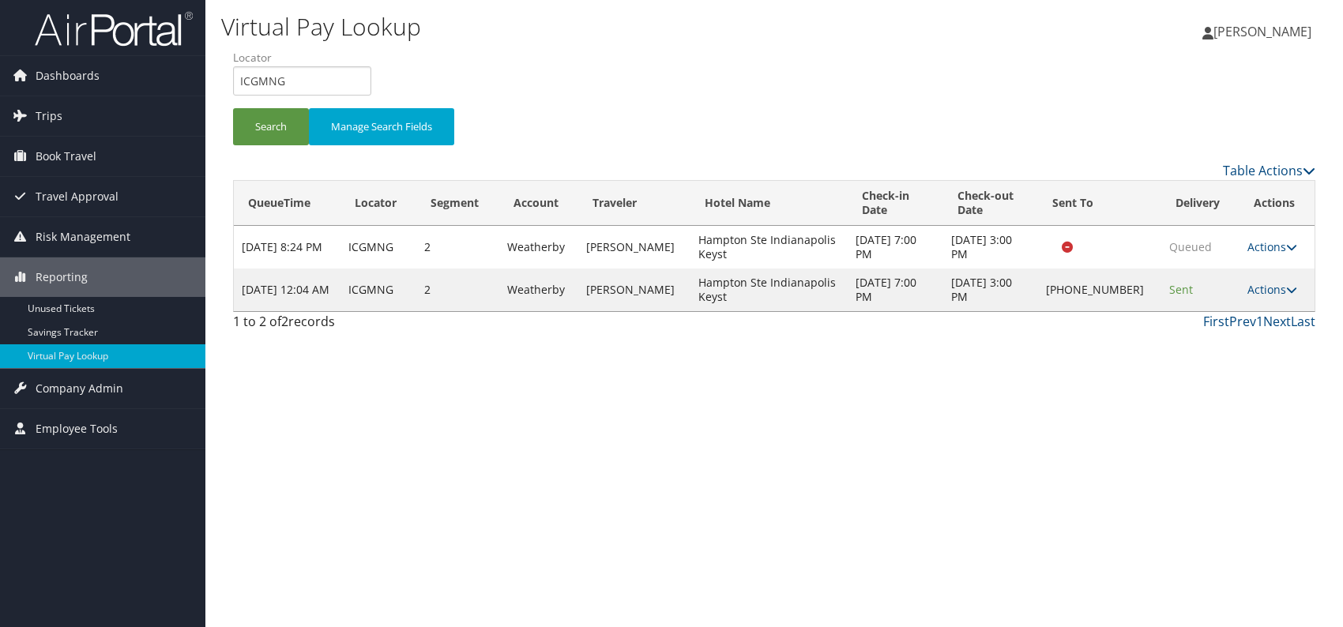
click at [932, 488] on div "Virtual Pay Lookup Romina Kwock Romina Kwock My Settings Travel Agency Contacts…" at bounding box center [774, 313] width 1138 height 627
click at [769, 412] on div "Virtual Pay Lookup Romina Kwock Romina Kwock My Settings Travel Agency Contacts…" at bounding box center [774, 313] width 1138 height 627
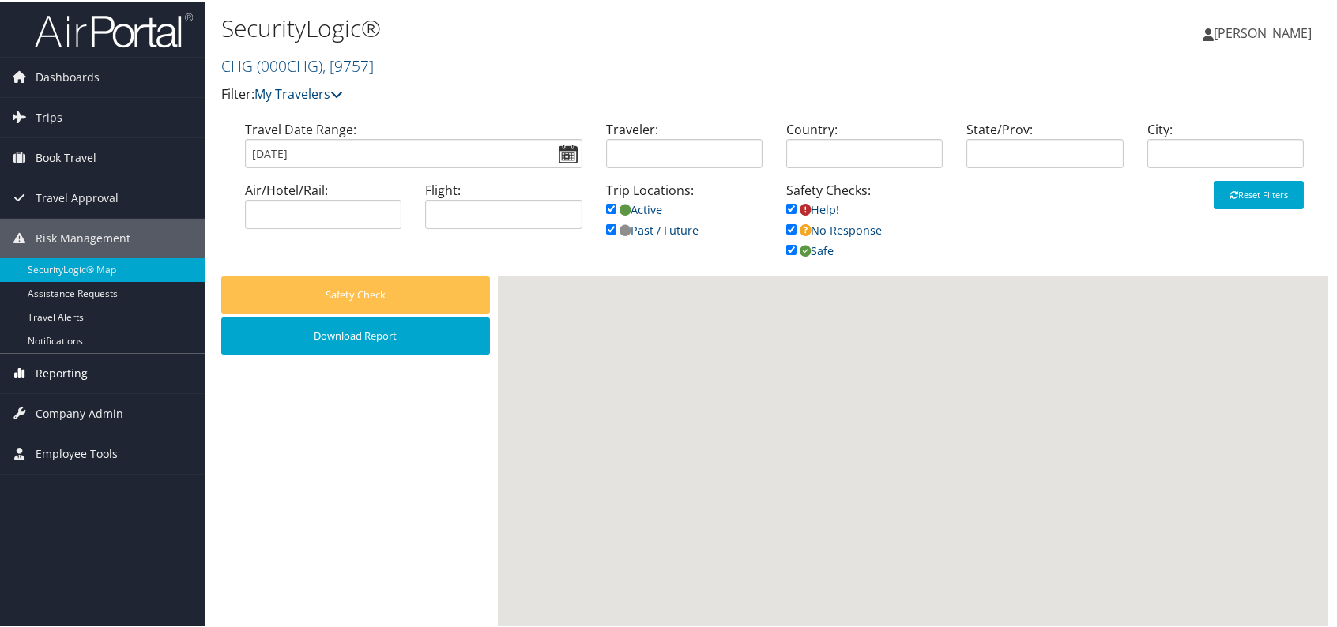
click at [60, 375] on span "Reporting" at bounding box center [62, 372] width 52 height 40
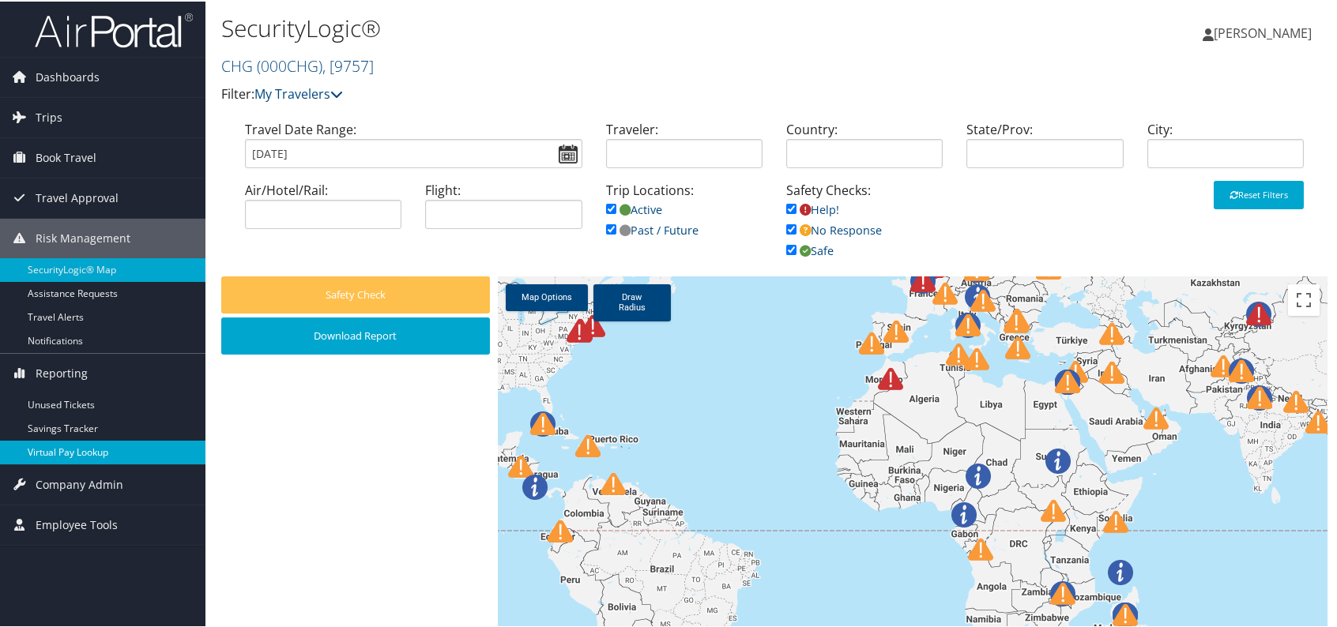
click at [100, 446] on link "Virtual Pay Lookup" at bounding box center [102, 451] width 205 height 24
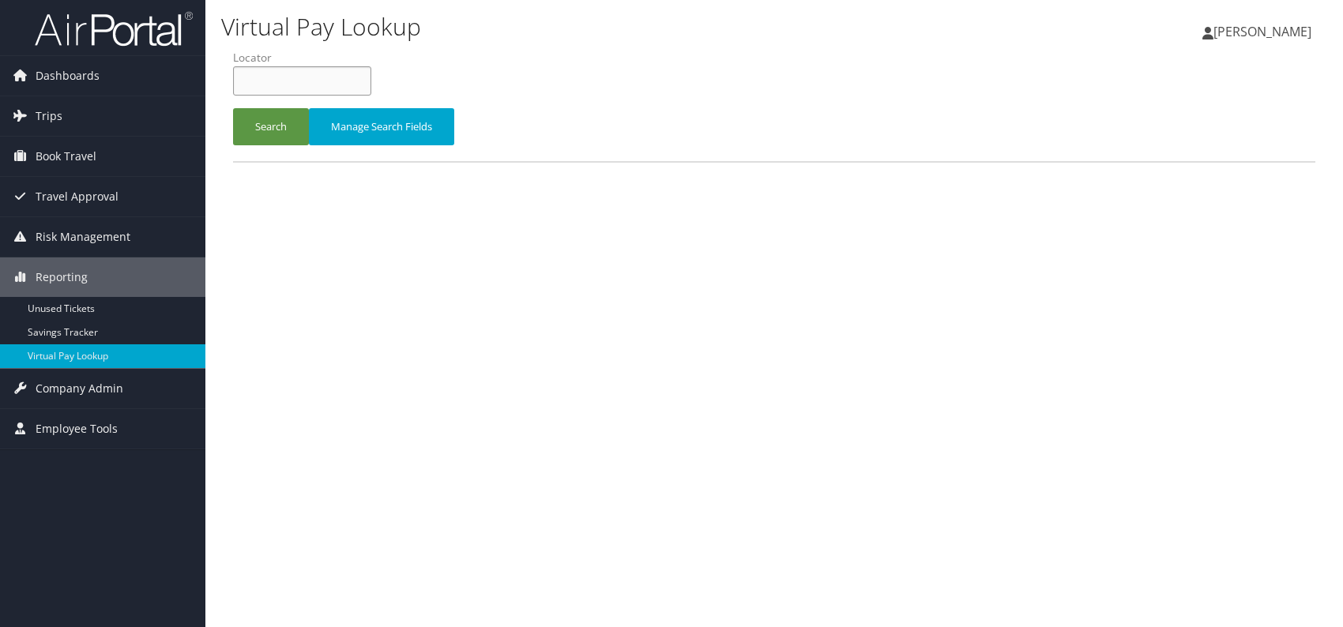
paste input "SITWQW"
click at [265, 81] on input "SITWQW" at bounding box center [302, 80] width 138 height 29
type input "SITWQW"
click at [261, 122] on button "Search" at bounding box center [271, 126] width 76 height 37
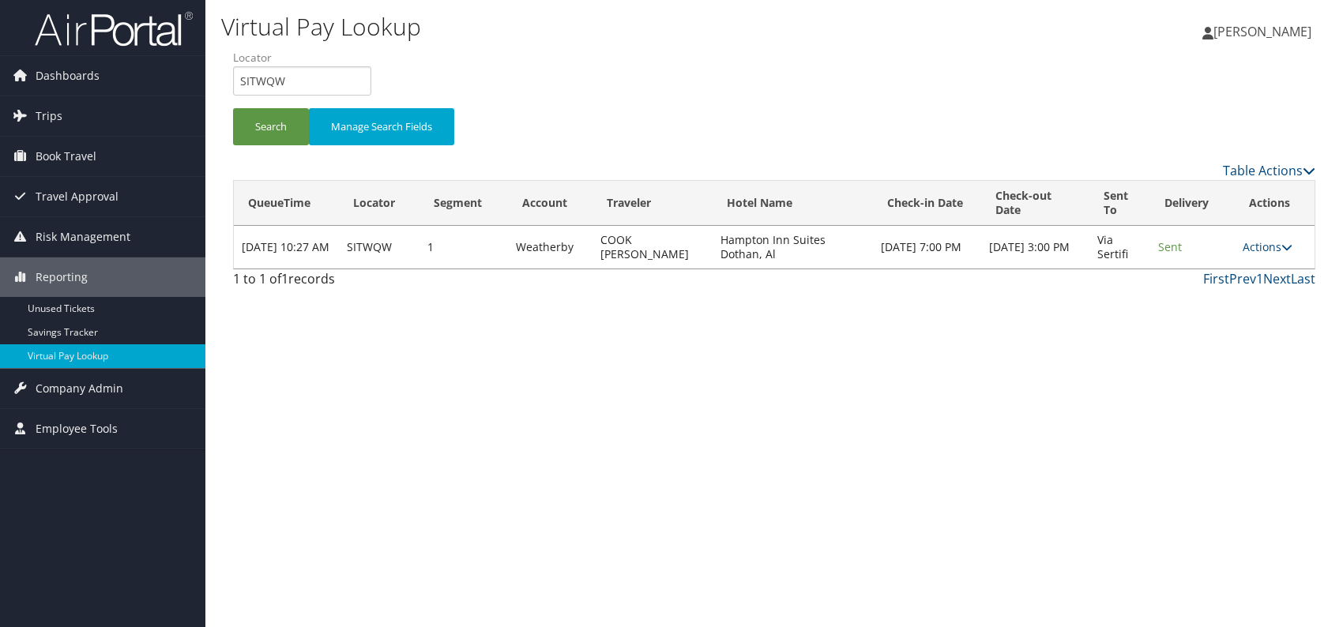
click at [936, 401] on div "Virtual Pay Lookup Romina Kwock Romina Kwock My Settings Travel Agency Contacts…" at bounding box center [774, 313] width 1138 height 627
drag, startPoint x: 1275, startPoint y: 248, endPoint x: 1266, endPoint y: 255, distance: 11.9
click at [1275, 247] on link "Actions" at bounding box center [1268, 246] width 50 height 15
click at [1214, 293] on link "Logs" at bounding box center [1239, 296] width 100 height 27
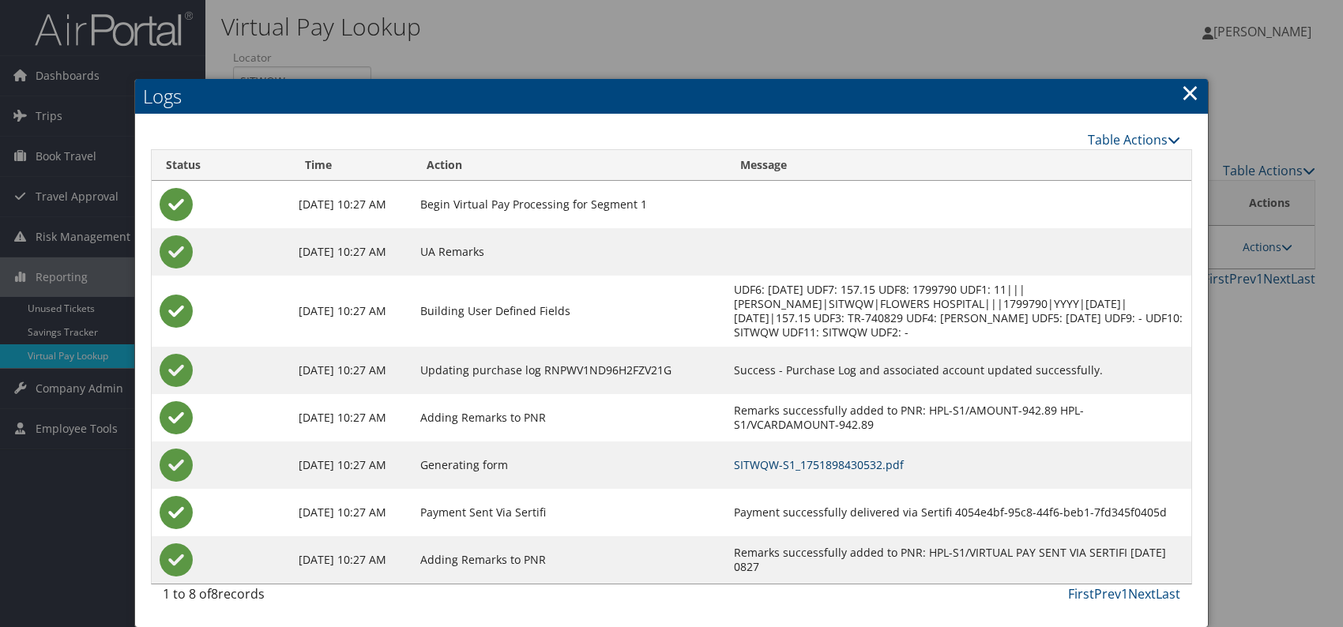
click at [883, 467] on link "SITWQW-S1_1751898430532.pdf" at bounding box center [819, 465] width 170 height 15
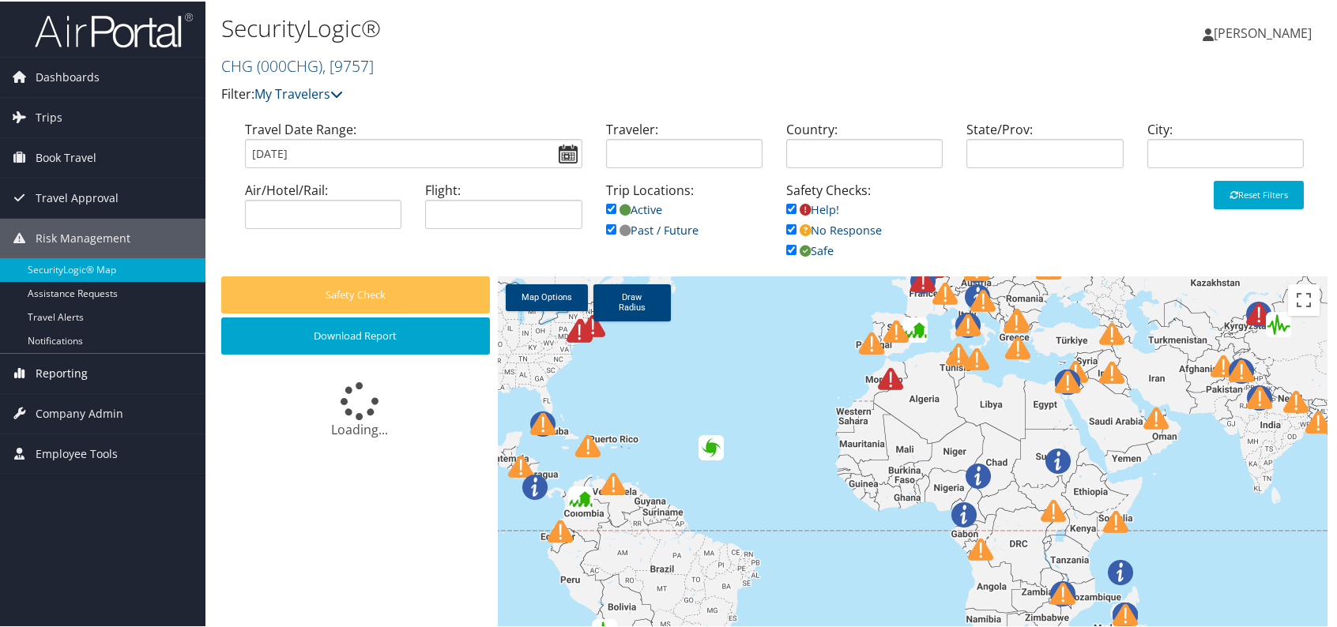
click at [57, 368] on span "Reporting" at bounding box center [62, 372] width 52 height 40
click at [55, 367] on span "Reporting" at bounding box center [62, 372] width 52 height 40
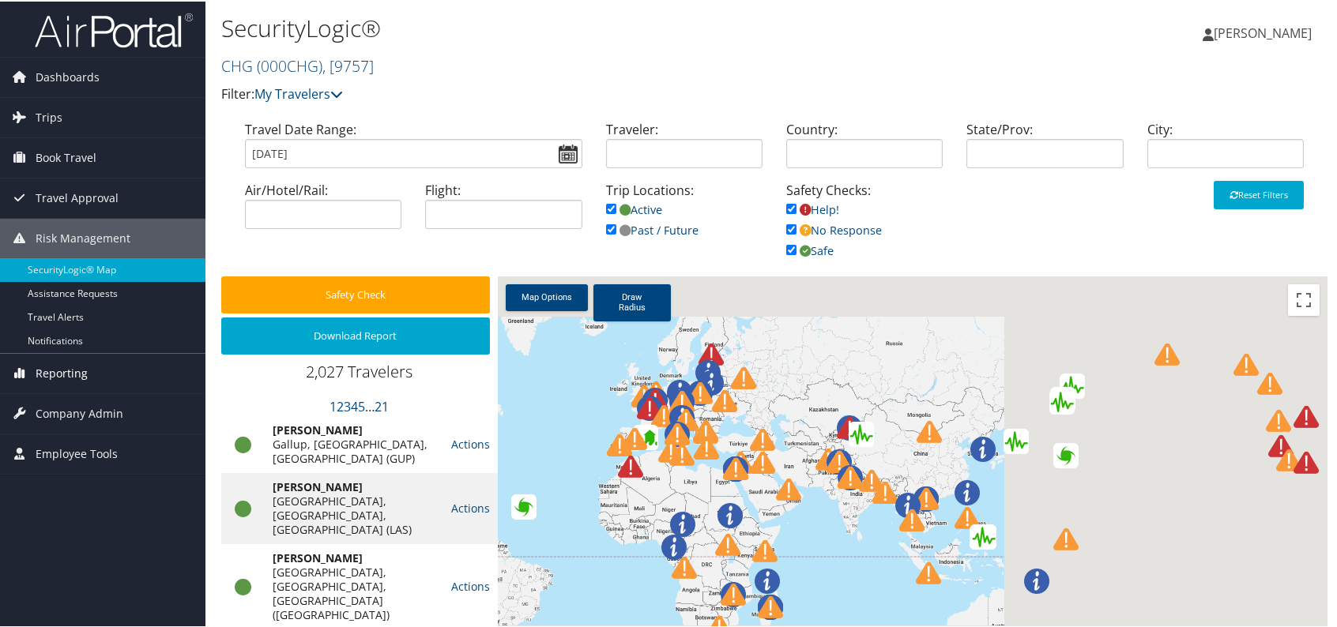
click at [74, 361] on span "Reporting" at bounding box center [62, 372] width 52 height 40
click at [66, 370] on span "Reporting" at bounding box center [62, 372] width 52 height 40
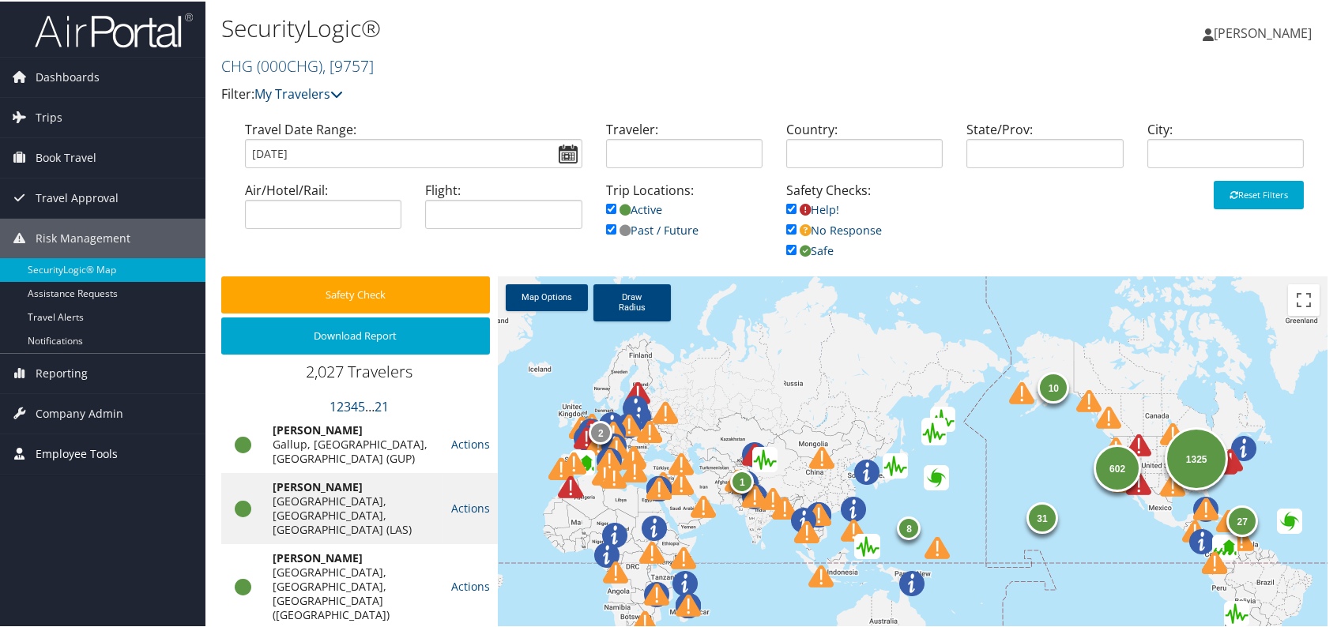
click at [73, 447] on span "Employee Tools" at bounding box center [77, 453] width 82 height 40
click at [55, 366] on span "Reporting" at bounding box center [62, 372] width 52 height 40
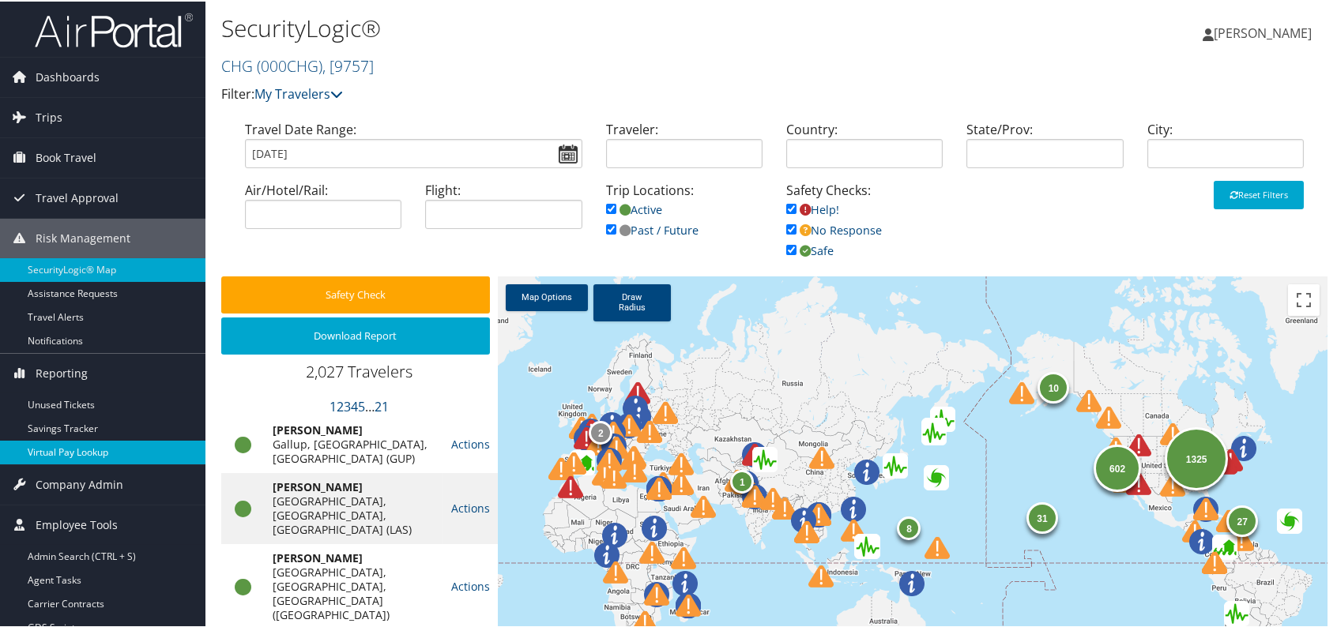
click at [87, 449] on link "Virtual Pay Lookup" at bounding box center [102, 451] width 205 height 24
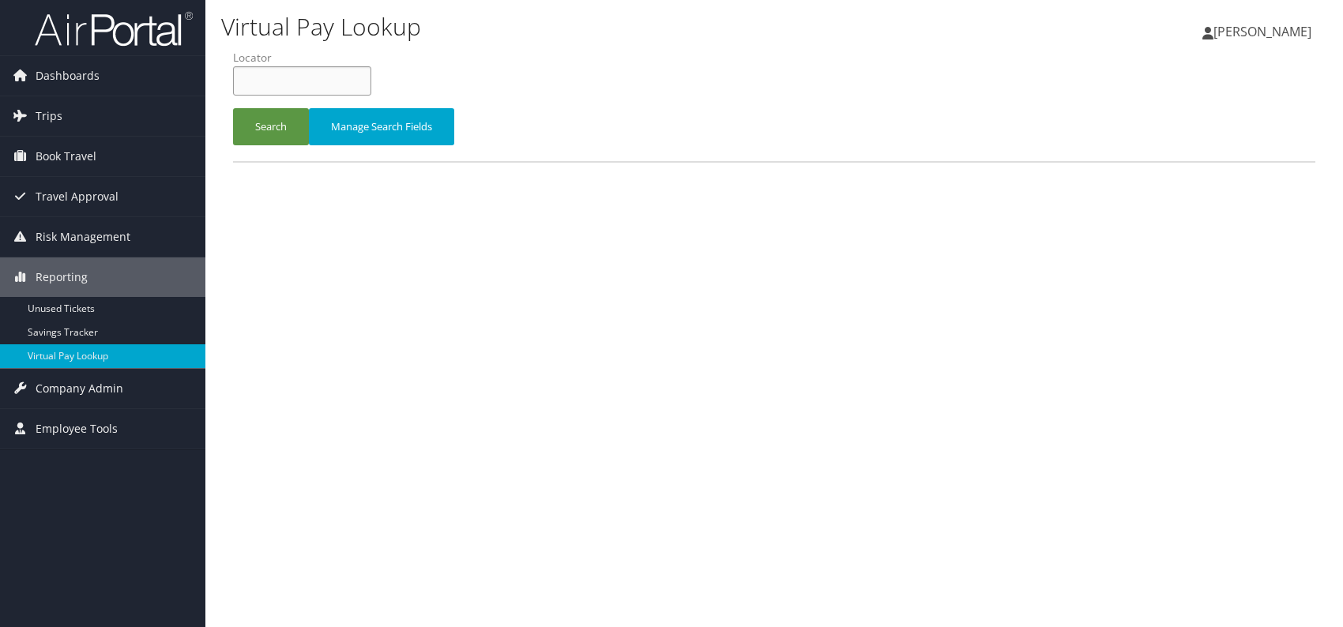
paste input "WWIRWF"
click at [267, 84] on input "WWIRWF" at bounding box center [302, 80] width 138 height 29
type input "WWIRWF"
click at [255, 129] on button "Search" at bounding box center [271, 126] width 76 height 37
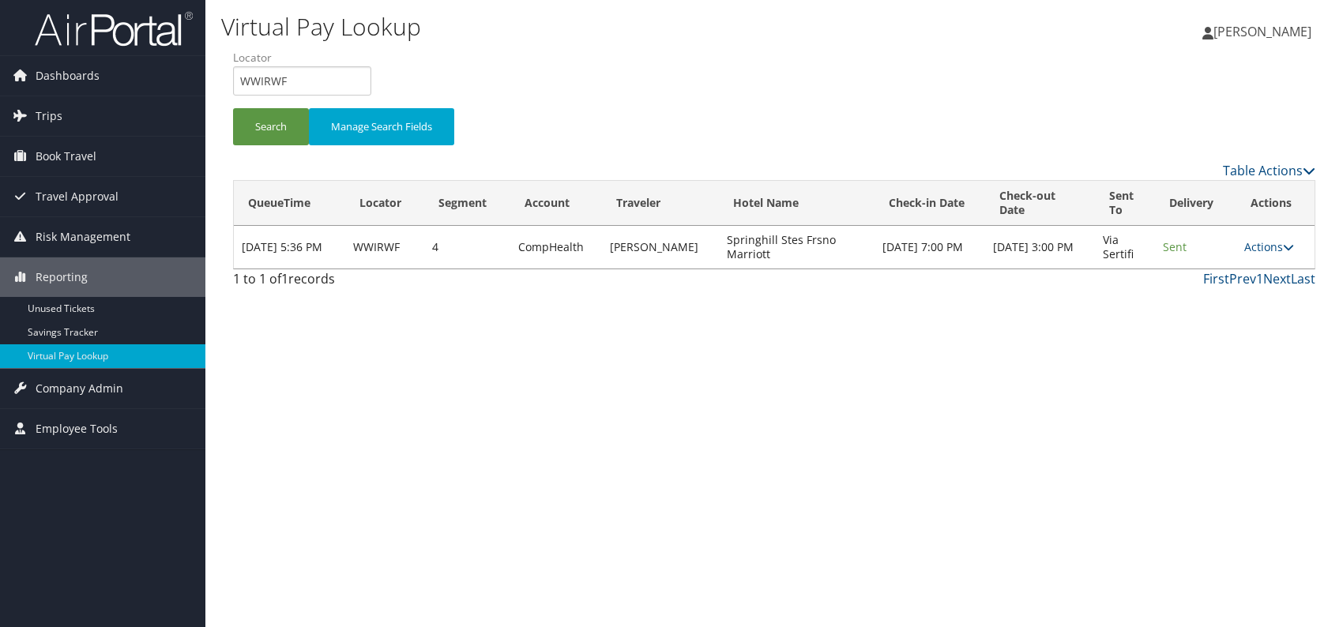
click at [1089, 443] on div "Virtual Pay Lookup [PERSON_NAME] [PERSON_NAME] My Settings Travel Agency Contac…" at bounding box center [774, 313] width 1138 height 627
click at [1267, 243] on link "Actions" at bounding box center [1270, 246] width 50 height 15
click at [1218, 296] on link "Logs" at bounding box center [1239, 296] width 100 height 27
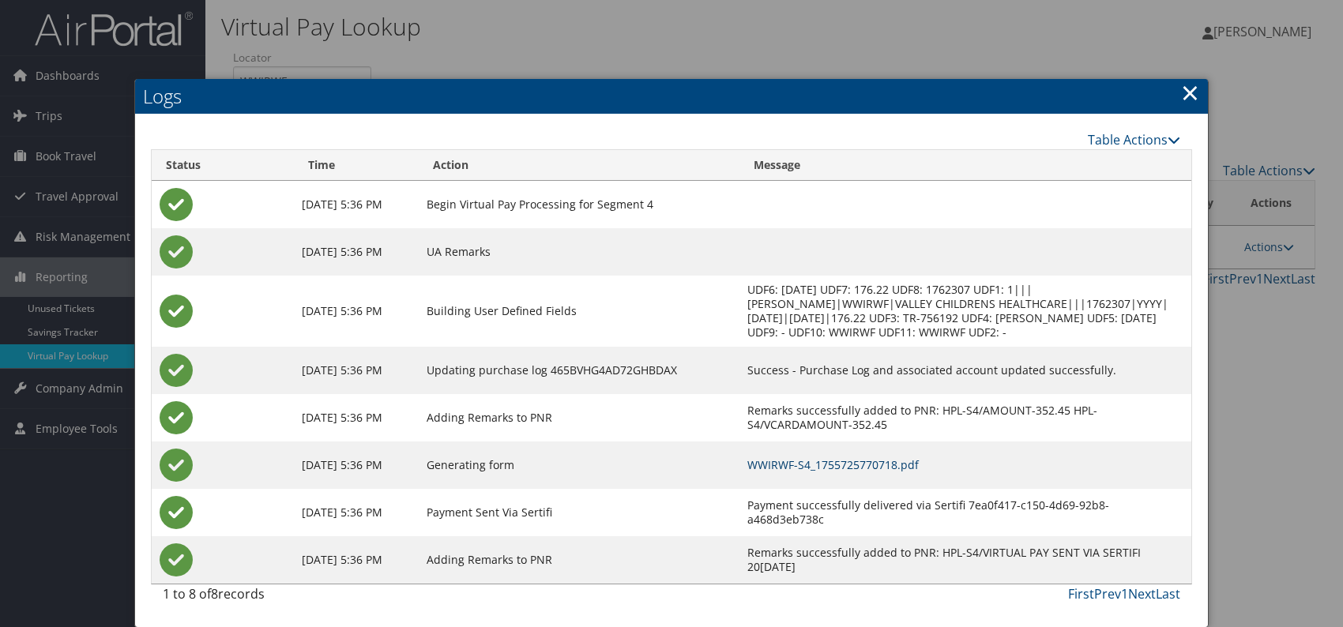
click at [857, 457] on td "WWIRWF-S4_1755725770718.pdf" at bounding box center [966, 465] width 452 height 47
click at [861, 465] on link "WWIRWF-S4_1755725770718.pdf" at bounding box center [832, 465] width 171 height 15
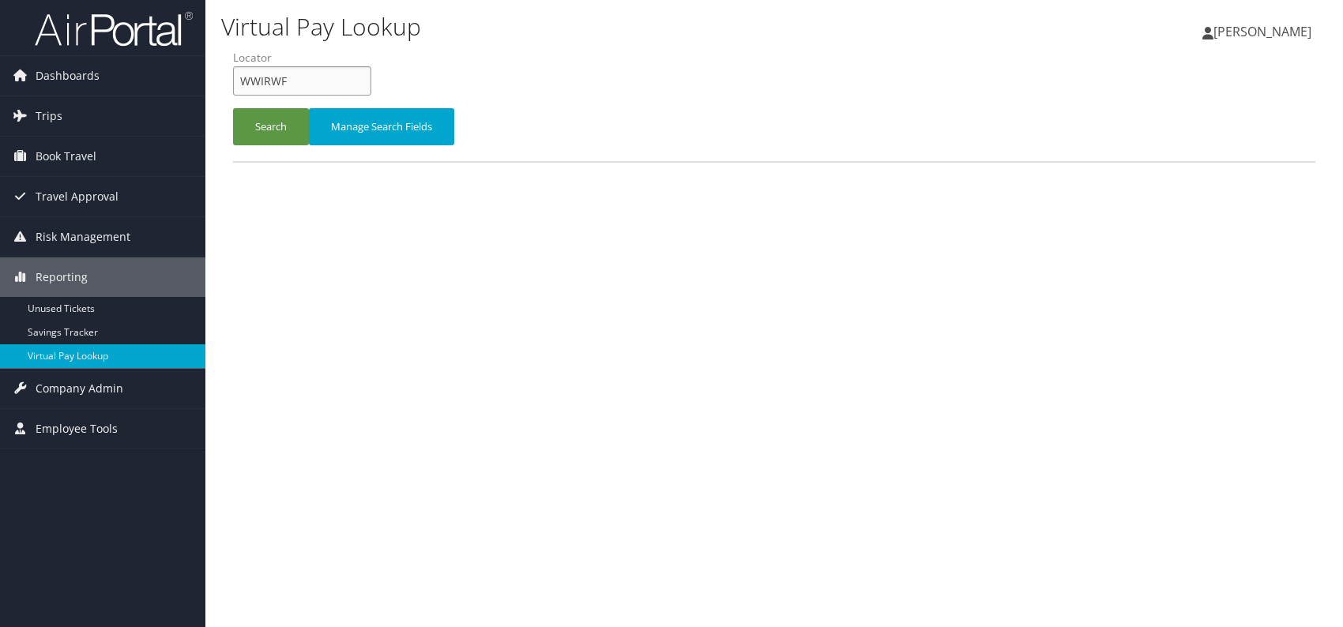
drag, startPoint x: 292, startPoint y: 74, endPoint x: 239, endPoint y: 75, distance: 52.2
click at [239, 75] on input "WWIRWF" at bounding box center [302, 80] width 138 height 29
paste input "DYYFHA"
click at [268, 80] on input "DYYFHA" at bounding box center [302, 80] width 138 height 29
type input "DYYFHA"
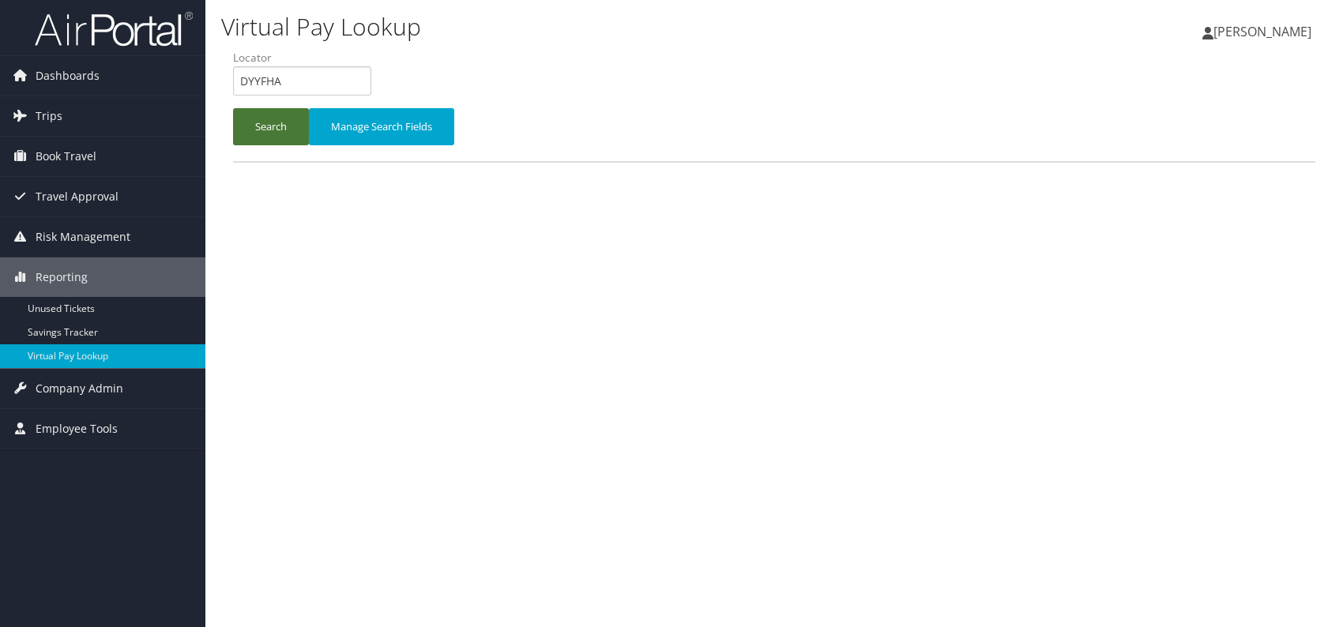
click at [270, 130] on button "Search" at bounding box center [271, 126] width 76 height 37
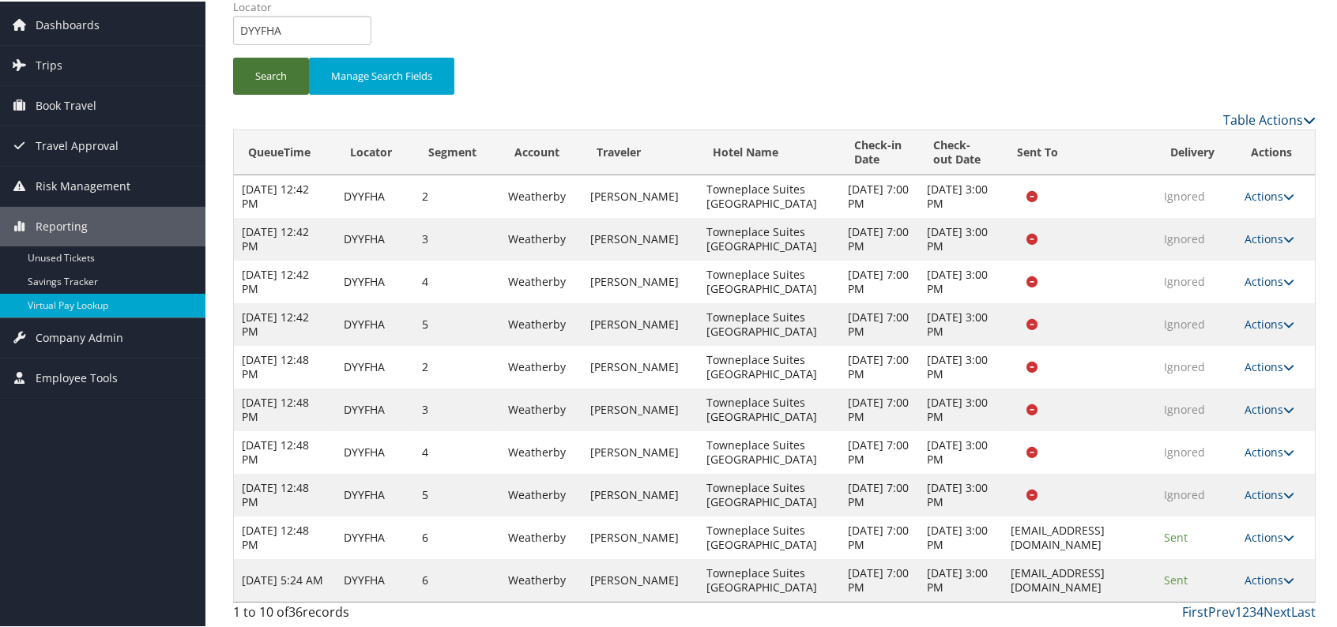
scroll to position [109, 0]
click at [1300, 612] on link "Last" at bounding box center [1303, 609] width 24 height 17
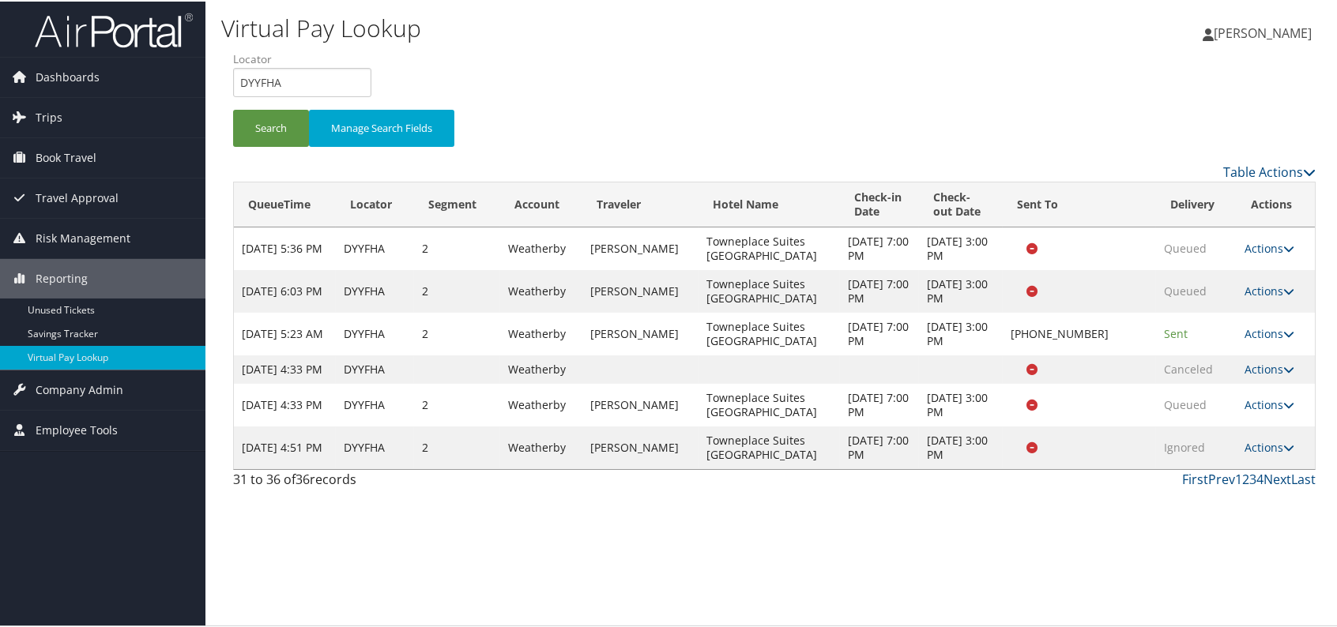
scroll to position [0, 0]
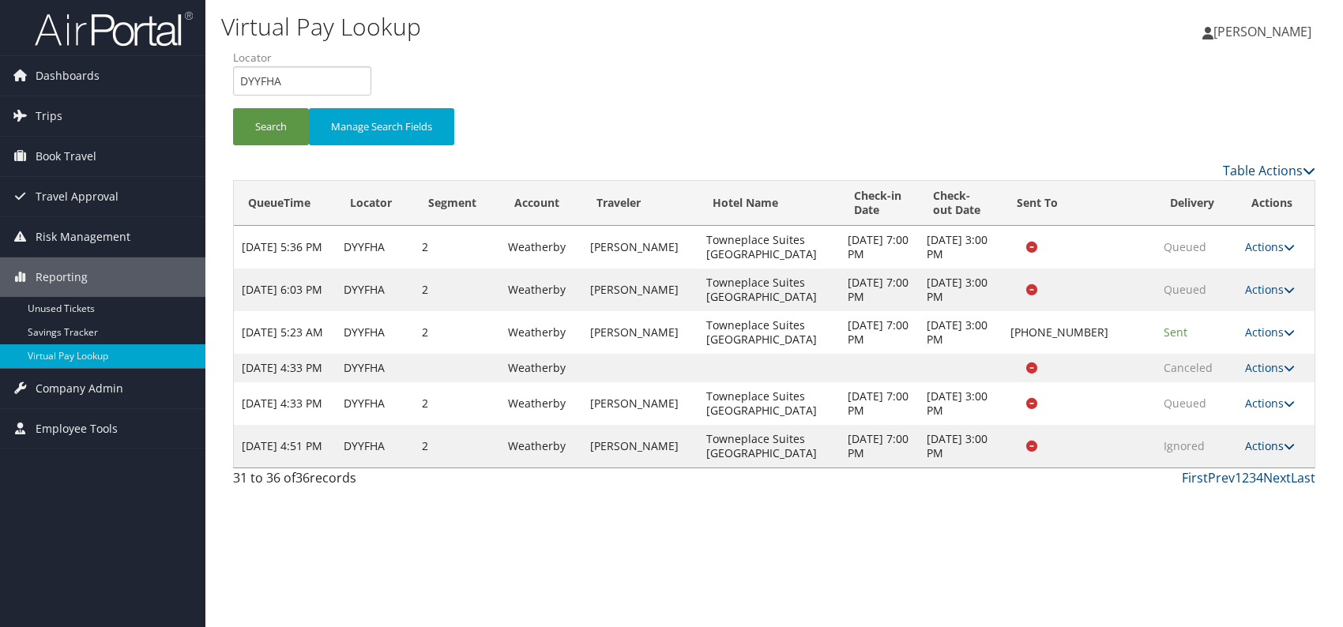
click at [1267, 454] on link "Actions" at bounding box center [1270, 446] width 50 height 15
click at [1232, 508] on link "Logs" at bounding box center [1238, 509] width 100 height 27
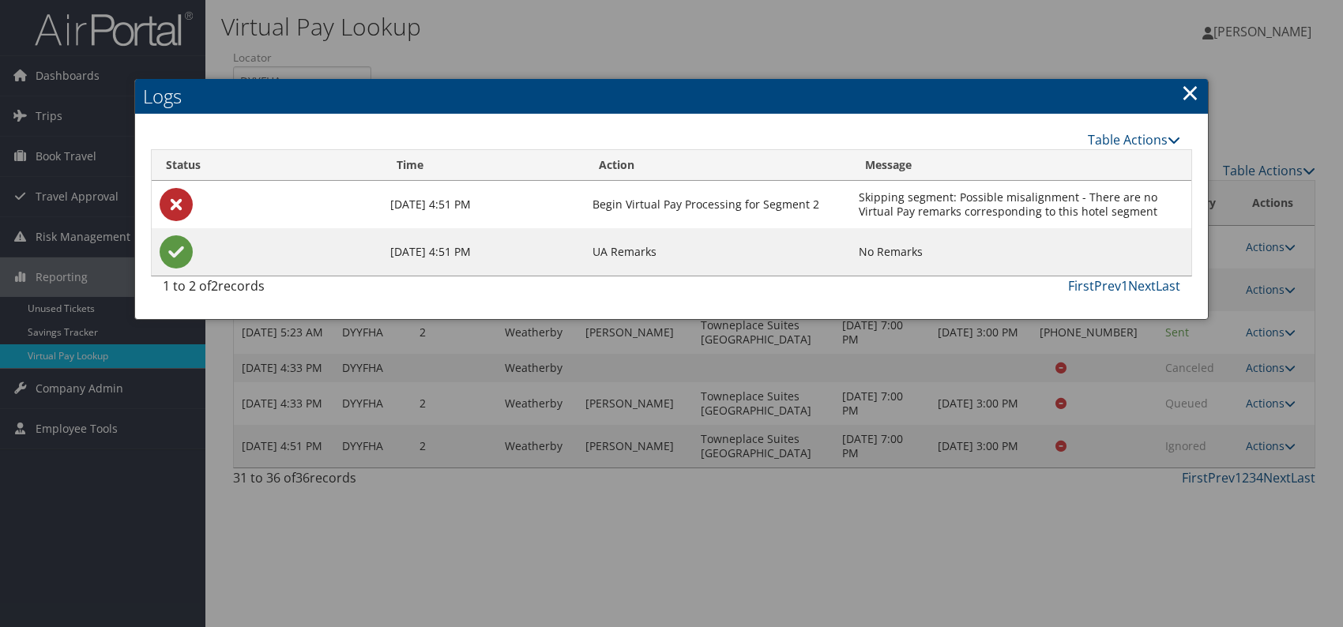
click at [1185, 91] on link "×" at bounding box center [1190, 93] width 18 height 32
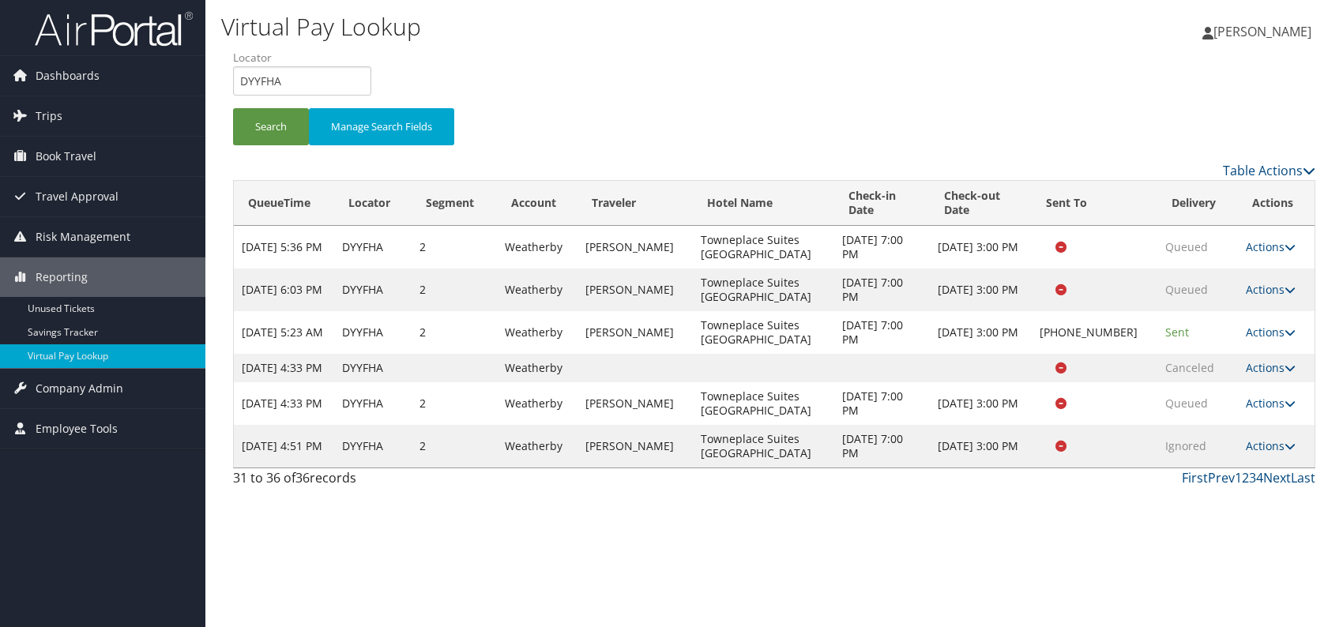
drag, startPoint x: 1278, startPoint y: 326, endPoint x: 1261, endPoint y: 343, distance: 23.5
click at [1276, 327] on link "Actions" at bounding box center [1271, 332] width 50 height 15
drag, startPoint x: 1221, startPoint y: 386, endPoint x: 1206, endPoint y: 387, distance: 15.0
click at [1220, 387] on link "Logs" at bounding box center [1219, 381] width 135 height 27
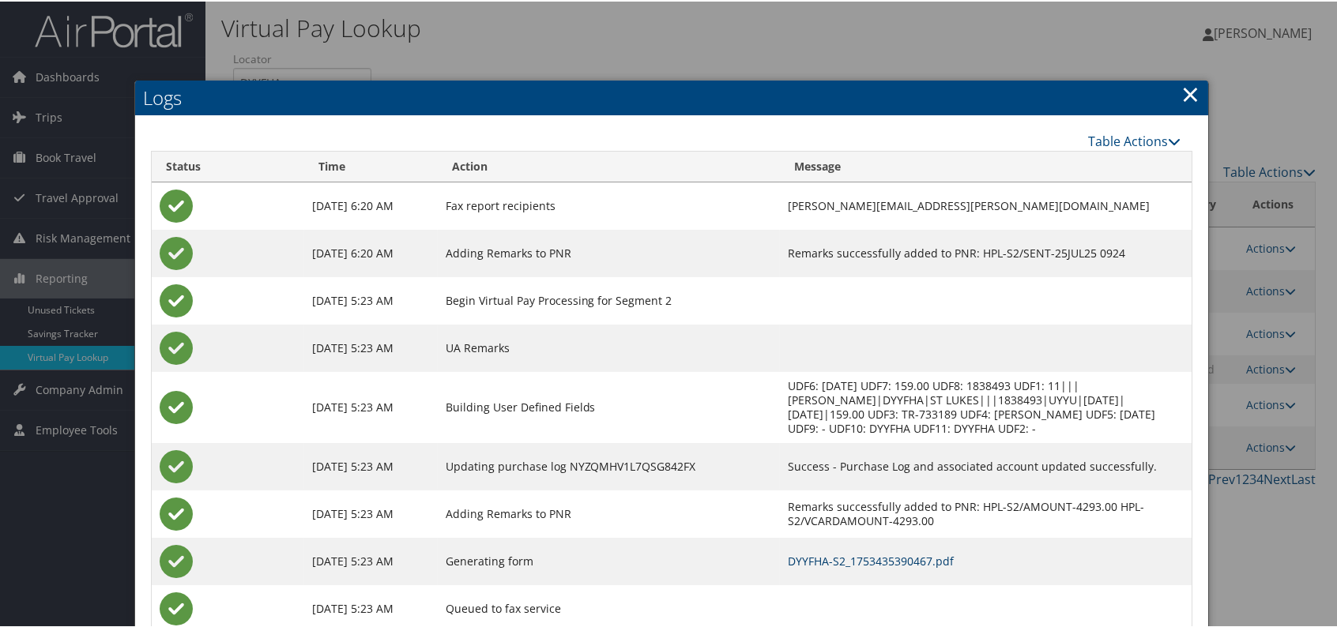
click at [843, 555] on link "DYYFHA-S2_1753435390467.pdf" at bounding box center [871, 559] width 166 height 15
